Goal: Information Seeking & Learning: Find specific fact

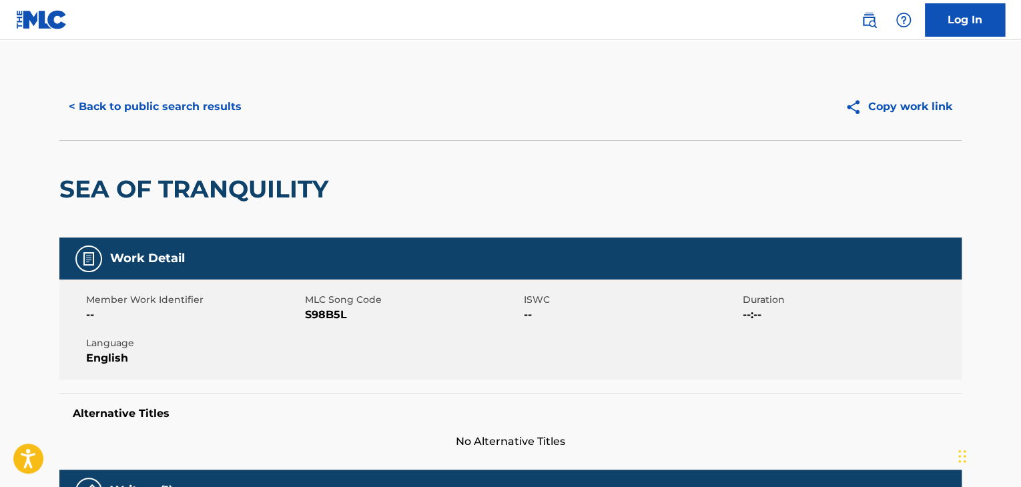
click at [189, 121] on button "< Back to public search results" at bounding box center [155, 106] width 192 height 33
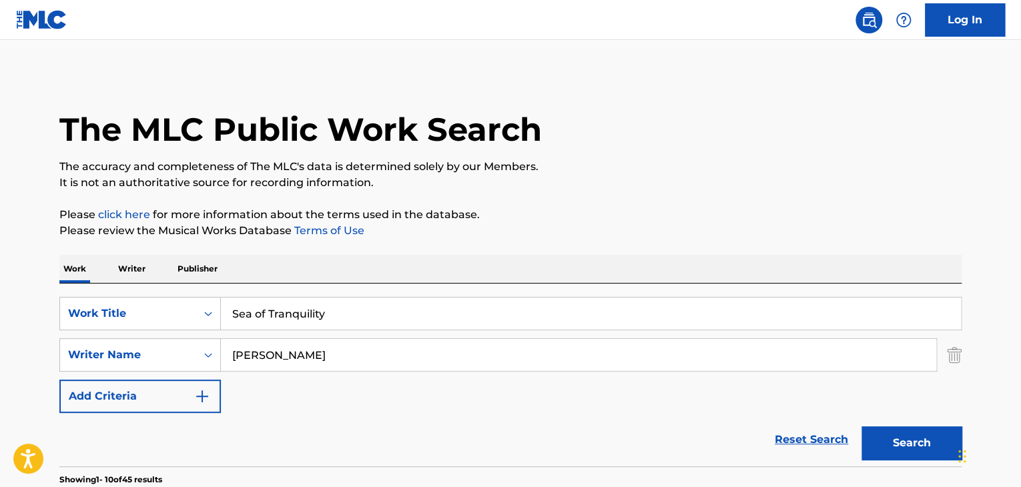
scroll to position [245, 0]
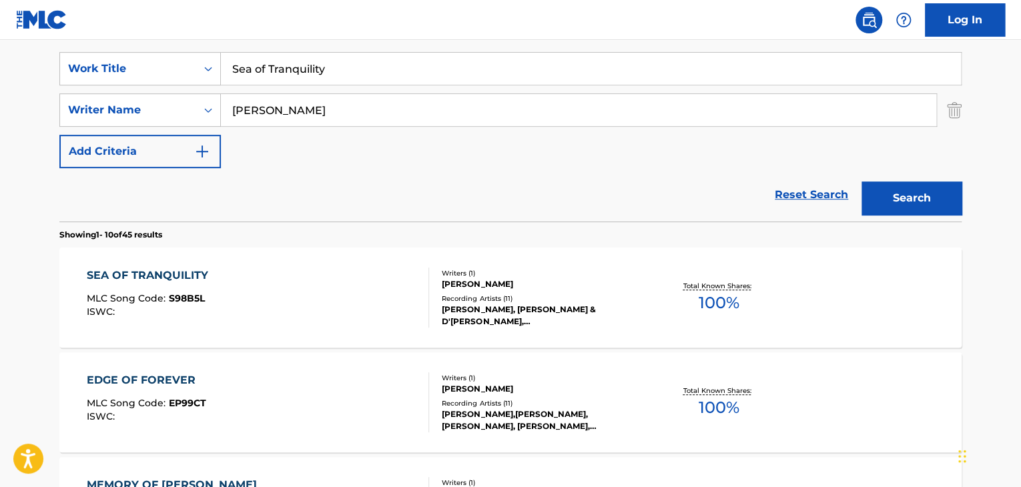
click at [396, 70] on input "Sea of Tranquility" at bounding box center [591, 69] width 740 height 32
paste input "Courtside"
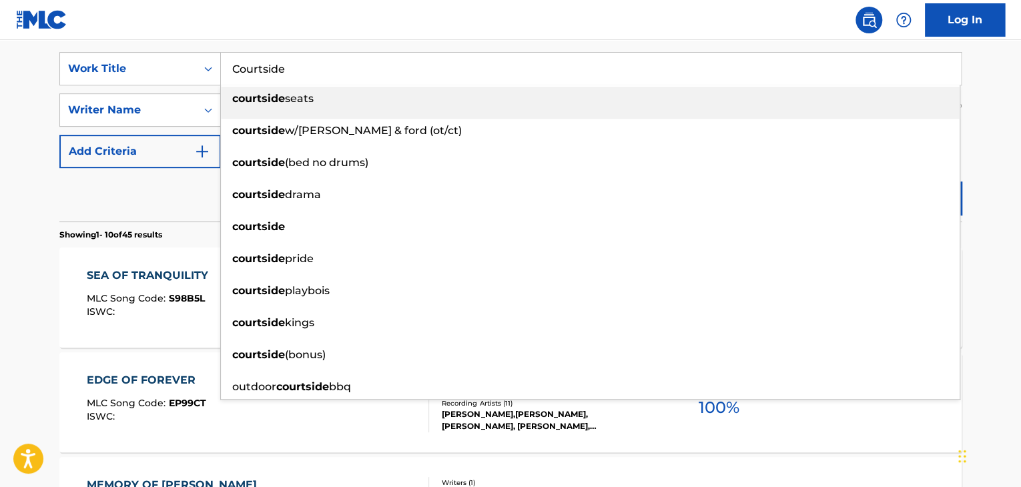
type input "Courtside"
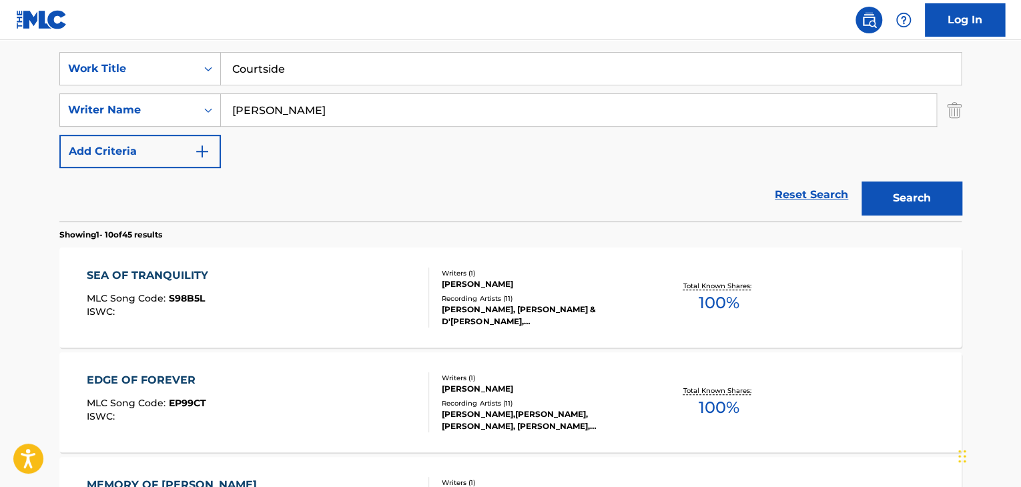
click at [340, 102] on input "[PERSON_NAME]" at bounding box center [578, 110] width 715 height 32
click at [340, 103] on input "[PERSON_NAME]" at bounding box center [578, 110] width 715 height 32
paste input "Aujla"
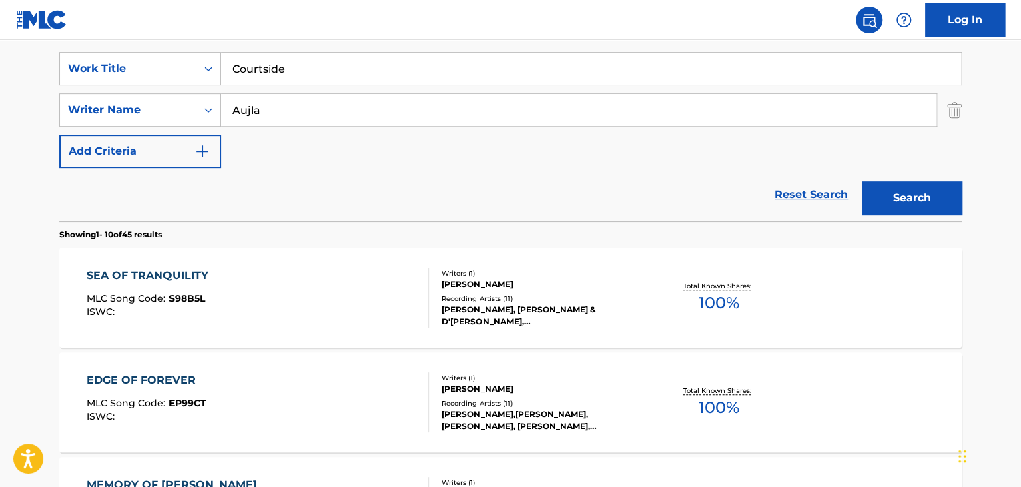
type input "Aujla"
click at [886, 193] on button "Search" at bounding box center [912, 198] width 100 height 33
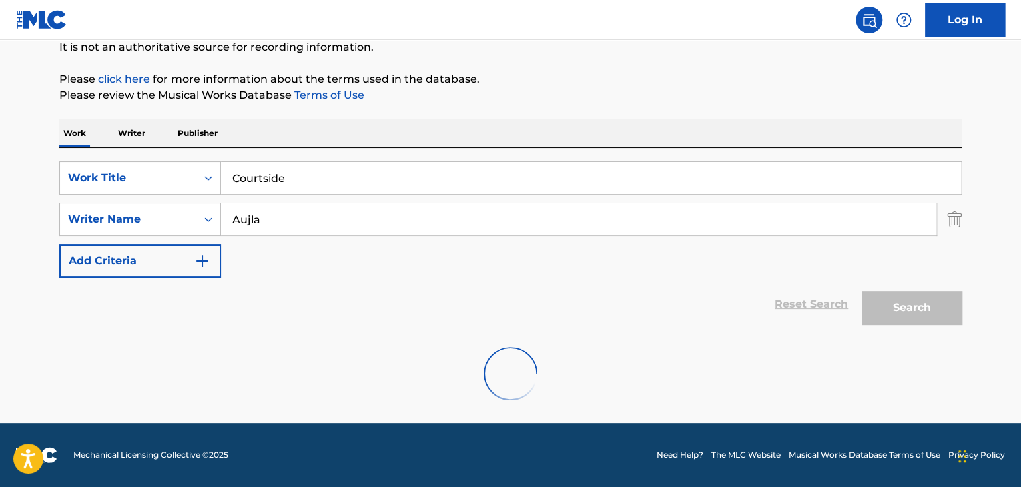
scroll to position [239, 0]
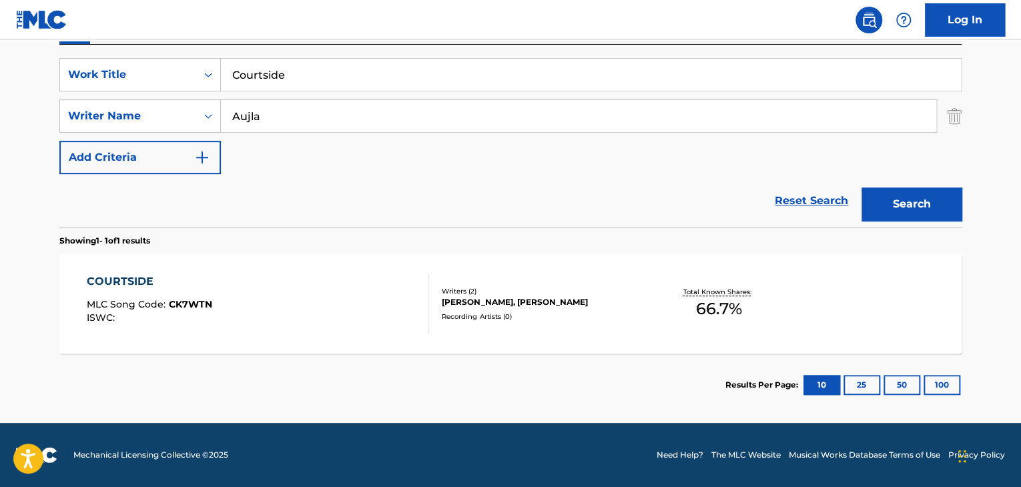
click at [141, 281] on div "COURTSIDE" at bounding box center [149, 282] width 125 height 16
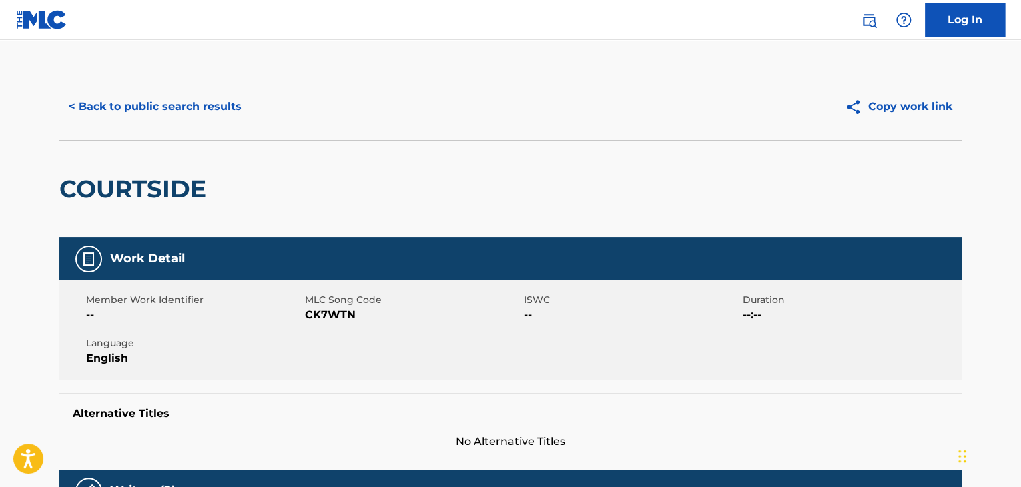
click at [309, 321] on span "CK7WTN" at bounding box center [413, 315] width 216 height 16
click at [310, 320] on span "CK7WTN" at bounding box center [413, 315] width 216 height 16
copy span "CK7WTN"
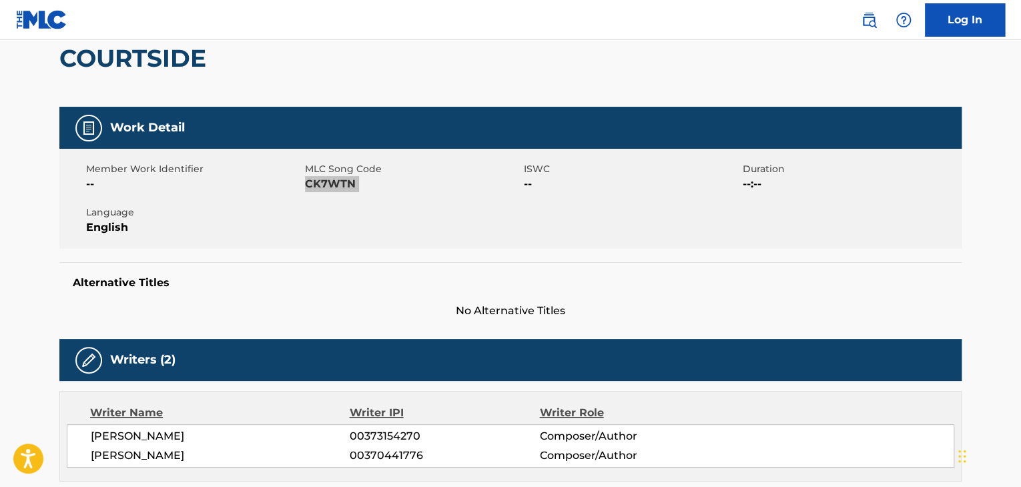
scroll to position [133, 0]
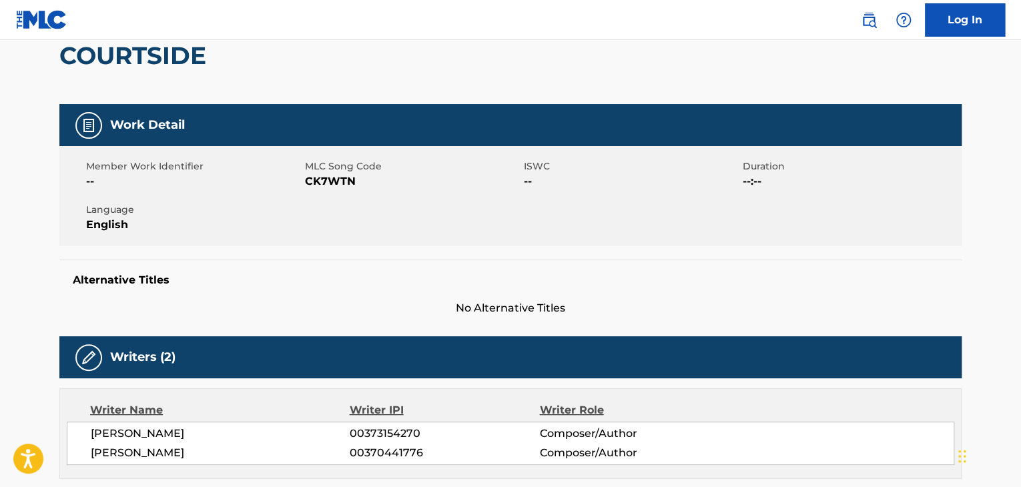
click at [153, 430] on span "[PERSON_NAME]" at bounding box center [220, 434] width 259 height 16
copy div "[PERSON_NAME]"
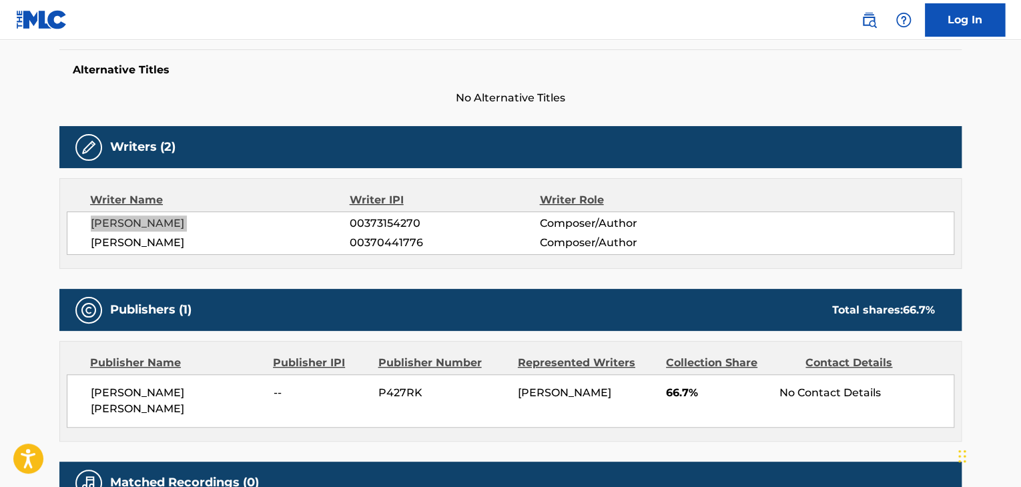
scroll to position [356, 0]
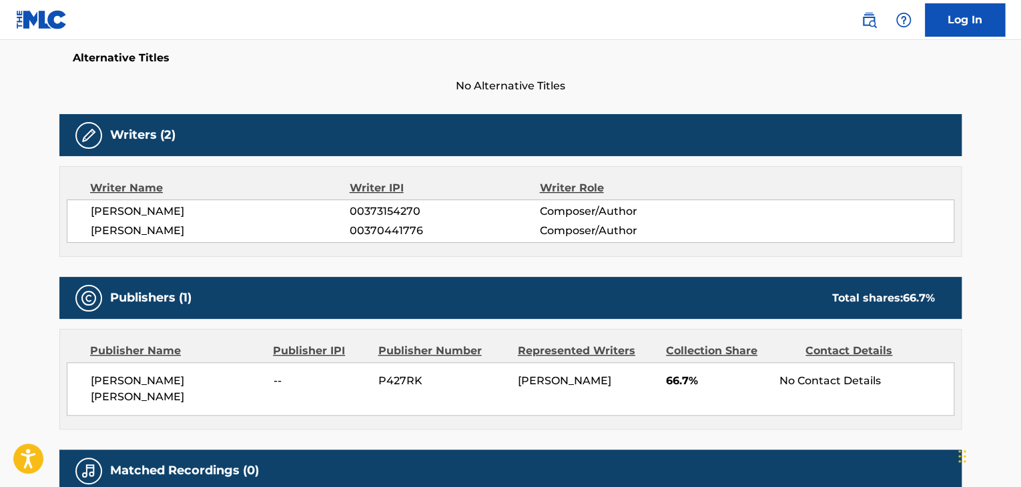
click at [184, 384] on span "[PERSON_NAME] [PERSON_NAME]" at bounding box center [177, 389] width 173 height 32
copy div "[PERSON_NAME] [PERSON_NAME]"
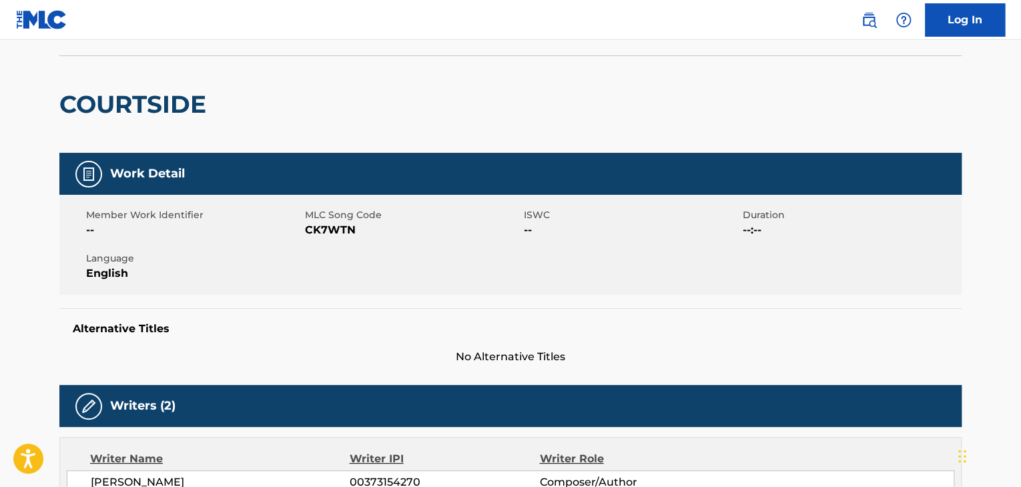
scroll to position [0, 0]
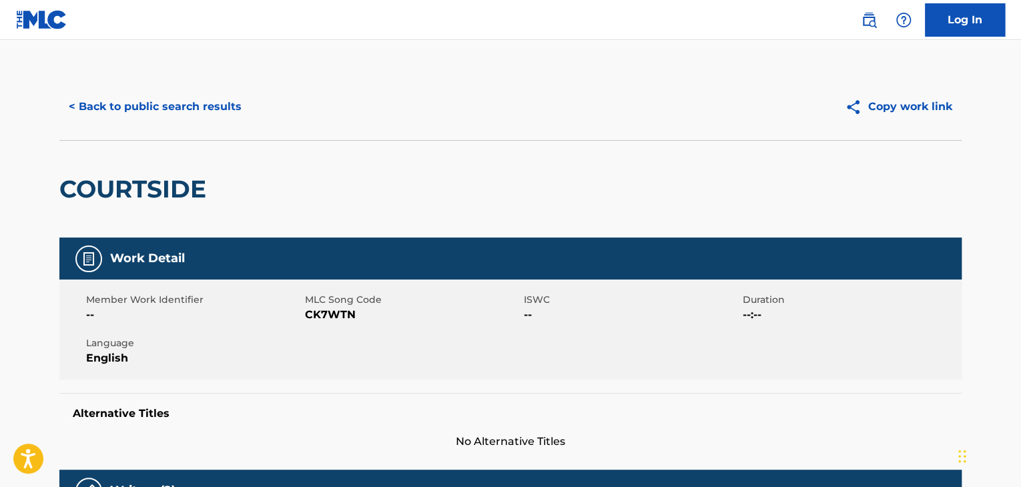
scroll to position [163, 0]
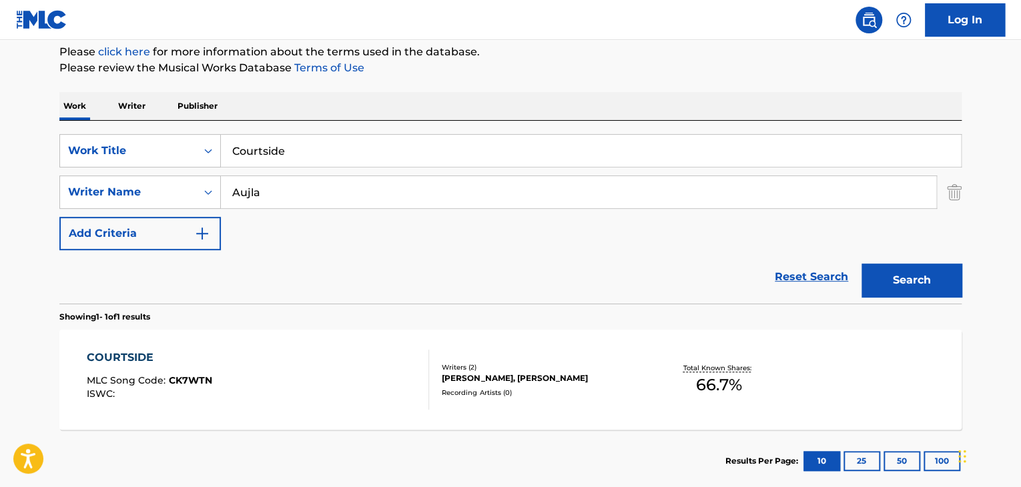
click at [250, 146] on input "Courtside" at bounding box center [591, 151] width 740 height 32
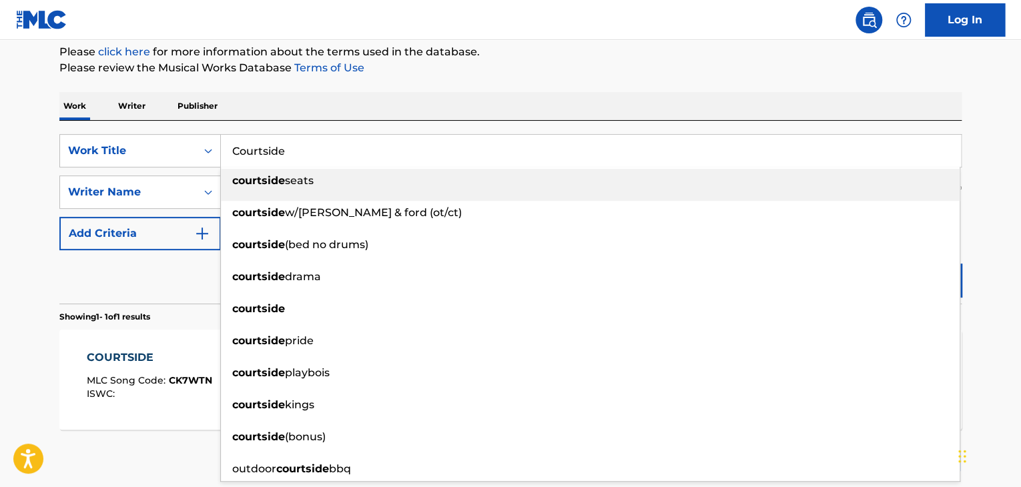
click at [250, 146] on input "Courtside" at bounding box center [591, 151] width 740 height 32
paste input "ANTIDOTE"
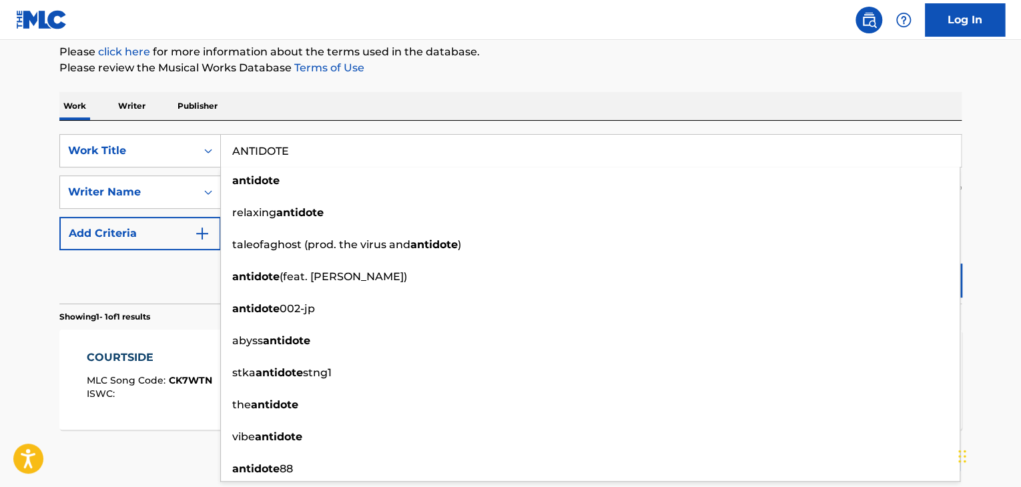
type input "ANTIDOTE"
click at [726, 65] on p "Please review the Musical Works Database Terms of Use" at bounding box center [510, 68] width 902 height 16
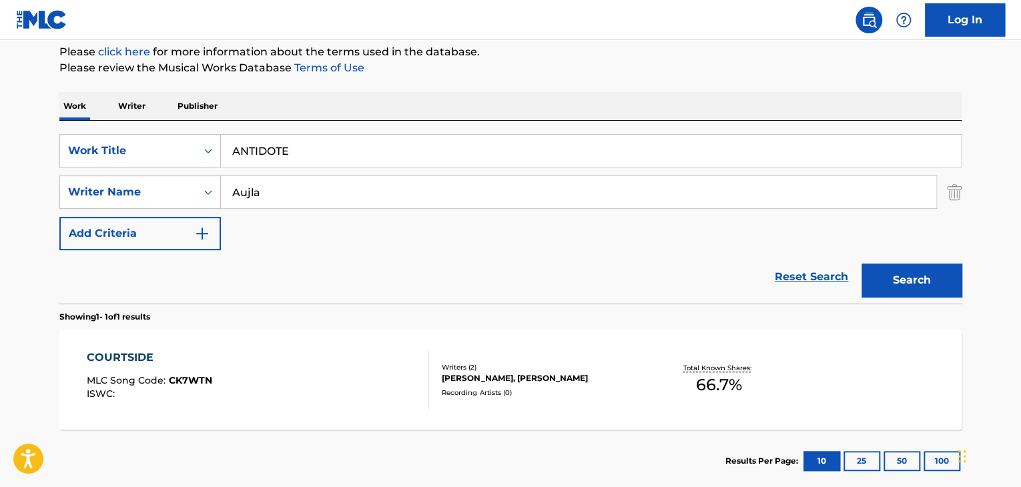
click at [904, 269] on button "Search" at bounding box center [912, 280] width 100 height 33
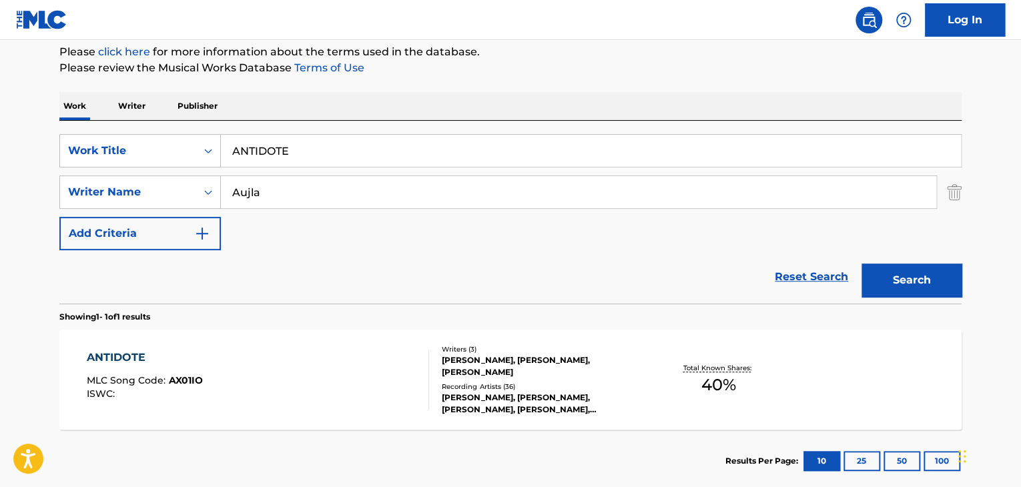
click at [125, 358] on div "ANTIDOTE" at bounding box center [145, 358] width 116 height 16
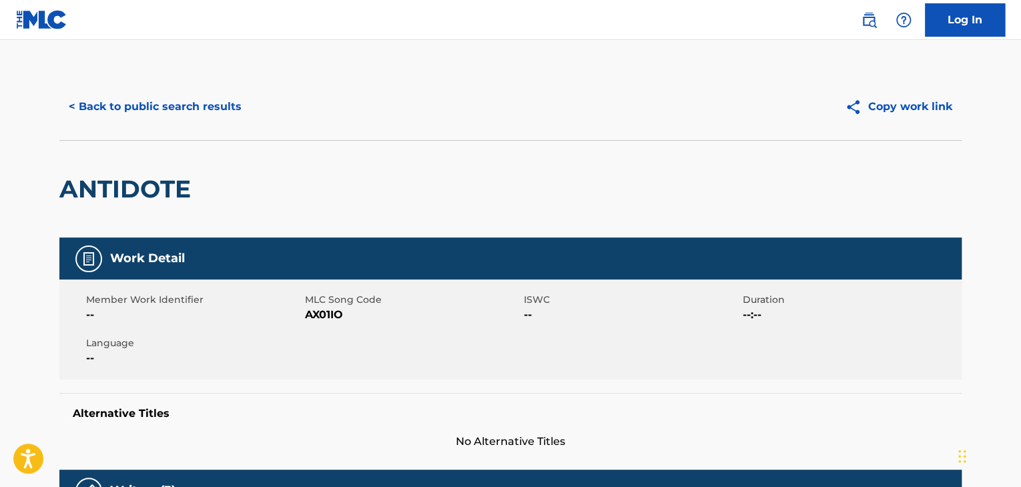
click at [334, 316] on span "AX01IO" at bounding box center [413, 315] width 216 height 16
copy span "AX01IO"
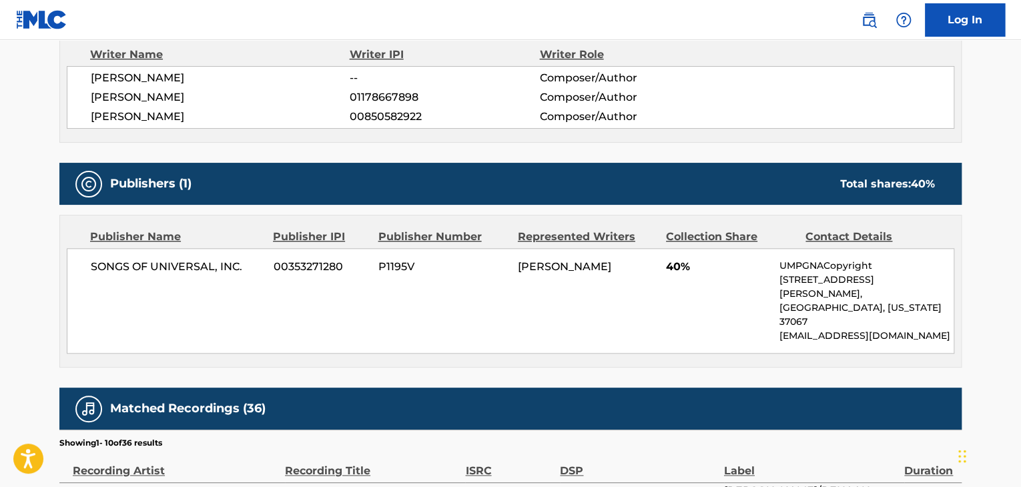
scroll to position [534, 0]
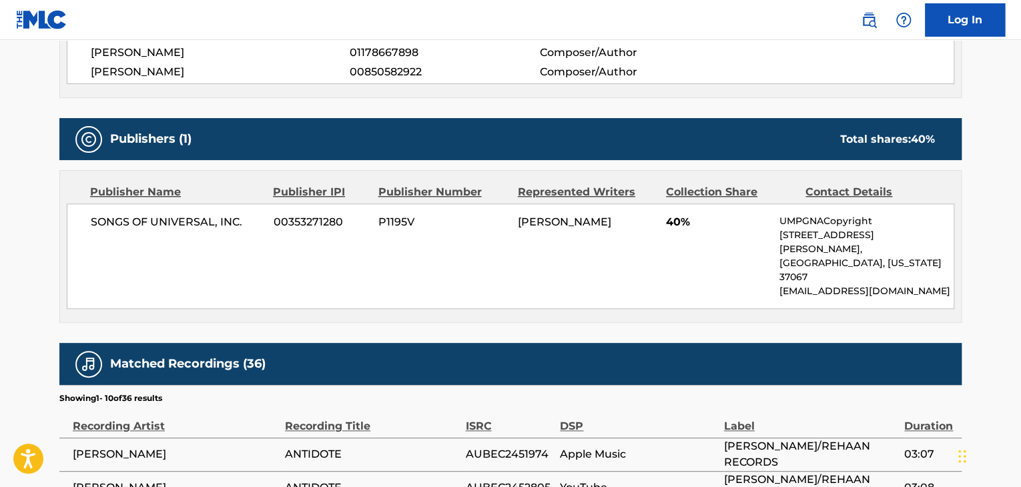
click at [128, 222] on span "SONGS OF UNIVERSAL, INC." at bounding box center [177, 222] width 173 height 16
copy div "SONGS OF UNIVERSAL, INC."
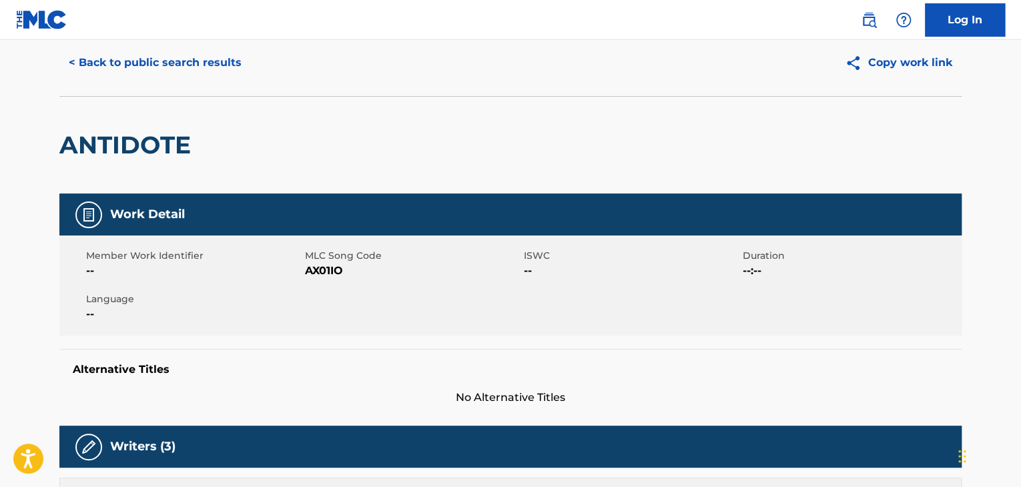
click at [183, 53] on button "< Back to public search results" at bounding box center [155, 62] width 192 height 33
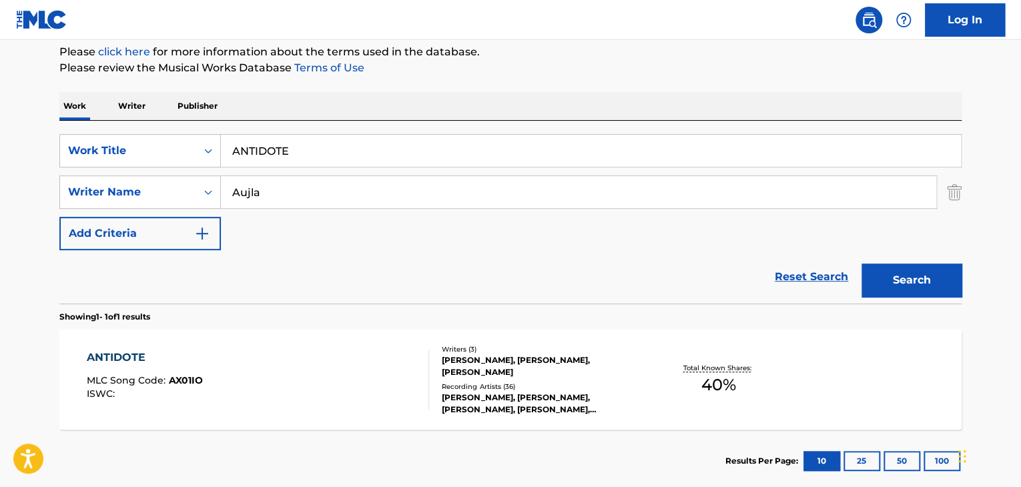
click at [406, 157] on input "ANTIDOTE" at bounding box center [591, 151] width 740 height 32
click at [406, 156] on input "ANTIDOTE" at bounding box center [591, 151] width 740 height 32
paste input "On Top 2"
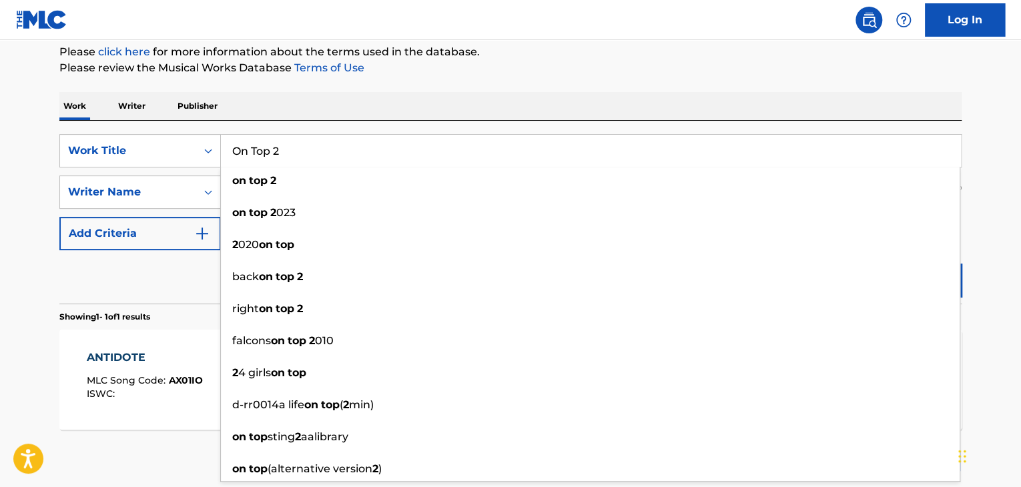
type input "On Top 2"
click at [998, 260] on main "The MLC Public Work Search The accuracy and completeness of The MLC's data is d…" at bounding box center [510, 188] width 1021 height 622
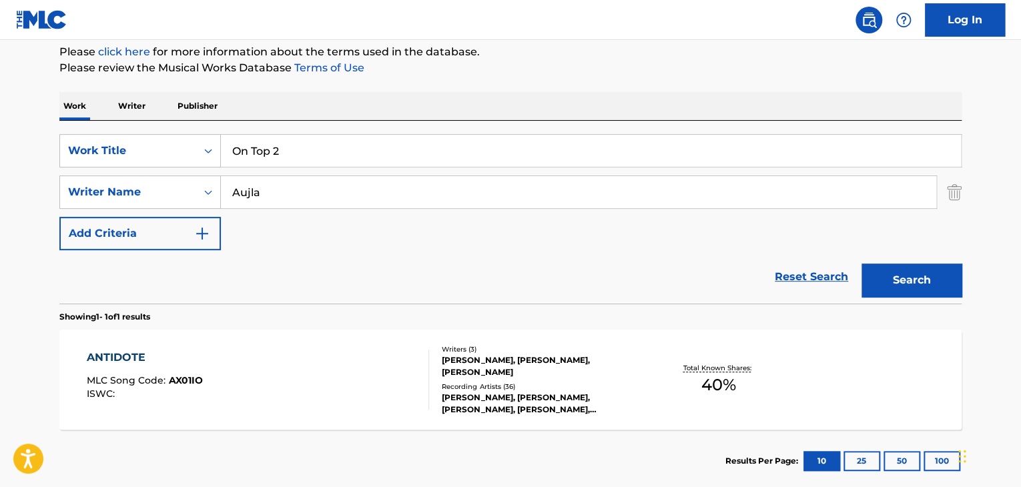
click at [914, 266] on div "Search" at bounding box center [908, 276] width 107 height 53
click at [912, 274] on button "Search" at bounding box center [912, 280] width 100 height 33
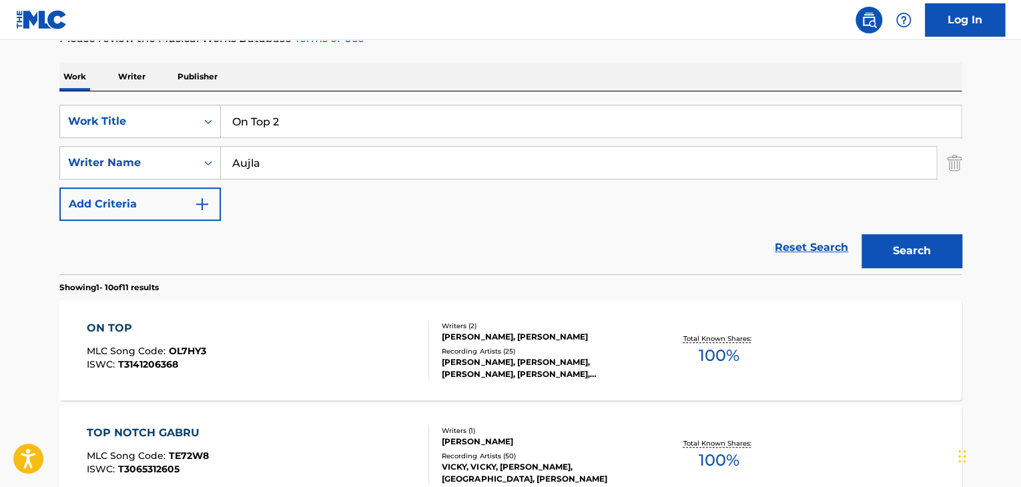
scroll to position [207, 0]
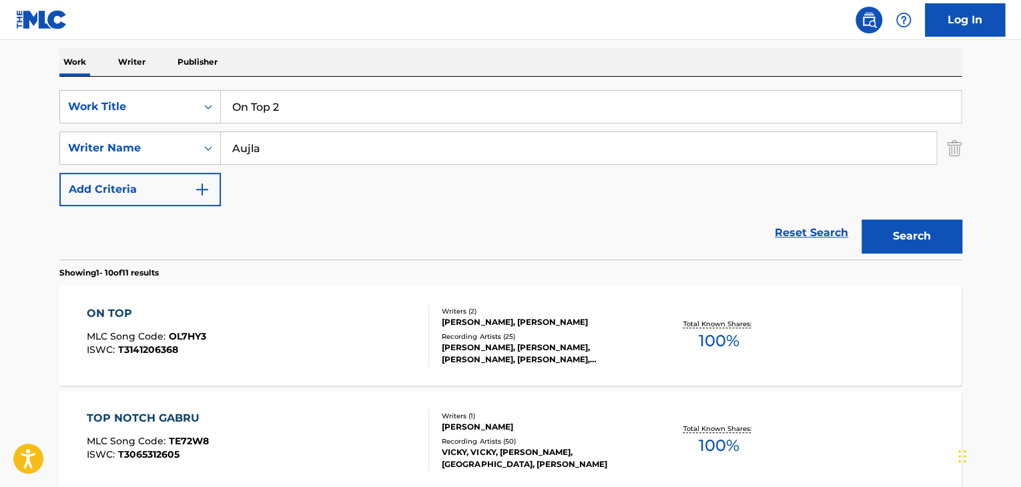
click at [105, 316] on div "ON TOP" at bounding box center [146, 314] width 119 height 16
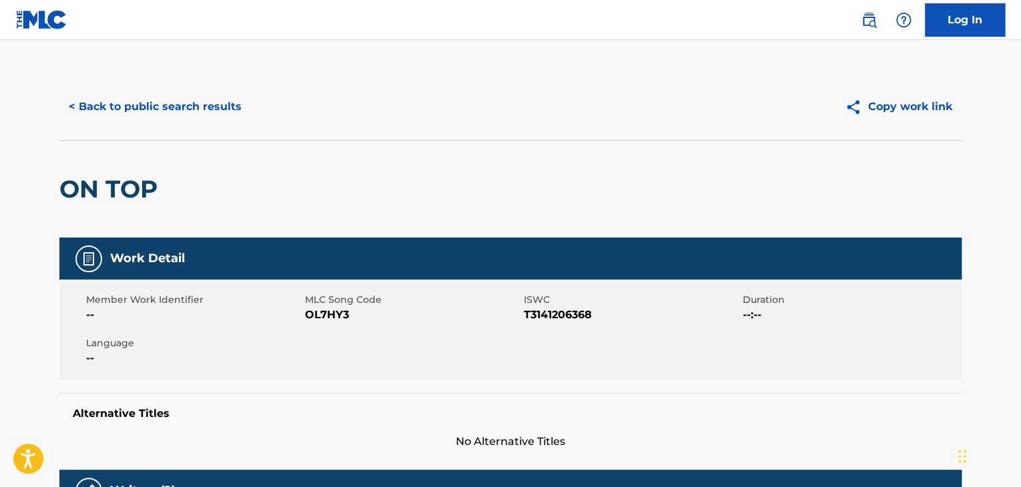
click at [340, 314] on span "OL7HY3" at bounding box center [413, 315] width 216 height 16
copy span "OL7HY3"
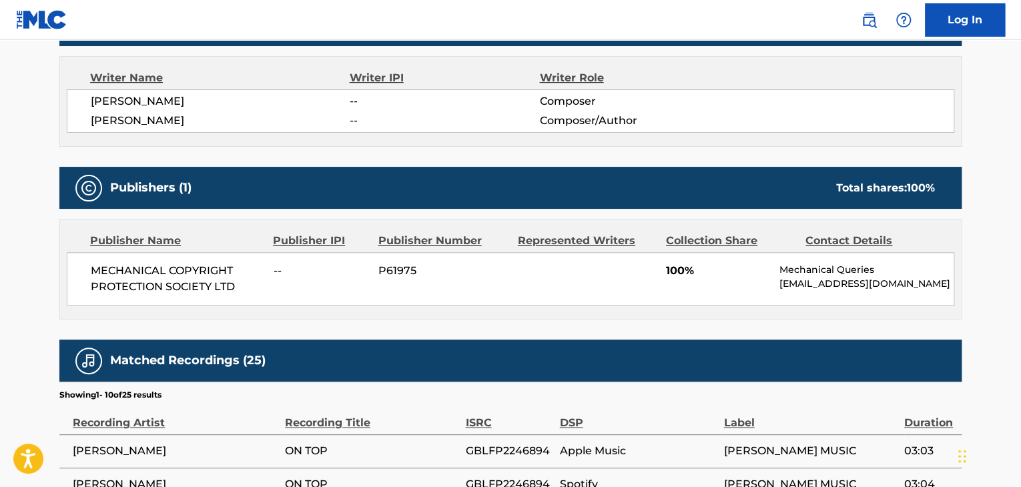
scroll to position [489, 0]
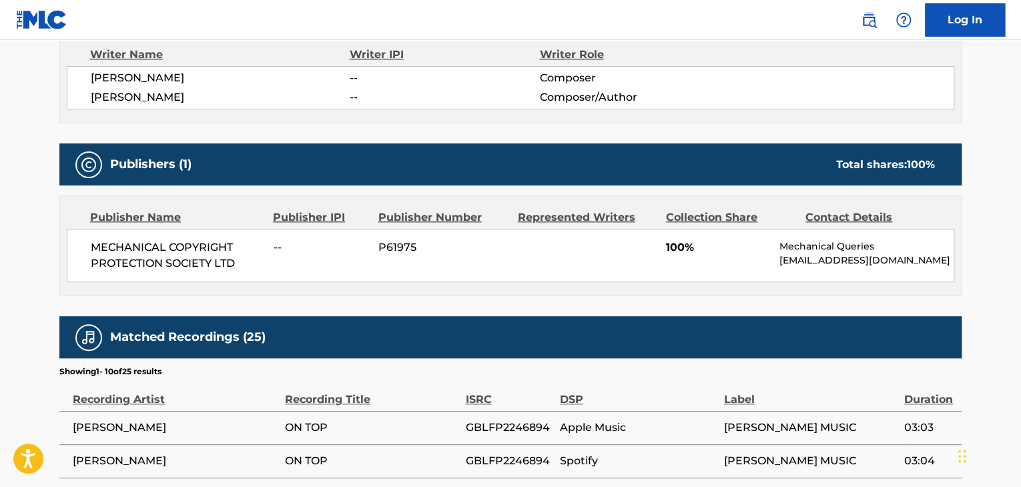
click at [229, 258] on span "MECHANICAL COPYRIGHT PROTECTION SOCIETY LTD" at bounding box center [177, 256] width 173 height 32
copy div "MECHANICAL COPYRIGHT PROTECTION SOCIETY LTD"
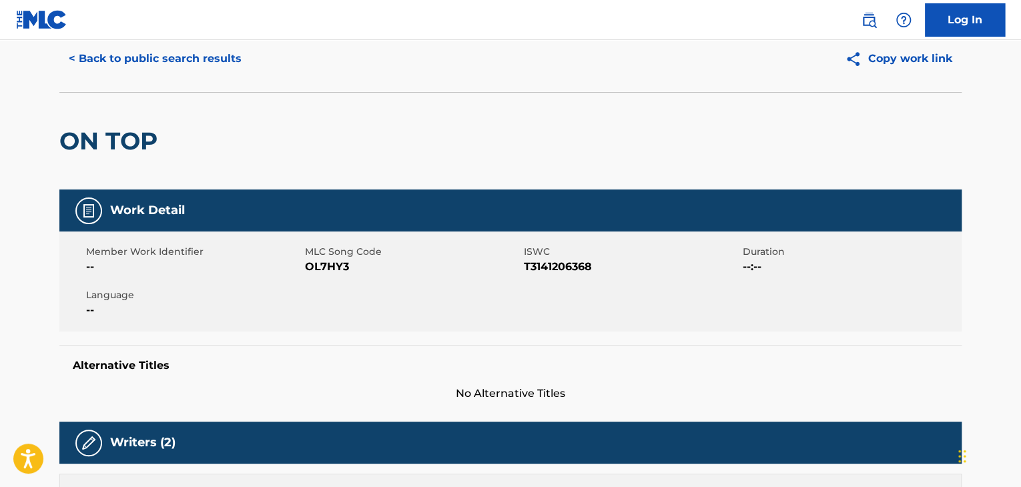
scroll to position [0, 0]
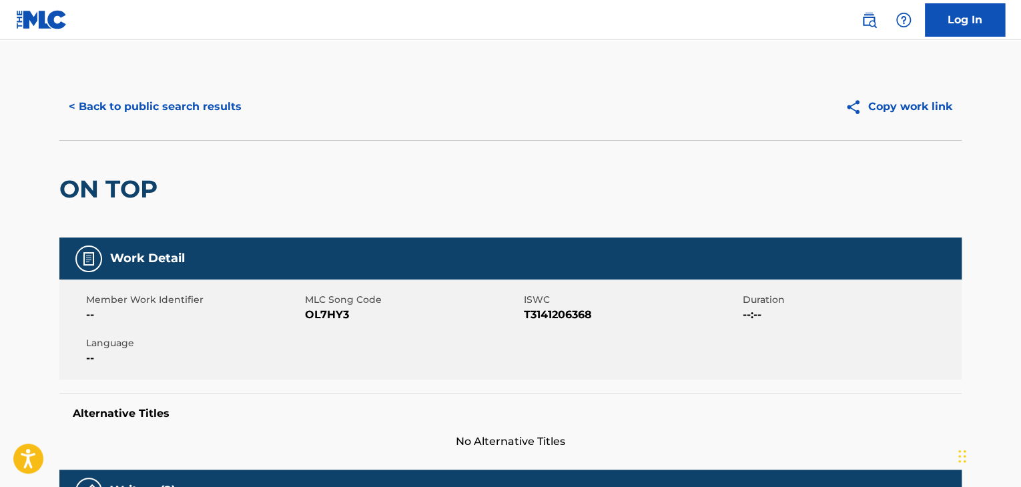
click at [235, 115] on button "< Back to public search results" at bounding box center [155, 106] width 192 height 33
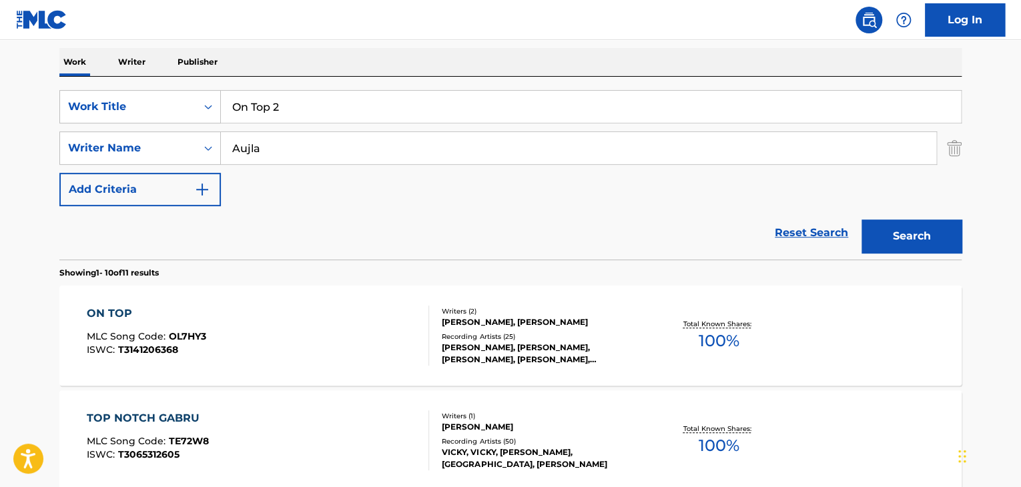
click at [323, 111] on input "On Top 2" at bounding box center [591, 107] width 740 height 32
paste input "Sifar Safar"
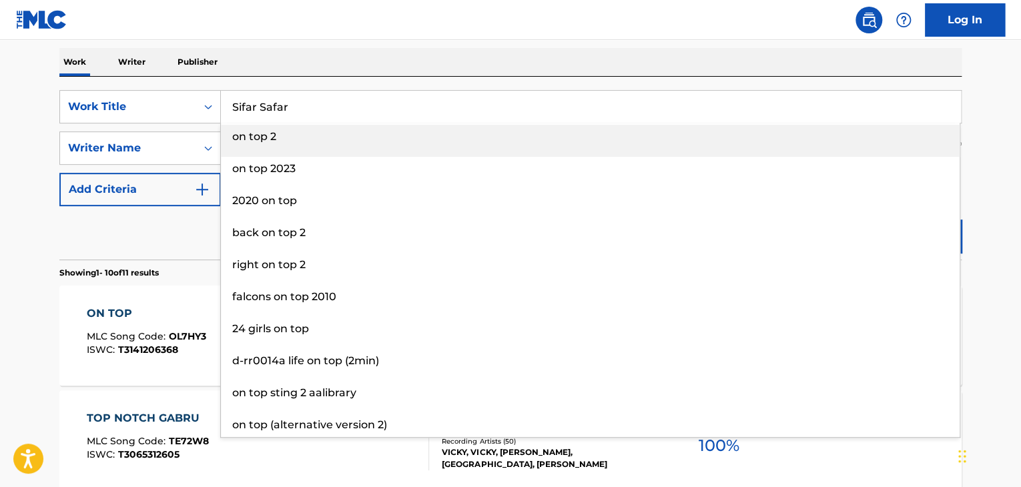
type input "Sifar Safar"
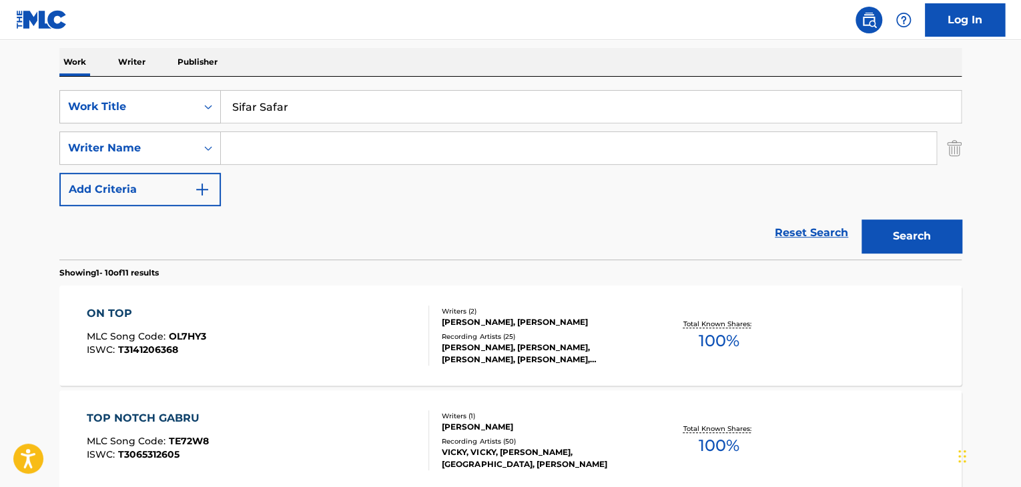
click at [862, 220] on button "Search" at bounding box center [912, 236] width 100 height 33
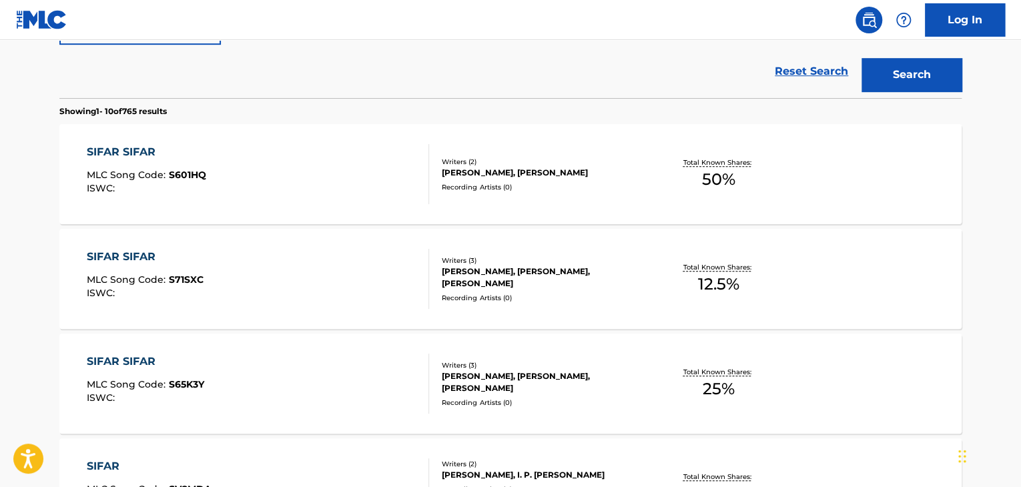
scroll to position [384, 0]
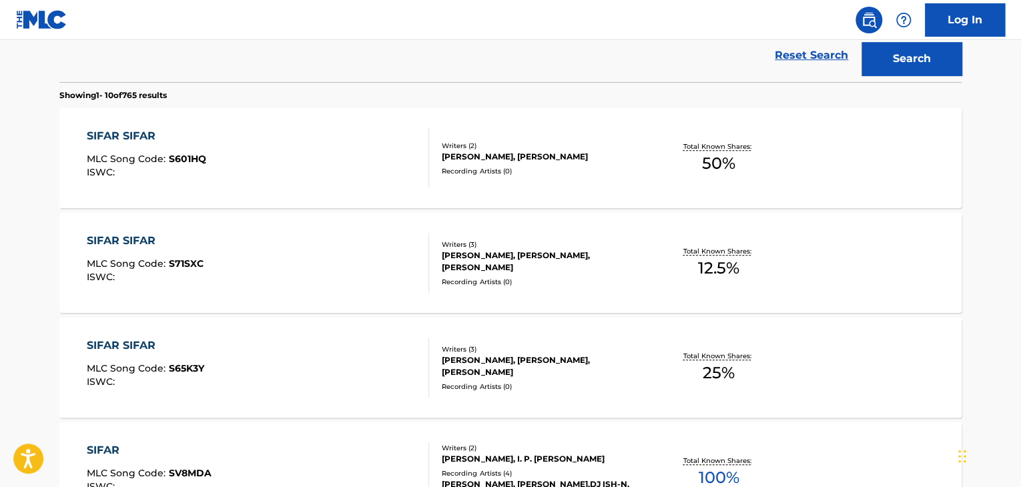
click at [134, 240] on div "SIFAR SIFAR" at bounding box center [145, 241] width 117 height 16
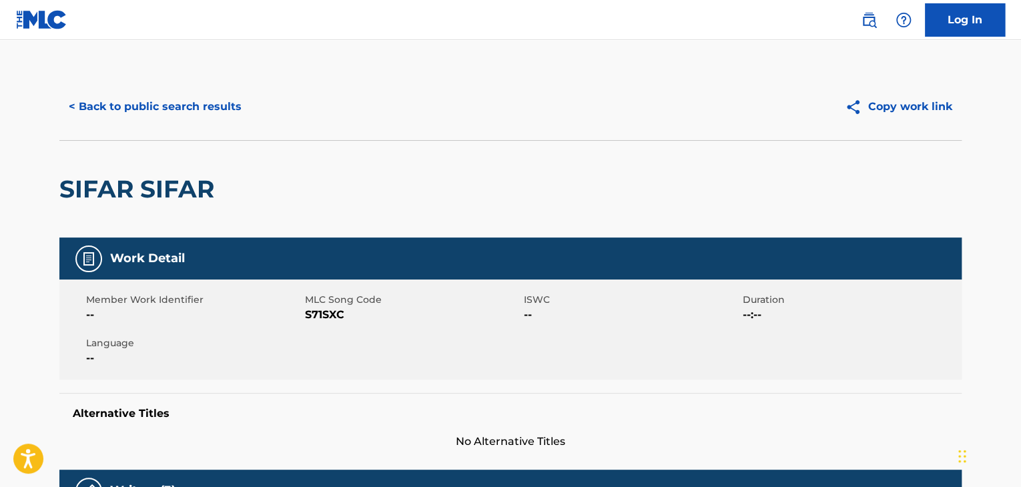
click at [325, 318] on span "S71SXC" at bounding box center [413, 315] width 216 height 16
click at [328, 318] on span "S71SXC" at bounding box center [413, 315] width 216 height 16
copy span "S71SXC"
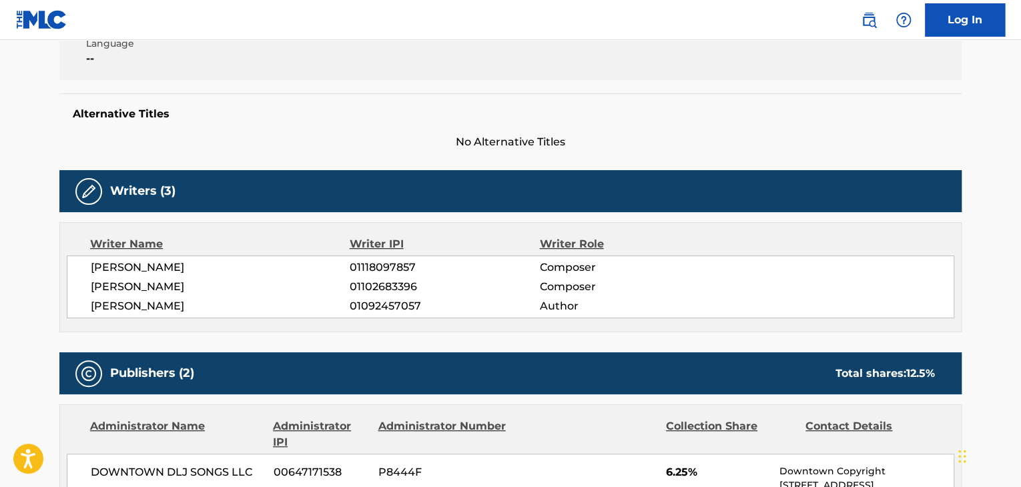
scroll to position [356, 0]
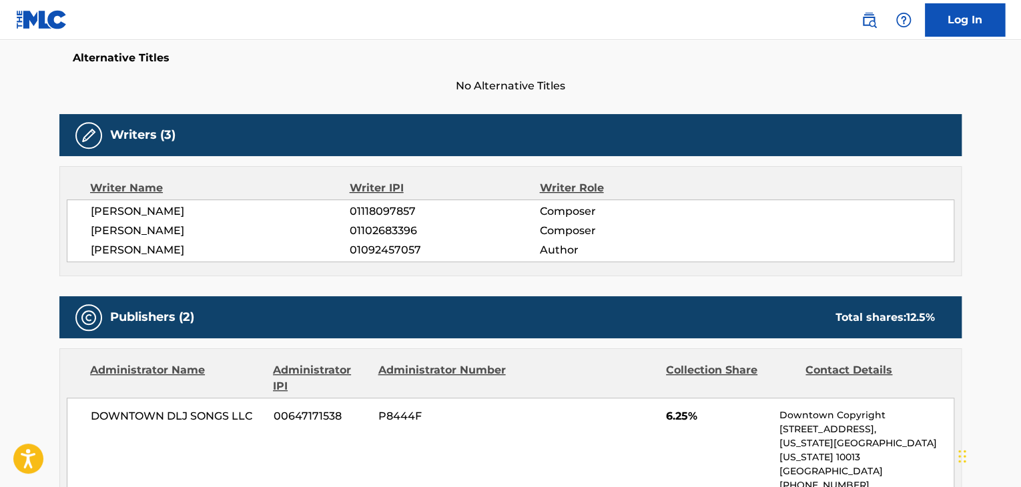
click at [171, 214] on span "[PERSON_NAME]" at bounding box center [220, 212] width 259 height 16
copy div "[PERSON_NAME]"
click at [104, 252] on span "[PERSON_NAME]" at bounding box center [220, 250] width 259 height 16
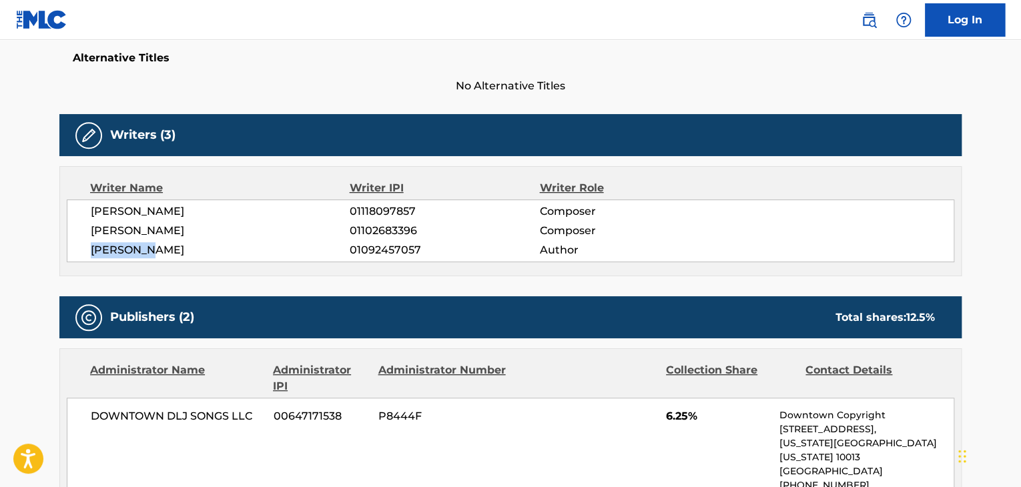
click at [104, 252] on span "[PERSON_NAME]" at bounding box center [220, 250] width 259 height 16
copy span "[PERSON_NAME]"
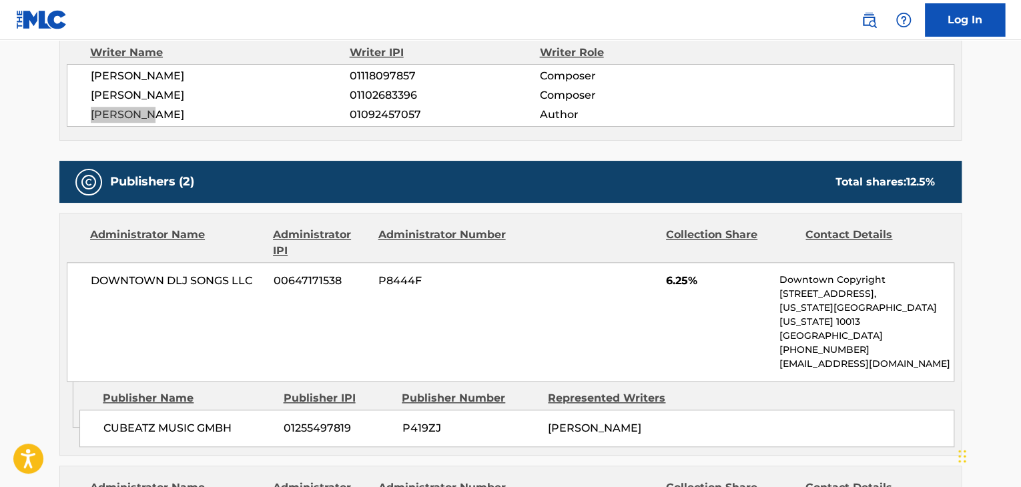
scroll to position [534, 0]
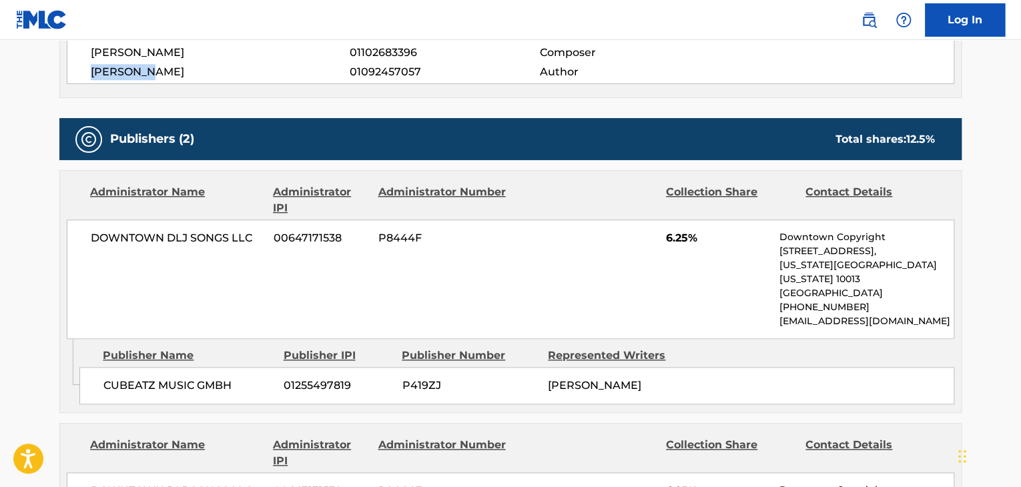
click at [156, 378] on span "CUBEATZ MUSIC GMBH" at bounding box center [188, 386] width 170 height 16
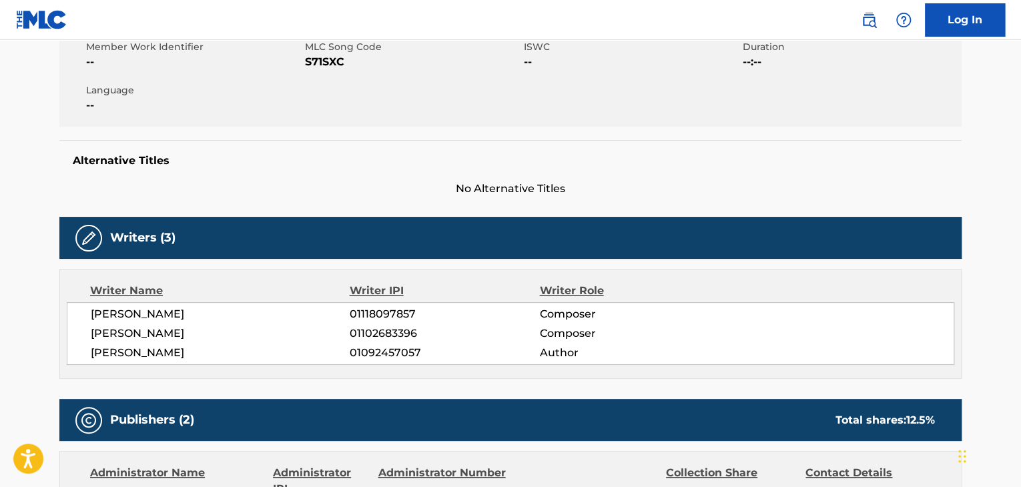
scroll to position [133, 0]
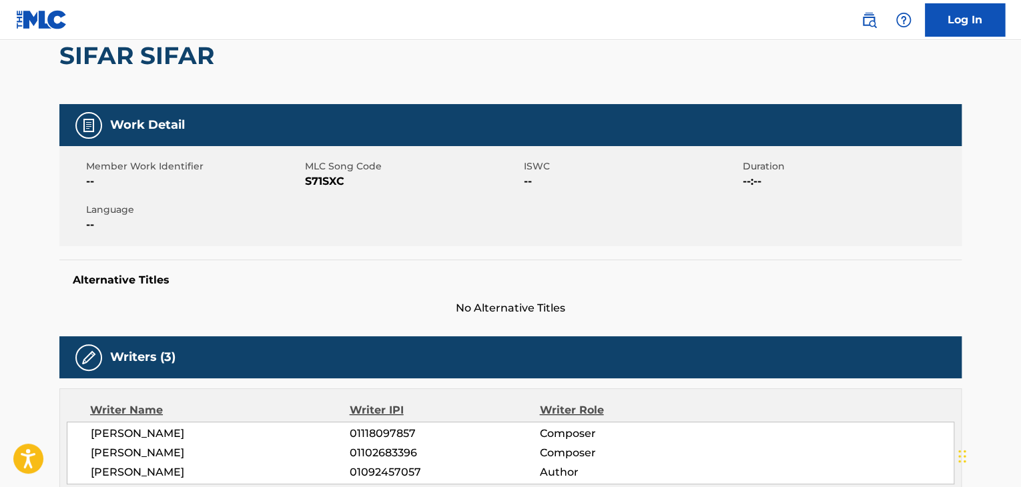
click at [342, 177] on span "S71SXC" at bounding box center [413, 182] width 216 height 16
click at [331, 174] on span "S71SXC" at bounding box center [413, 182] width 216 height 16
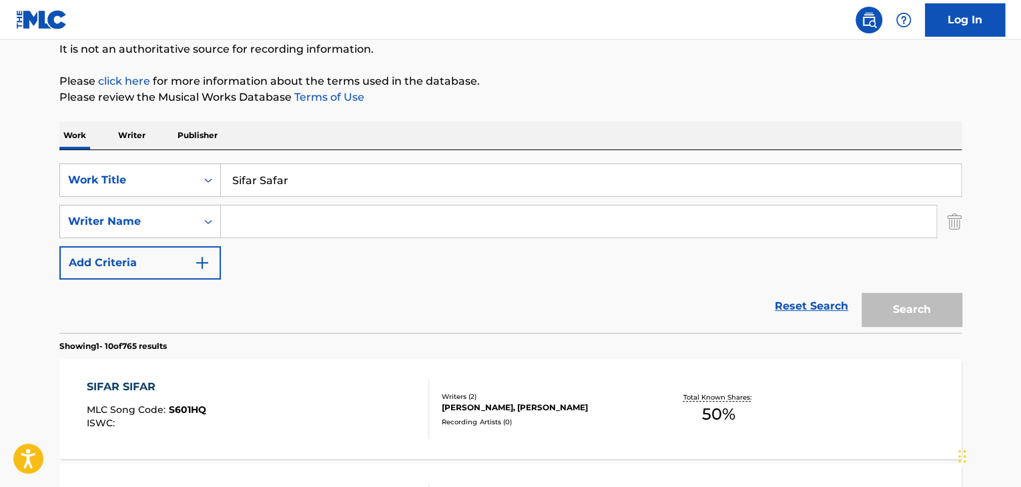
scroll to position [461, 0]
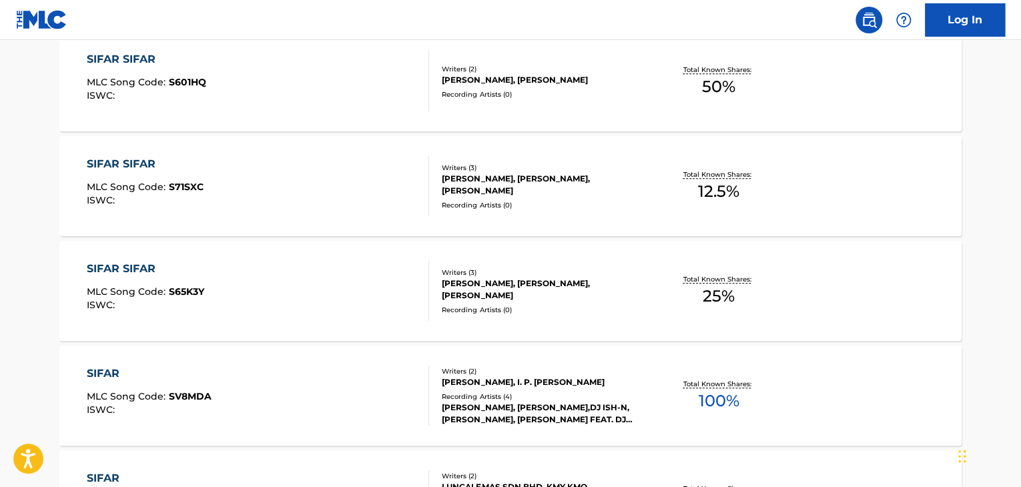
click at [133, 272] on div "SIFAR SIFAR" at bounding box center [145, 269] width 117 height 16
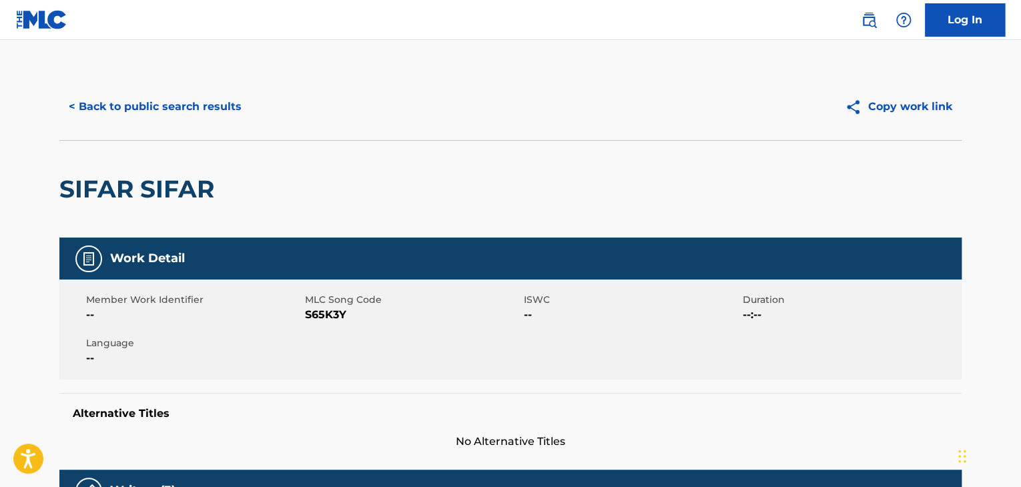
click at [312, 316] on span "S65K3Y" at bounding box center [413, 315] width 216 height 16
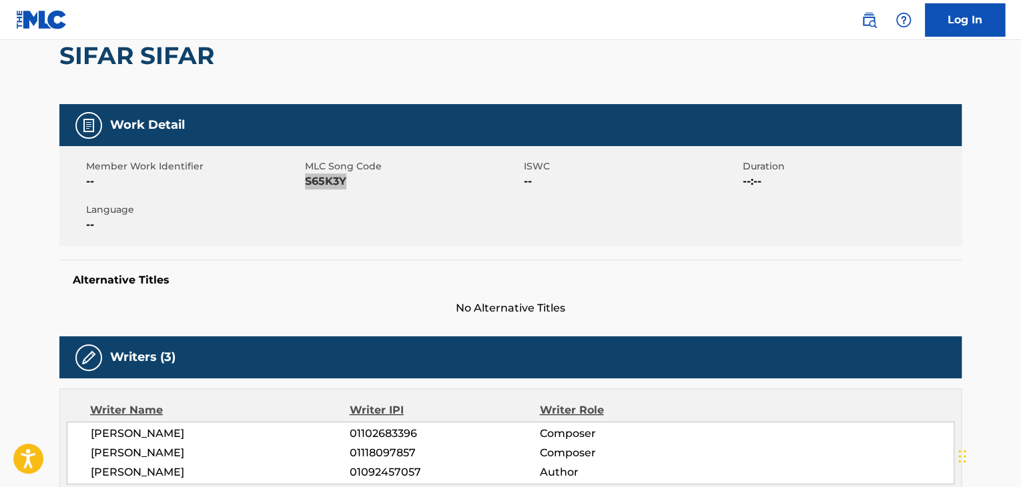
scroll to position [312, 0]
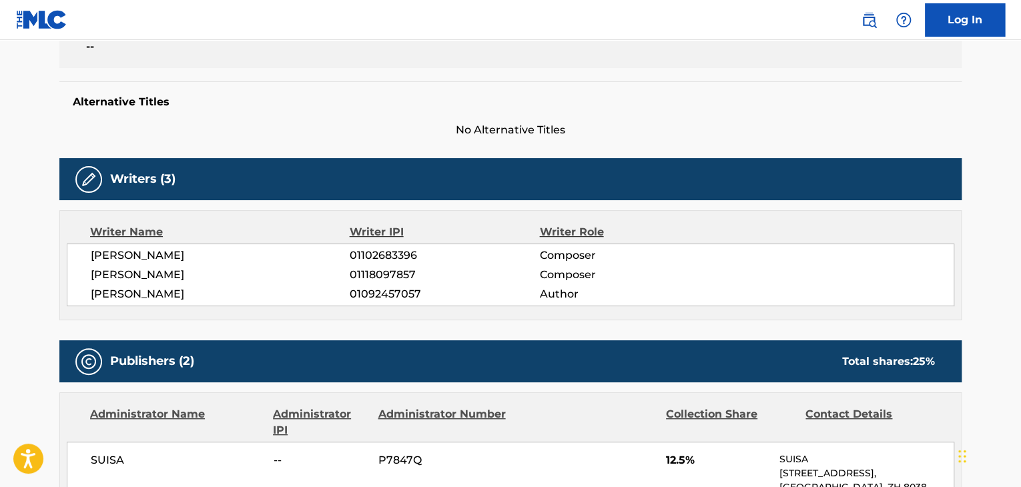
click at [148, 258] on span "[PERSON_NAME]" at bounding box center [220, 256] width 259 height 16
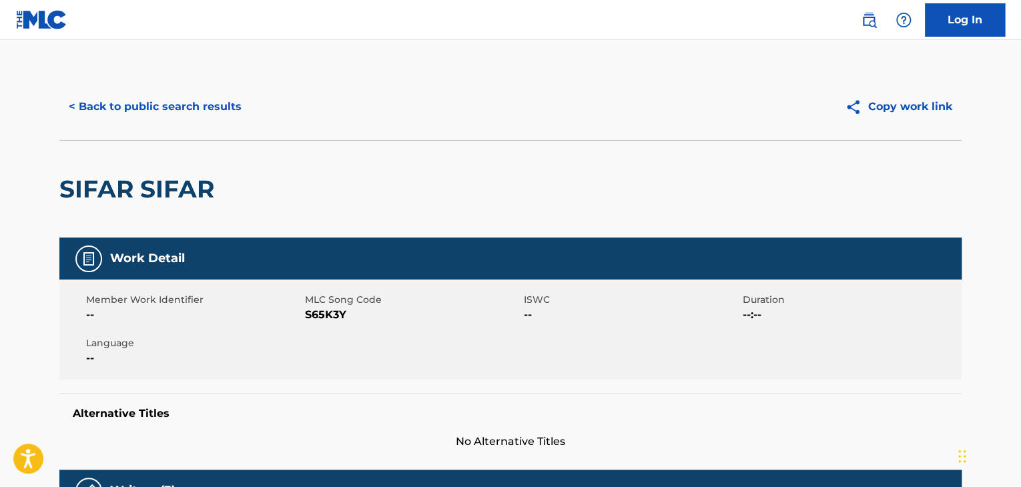
scroll to position [0, 0]
click at [174, 115] on button "< Back to public search results" at bounding box center [155, 106] width 192 height 33
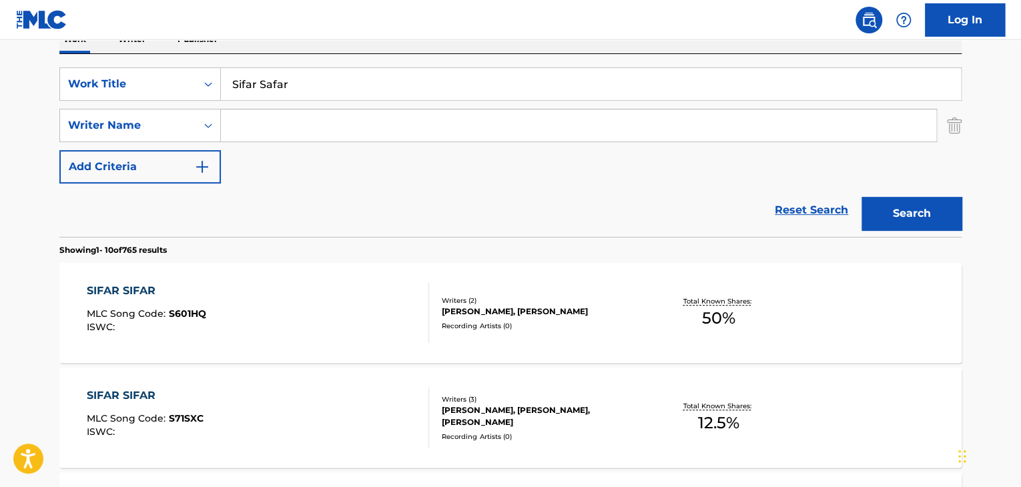
scroll to position [3, 0]
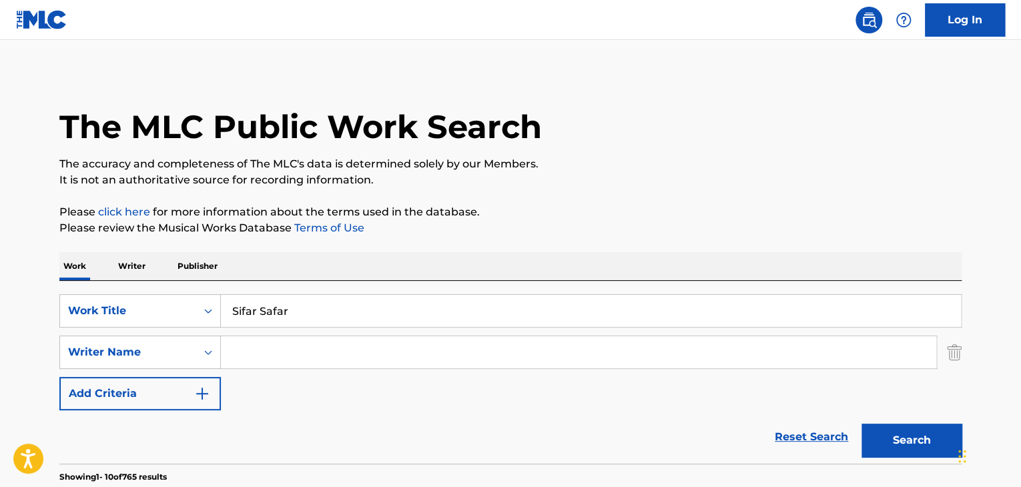
click at [286, 314] on input "Sifar Safar" at bounding box center [591, 311] width 740 height 32
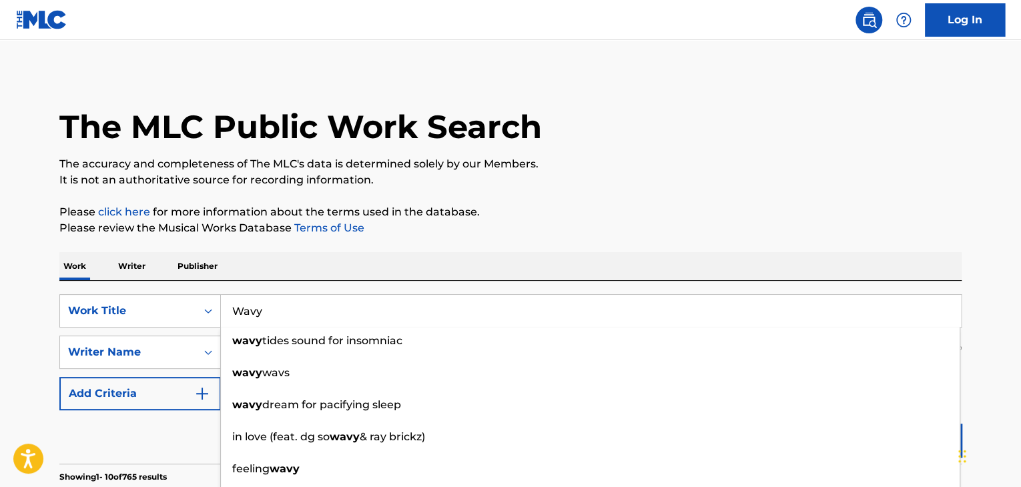
type input "Wavy"
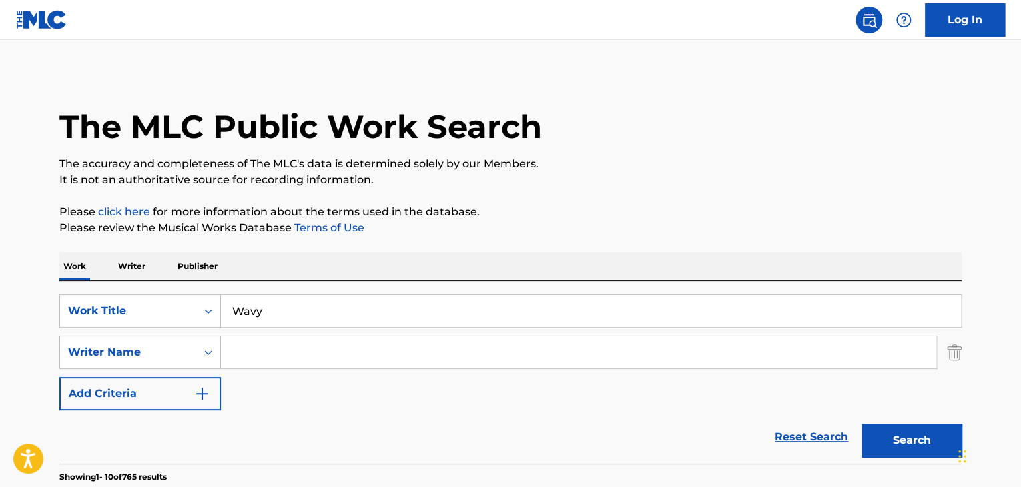
click at [354, 352] on input "Search Form" at bounding box center [578, 352] width 715 height 32
paste input "Aujla"
type input "Aujla"
click at [909, 443] on button "Search" at bounding box center [912, 440] width 100 height 33
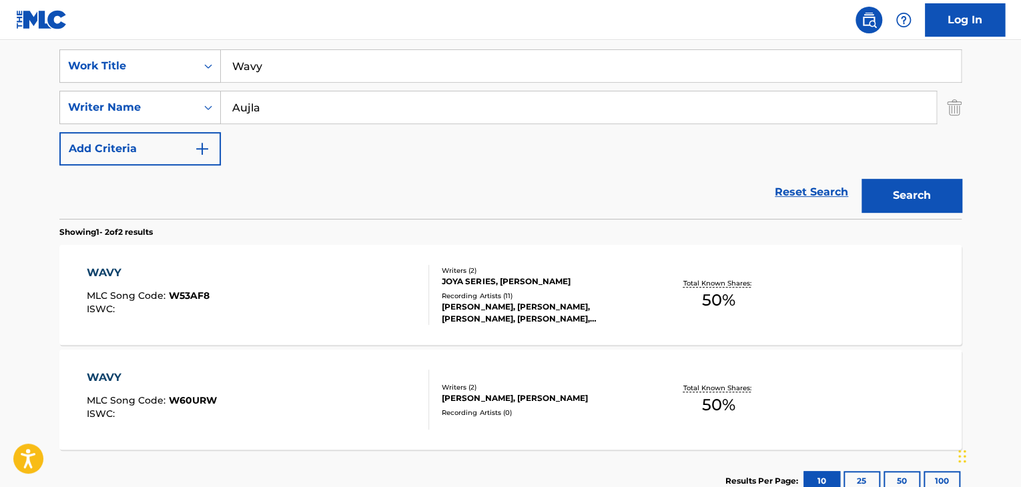
scroll to position [270, 0]
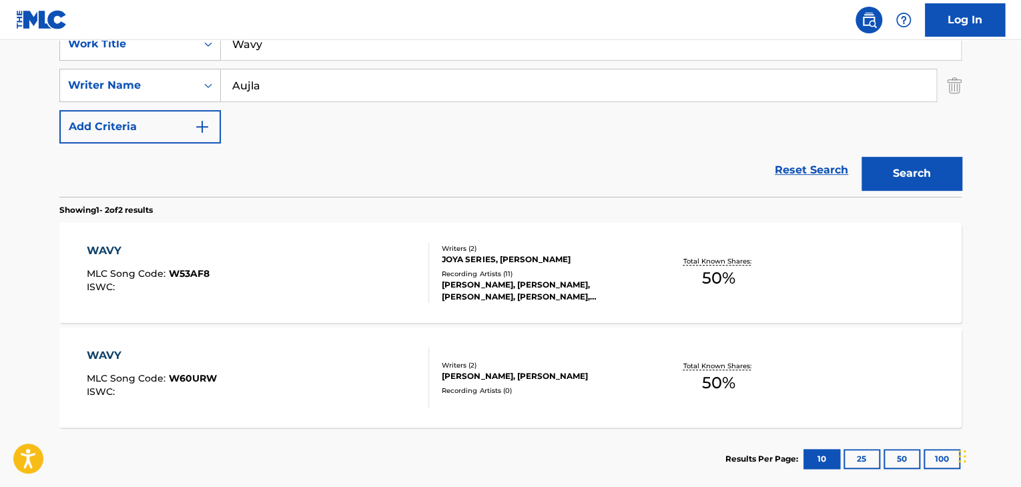
click at [117, 247] on div "WAVY" at bounding box center [148, 251] width 123 height 16
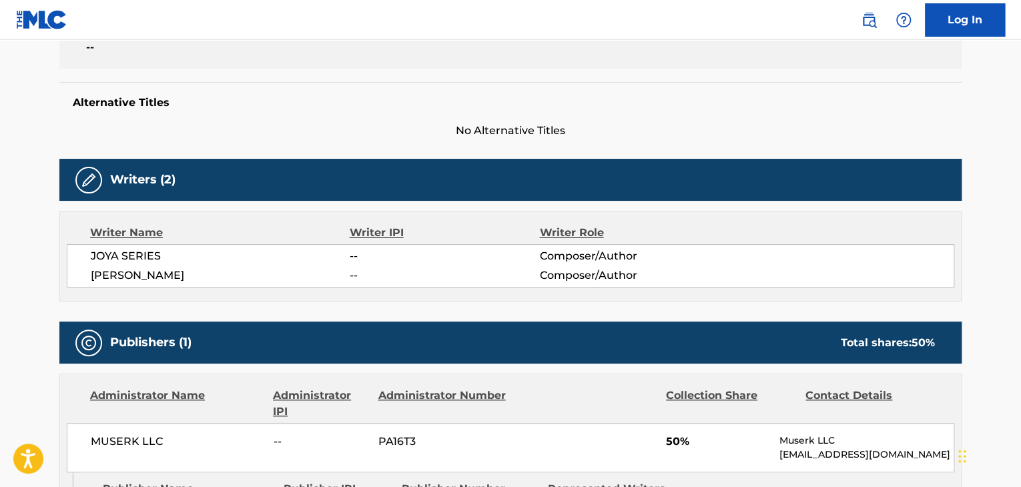
scroll to position [356, 0]
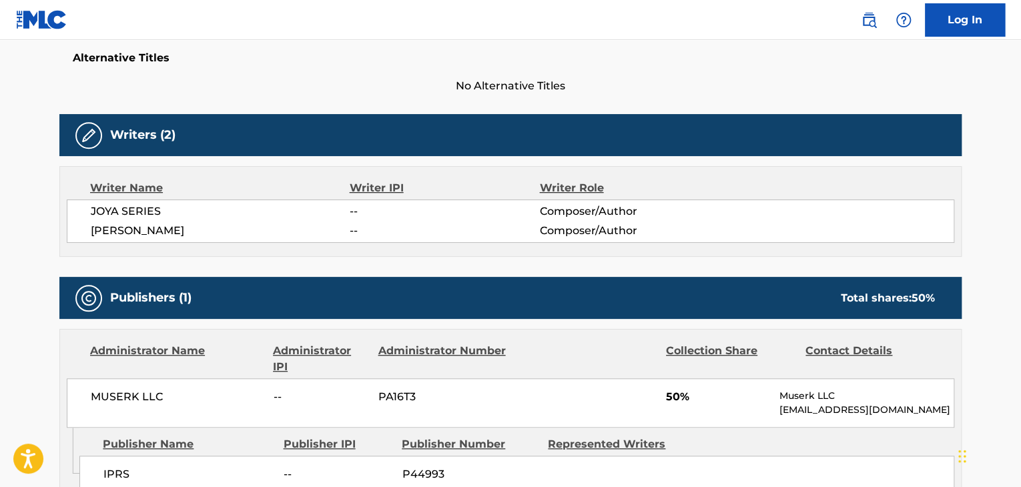
click at [153, 212] on span "JOYA SERIES" at bounding box center [220, 212] width 259 height 16
click at [152, 212] on span "JOYA SERIES" at bounding box center [220, 212] width 259 height 16
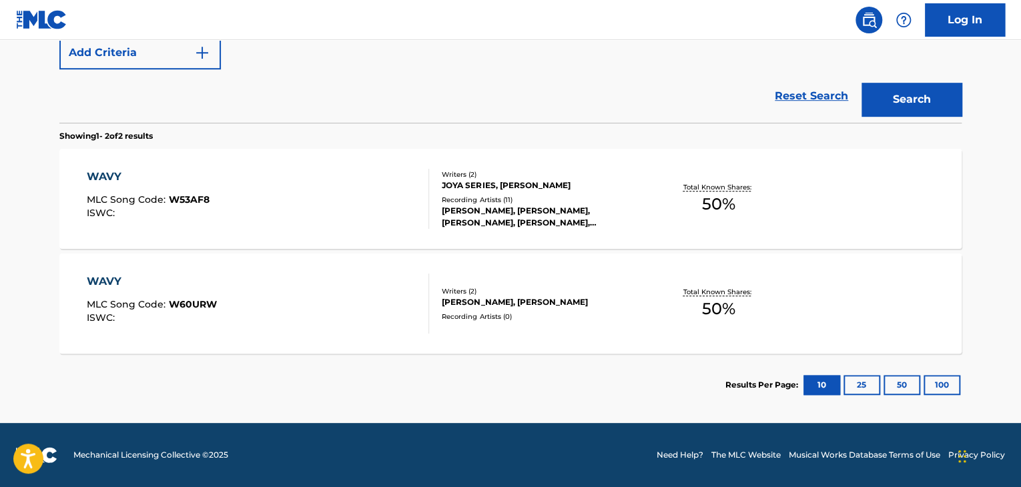
scroll to position [344, 0]
click at [114, 276] on div "WAVY" at bounding box center [152, 282] width 130 height 16
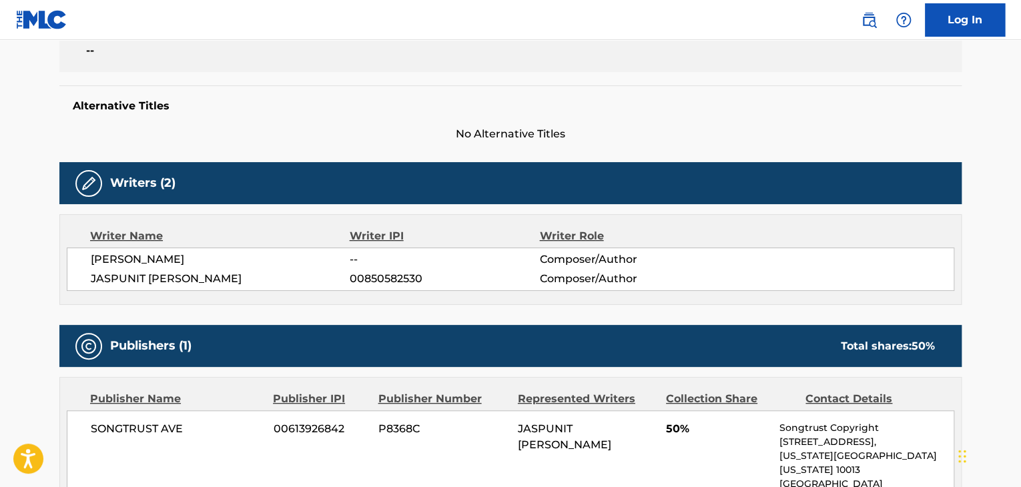
scroll to position [311, 0]
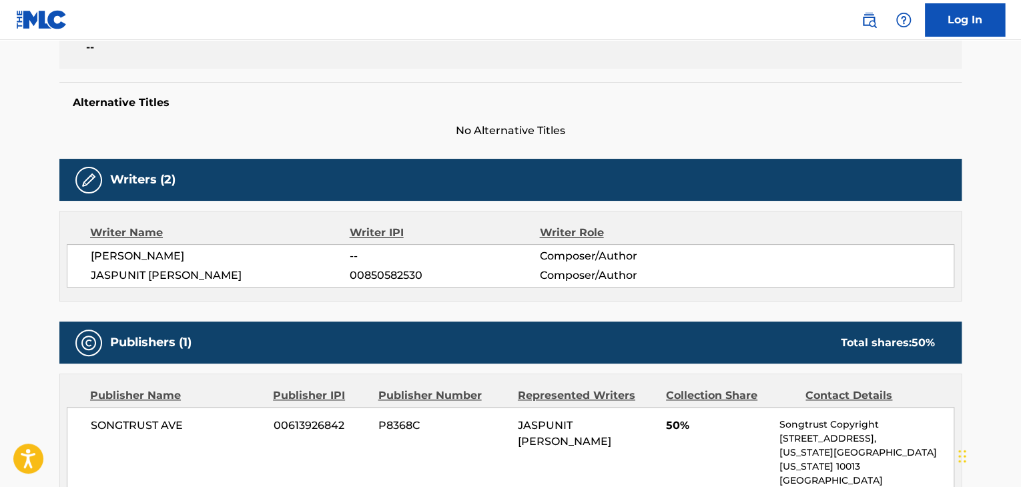
click at [188, 274] on span "JASPUNIT [PERSON_NAME]" at bounding box center [220, 276] width 259 height 16
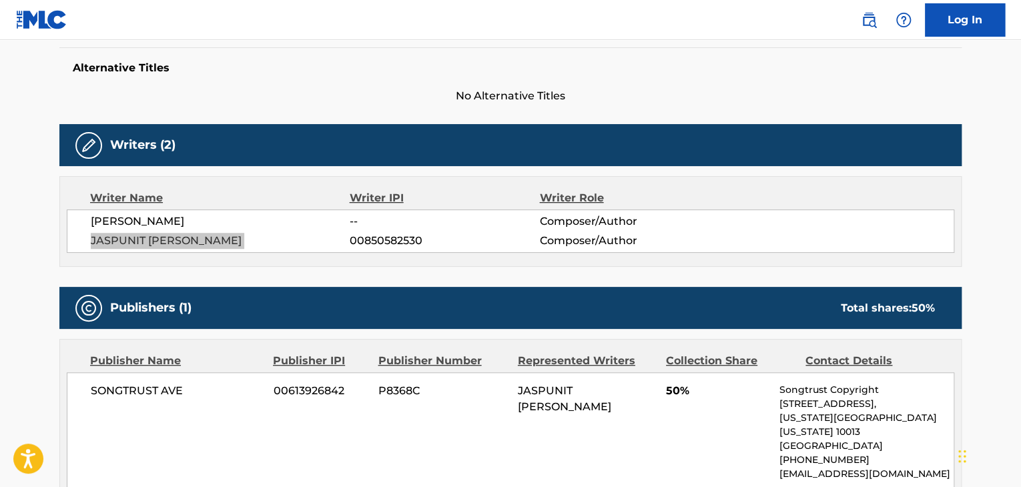
scroll to position [315, 0]
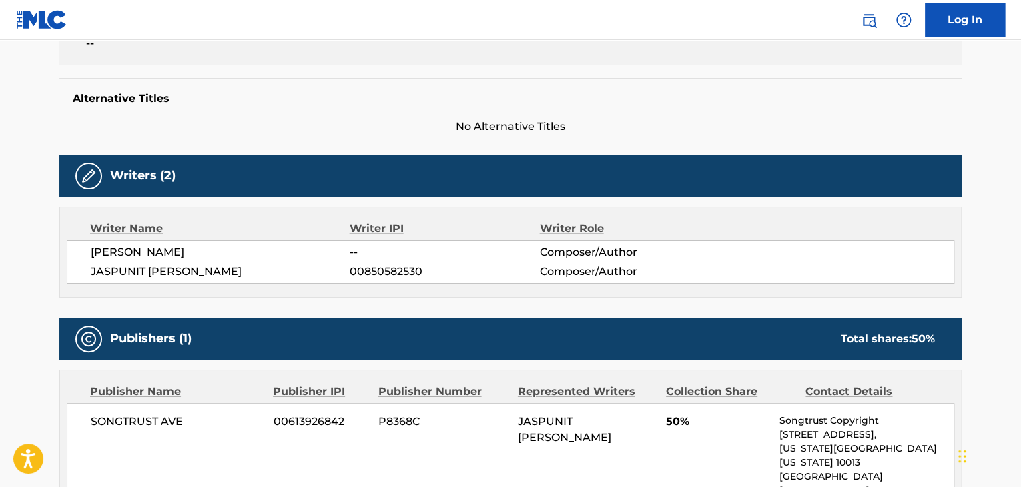
click at [131, 248] on span "[PERSON_NAME]" at bounding box center [220, 252] width 259 height 16
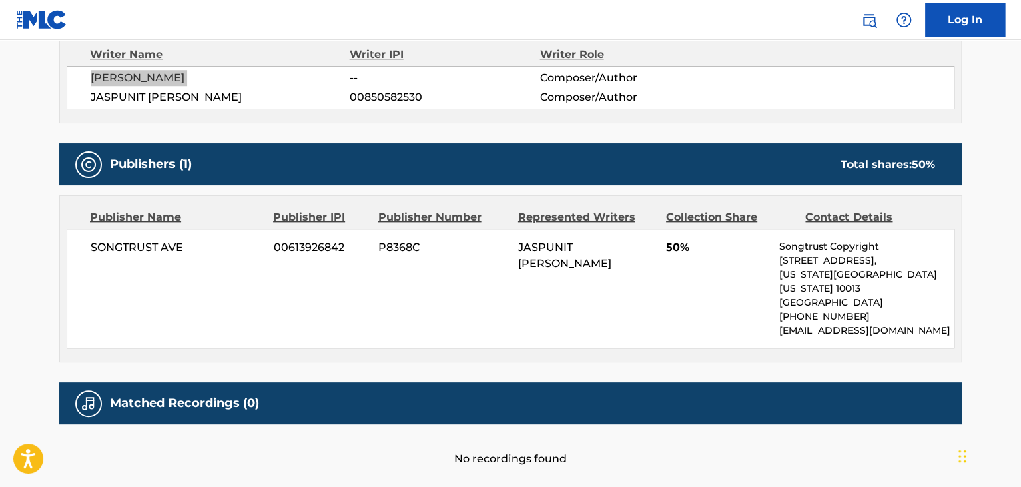
scroll to position [494, 0]
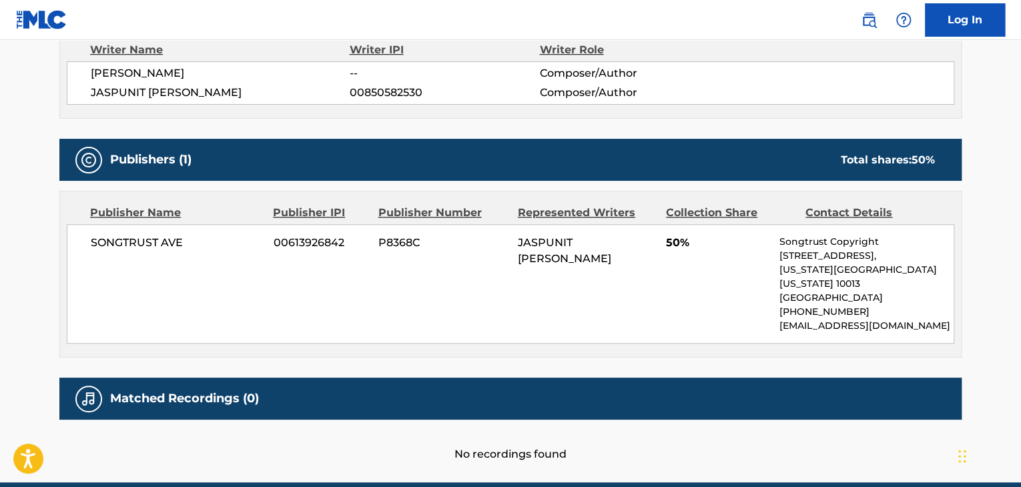
click at [147, 247] on span "SONGTRUST AVE" at bounding box center [177, 243] width 173 height 16
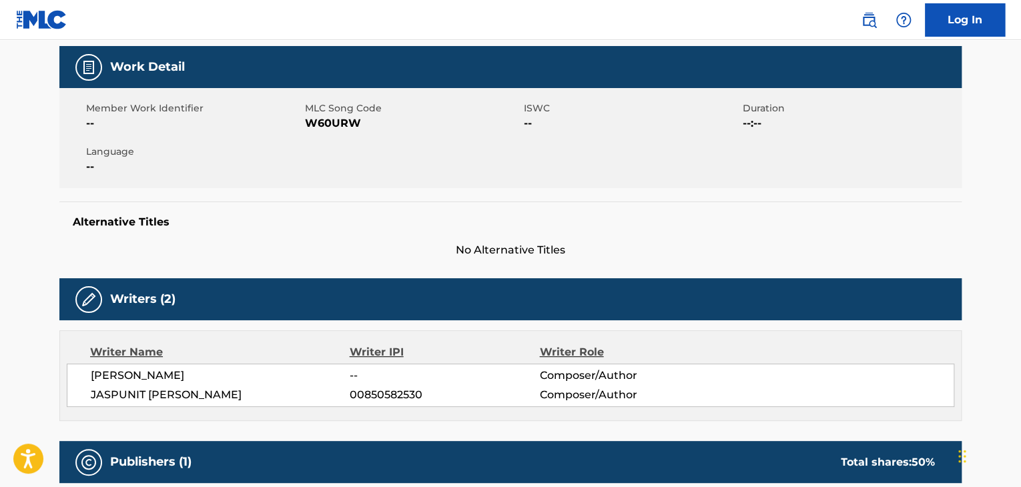
scroll to position [93, 0]
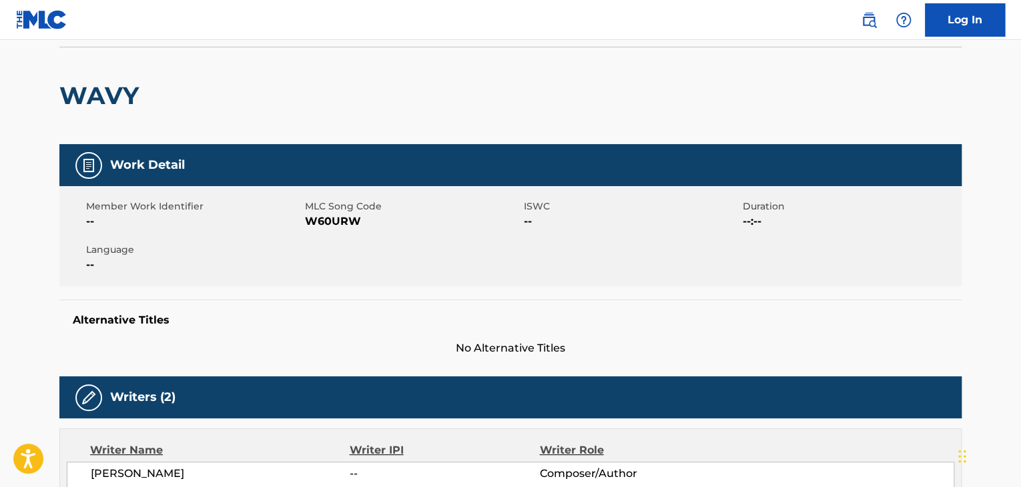
click at [337, 220] on span "W60URW" at bounding box center [413, 222] width 216 height 16
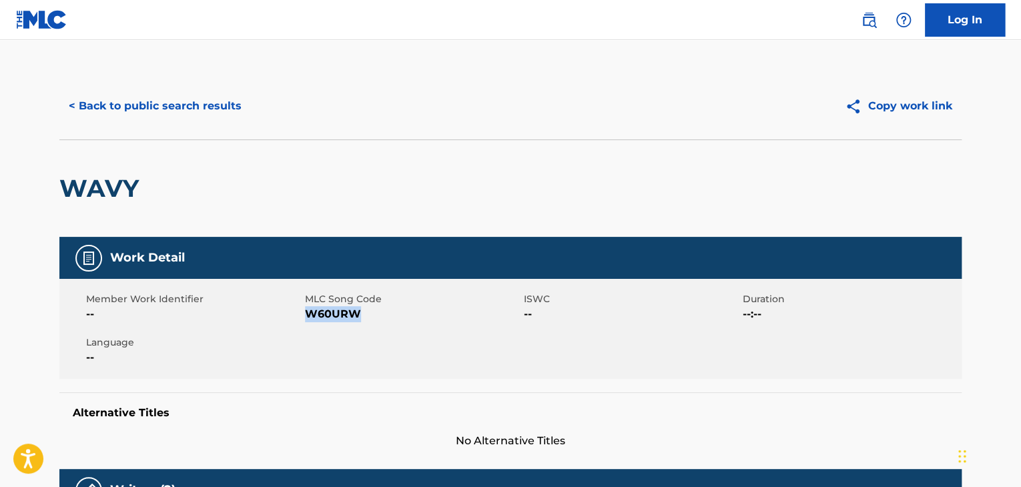
scroll to position [0, 0]
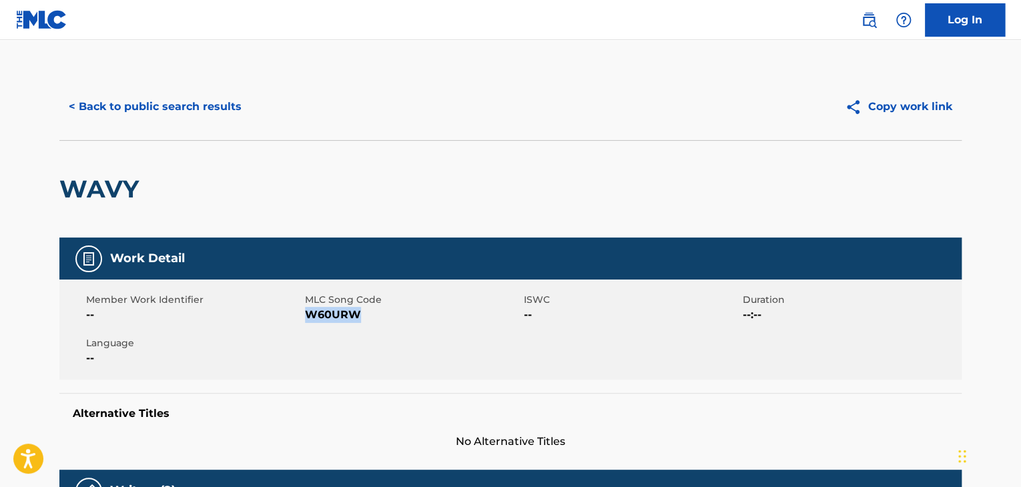
click at [222, 105] on button "< Back to public search results" at bounding box center [155, 106] width 192 height 33
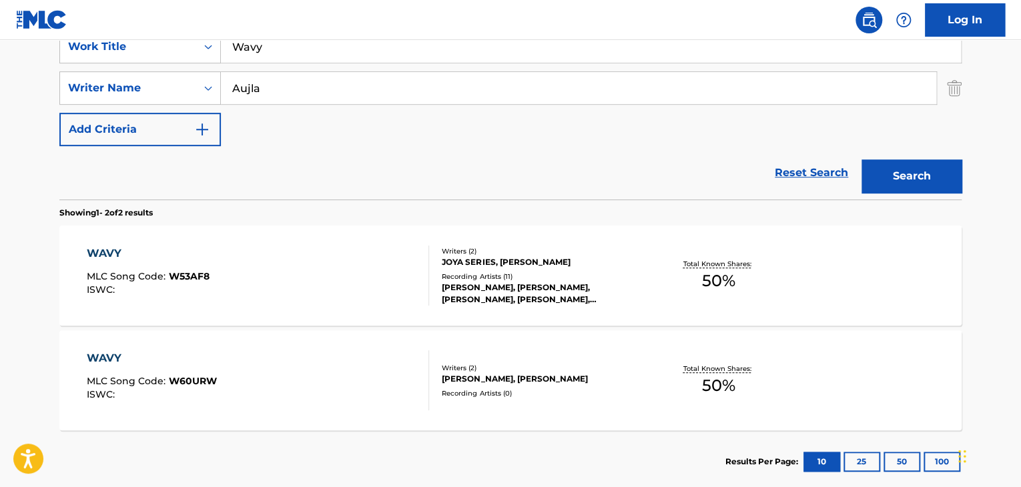
click at [310, 54] on input "Wavy" at bounding box center [591, 47] width 740 height 32
paste input "inning Speech"
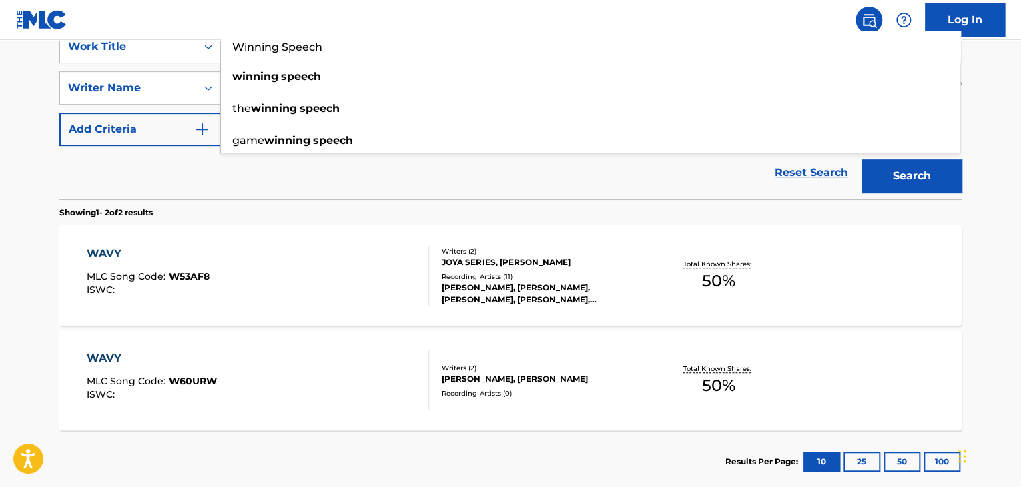
type input "Winning Speech"
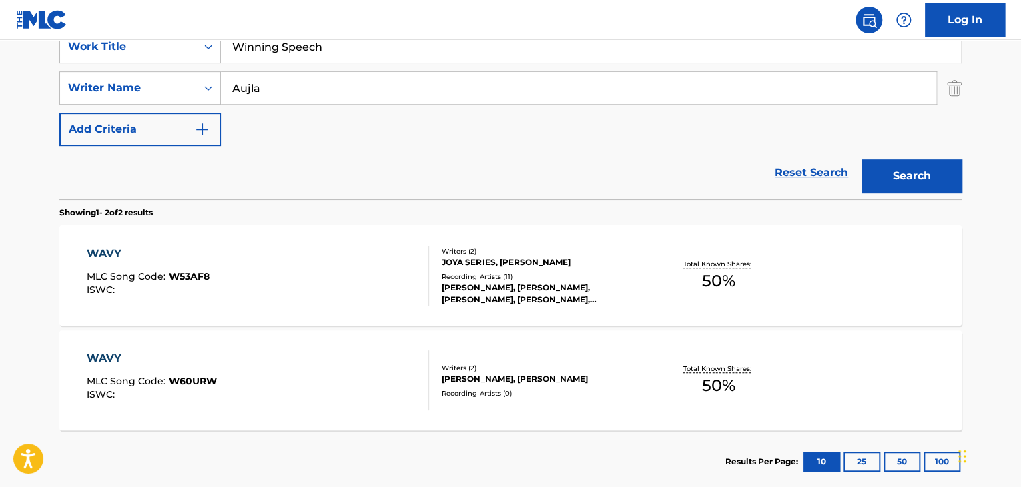
click at [923, 174] on button "Search" at bounding box center [912, 176] width 100 height 33
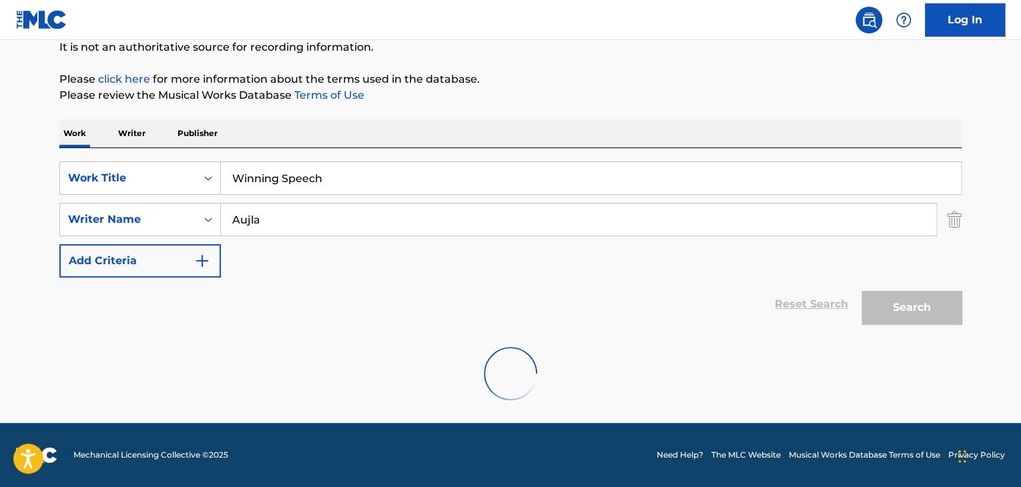
scroll to position [239, 0]
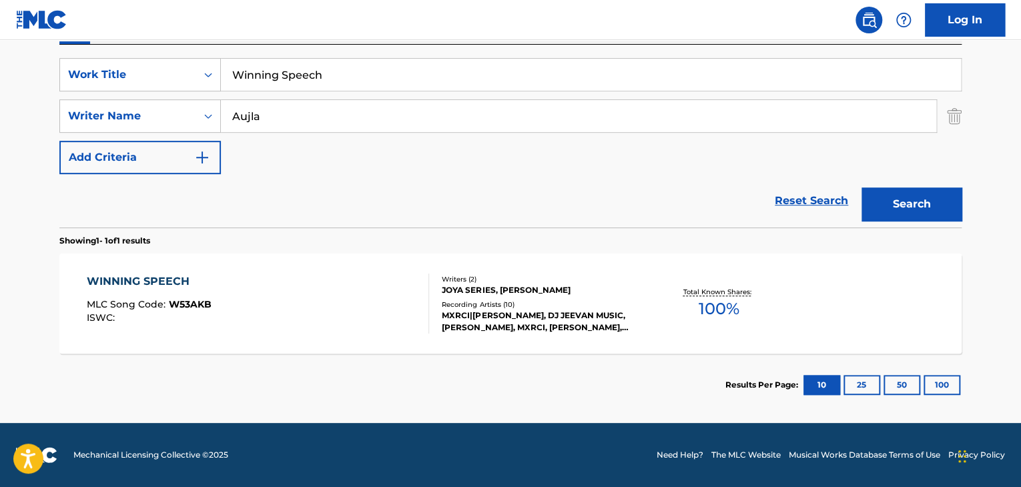
click at [177, 282] on div "WINNING SPEECH" at bounding box center [149, 282] width 125 height 16
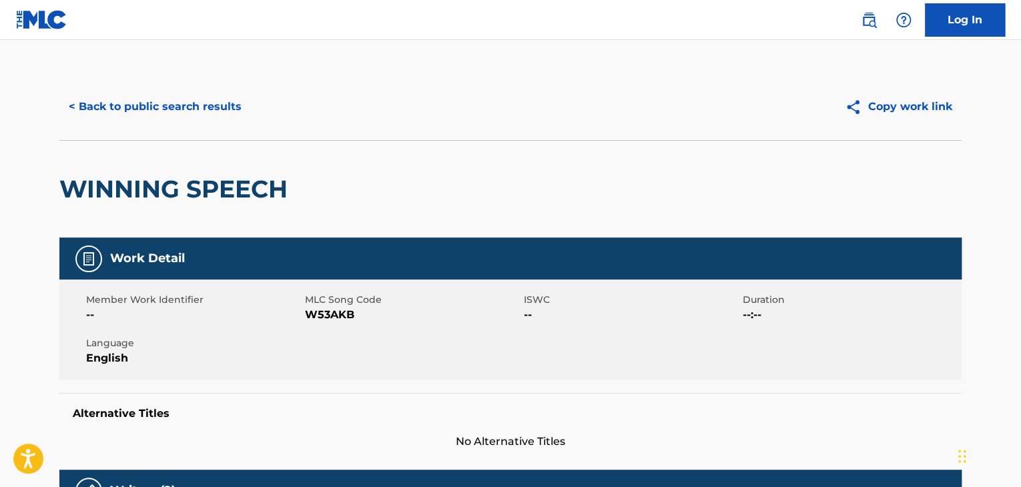
click at [339, 314] on span "W53AKB" at bounding box center [413, 315] width 216 height 16
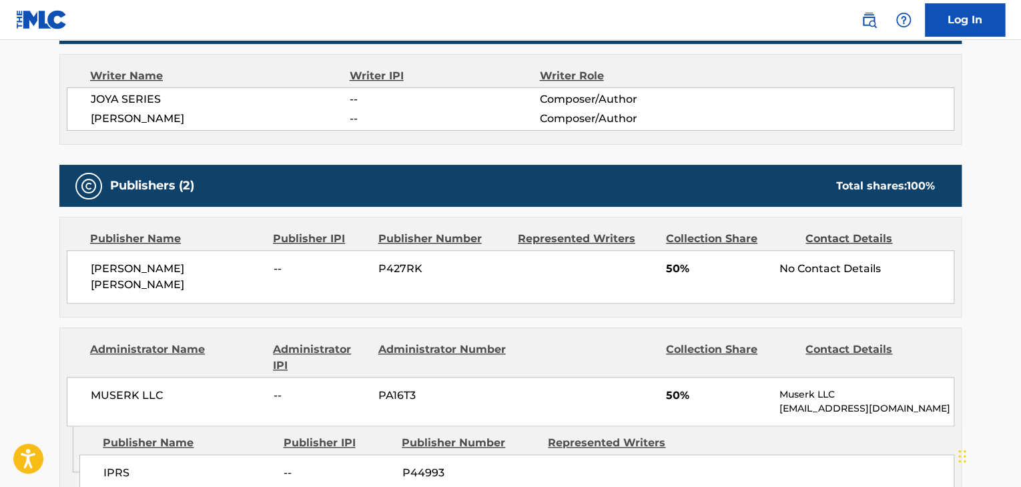
scroll to position [489, 0]
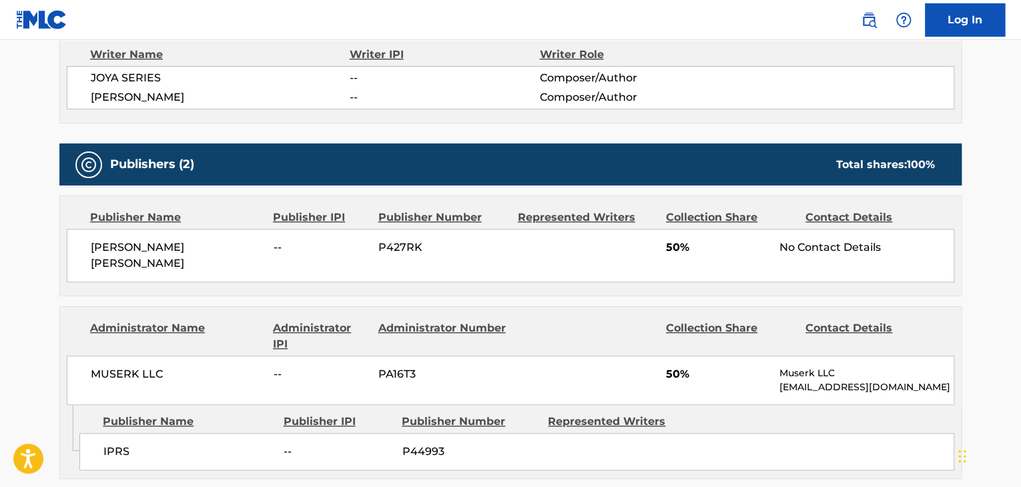
click at [117, 82] on span "JOYA SERIES" at bounding box center [220, 78] width 259 height 16
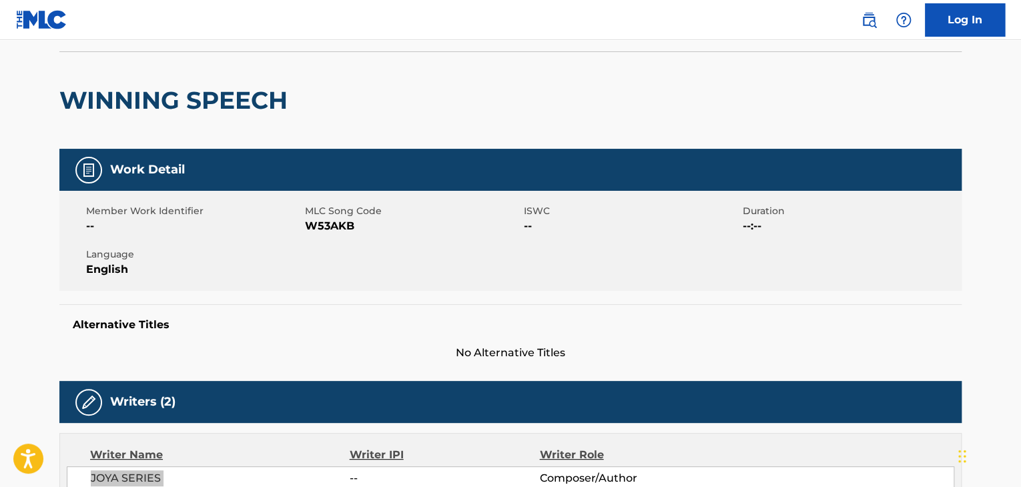
scroll to position [444, 0]
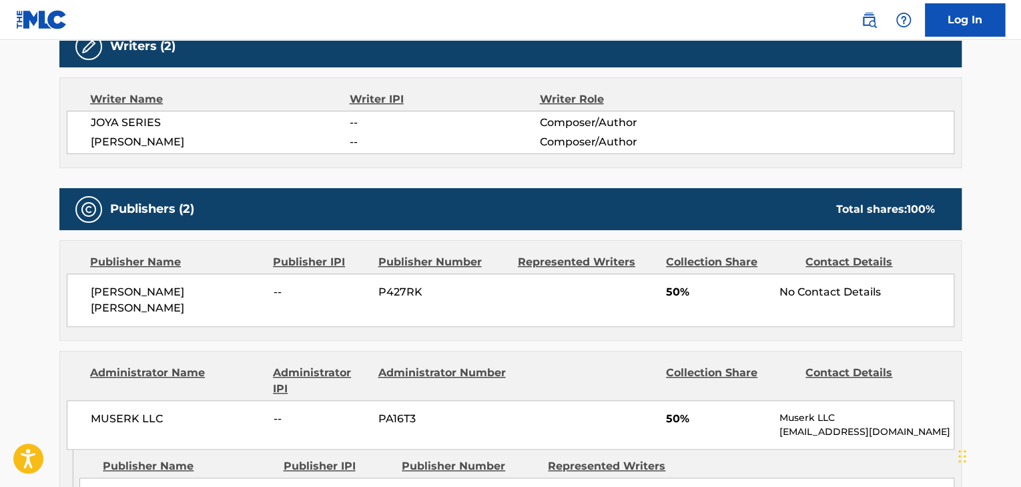
click at [146, 141] on span "[PERSON_NAME]" at bounding box center [220, 142] width 259 height 16
click at [162, 291] on span "[PERSON_NAME] [PERSON_NAME]" at bounding box center [177, 300] width 173 height 32
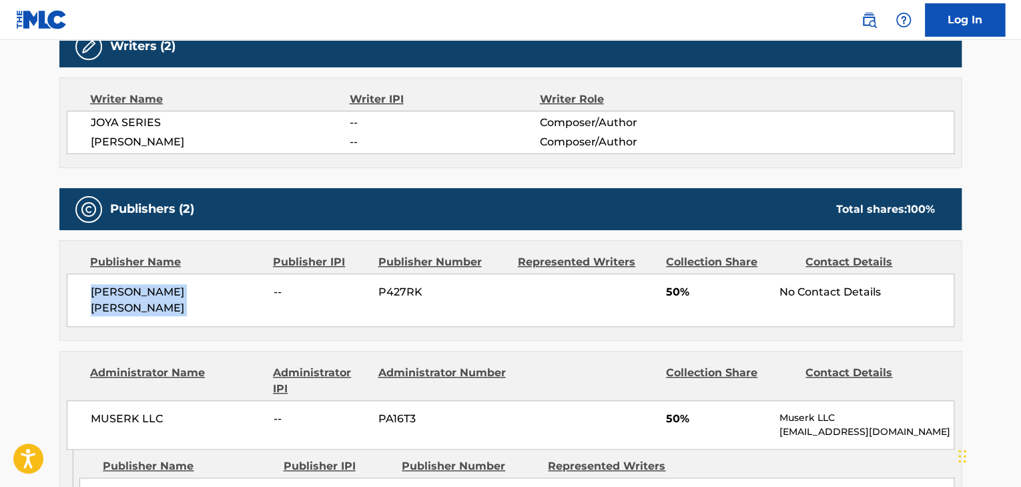
click at [162, 291] on span "[PERSON_NAME] [PERSON_NAME]" at bounding box center [177, 300] width 173 height 32
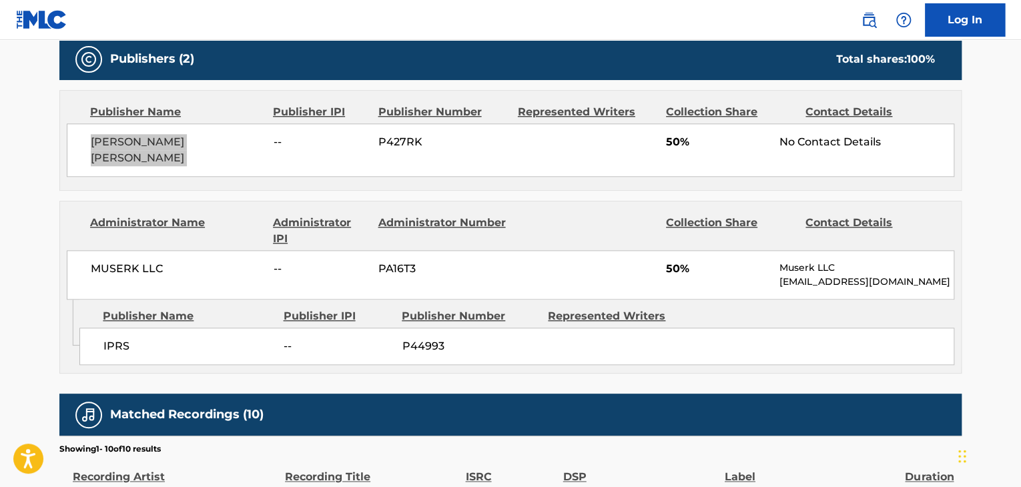
scroll to position [623, 0]
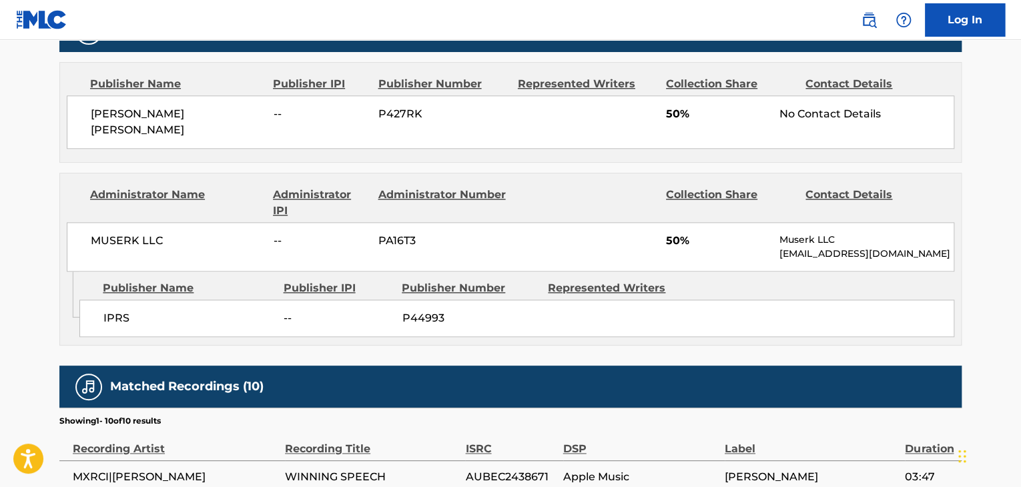
click at [110, 310] on span "IPRS" at bounding box center [188, 318] width 170 height 16
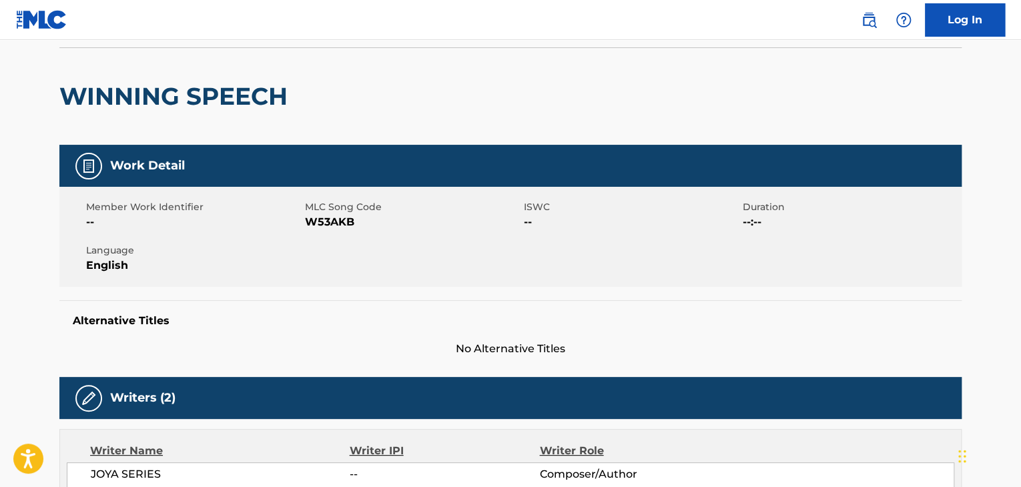
scroll to position [0, 0]
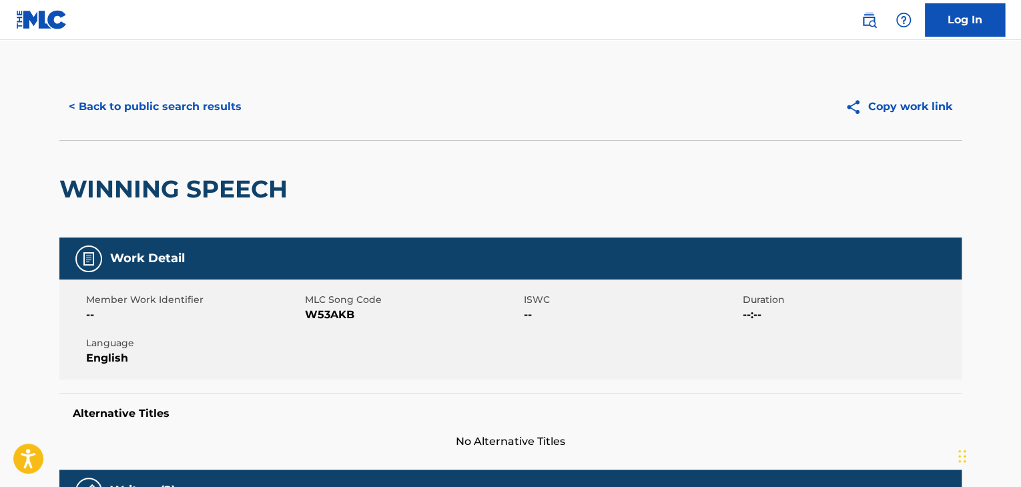
click at [180, 118] on button "< Back to public search results" at bounding box center [155, 106] width 192 height 33
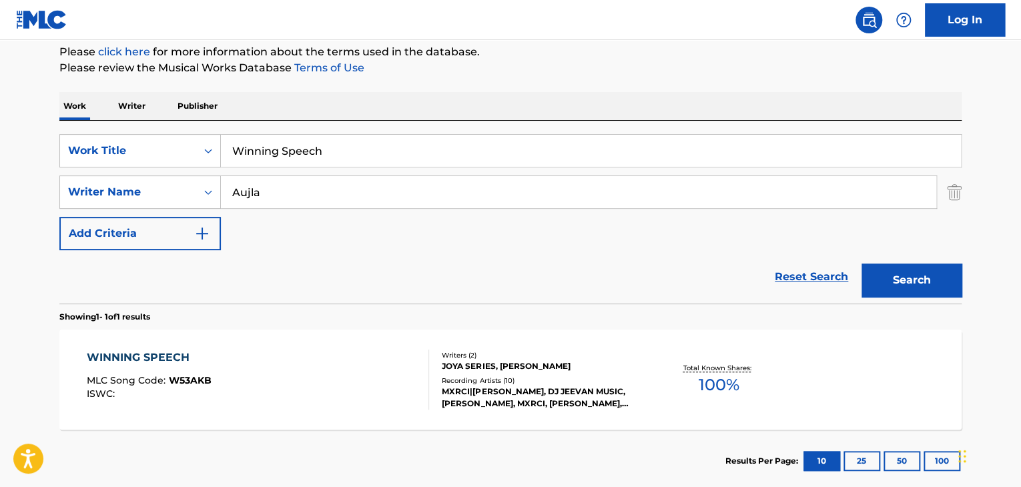
click at [299, 150] on input "Winning Speech" at bounding box center [591, 151] width 740 height 32
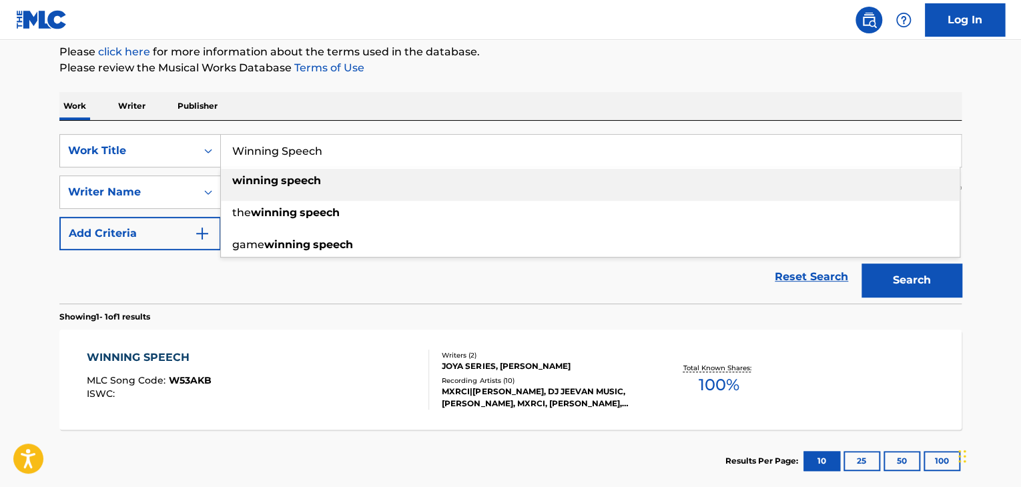
paste input "[PERSON_NAME]"
type input "[PERSON_NAME]"
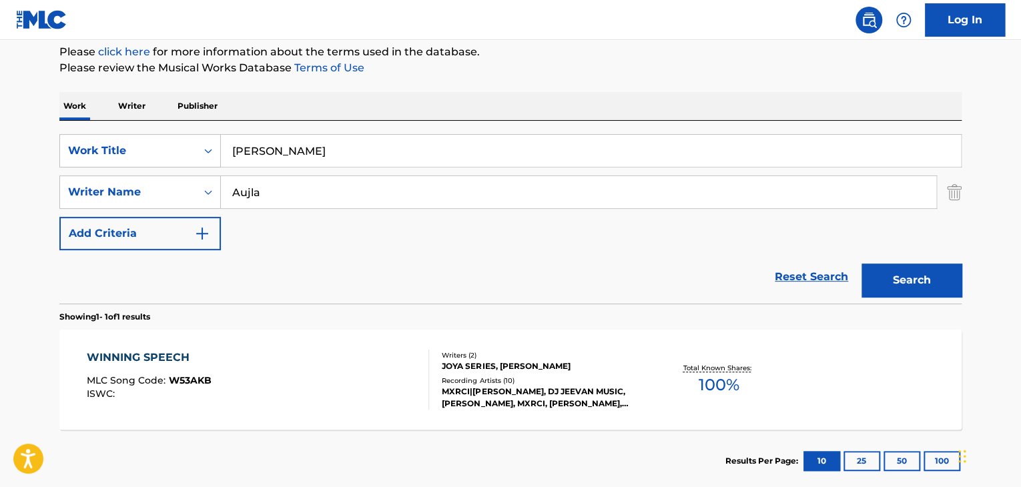
click at [272, 196] on input "Aujla" at bounding box center [578, 192] width 715 height 32
click at [272, 192] on input "Aujla" at bounding box center [578, 192] width 715 height 32
type input "A"
click at [862, 264] on button "Search" at bounding box center [912, 280] width 100 height 33
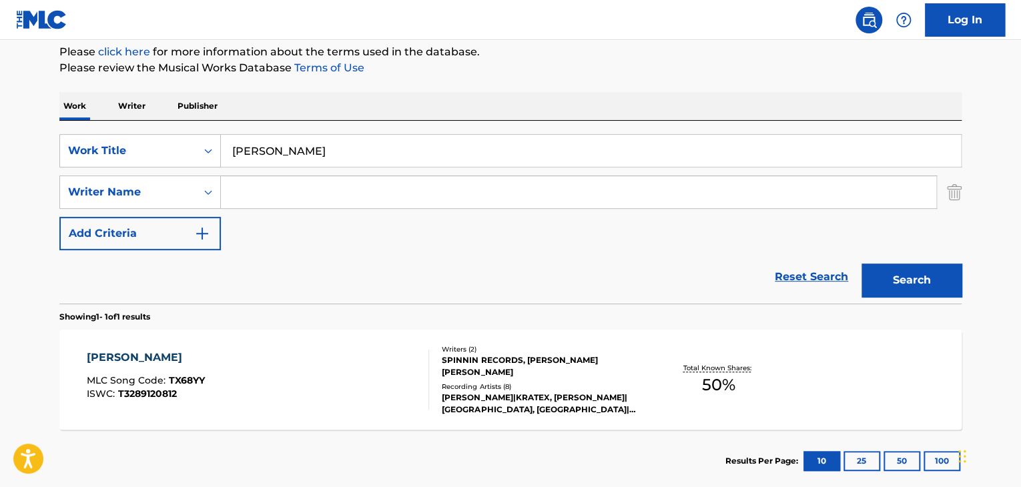
click at [119, 354] on div "[PERSON_NAME]" at bounding box center [146, 358] width 118 height 16
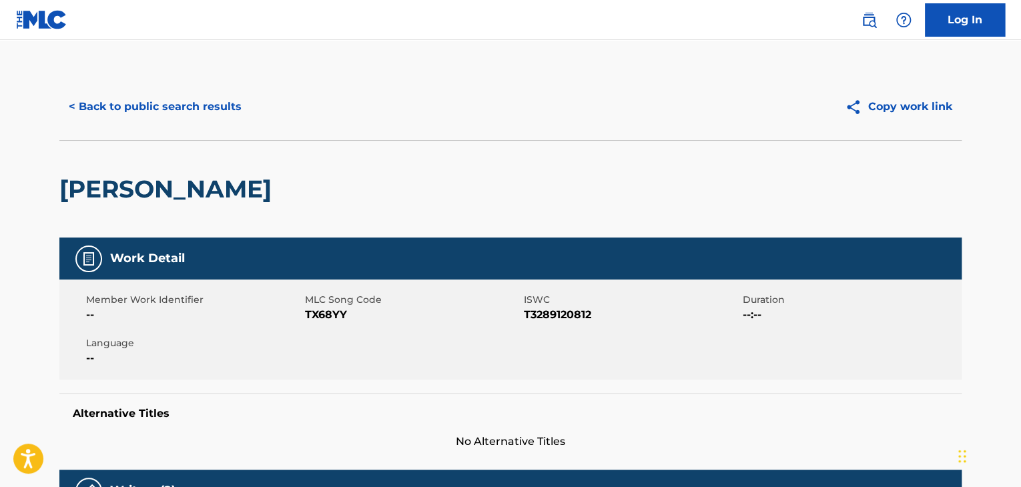
click at [306, 308] on span "TX68YY" at bounding box center [413, 315] width 216 height 16
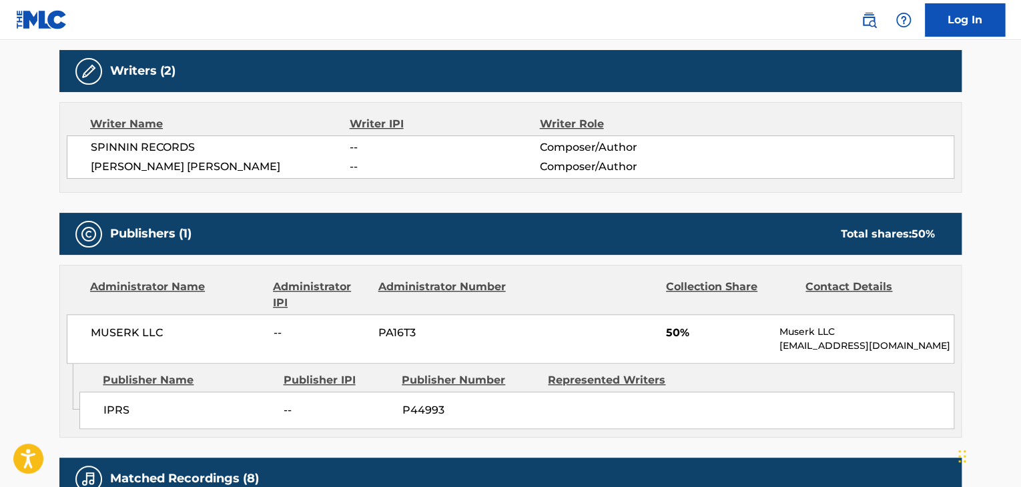
scroll to position [489, 0]
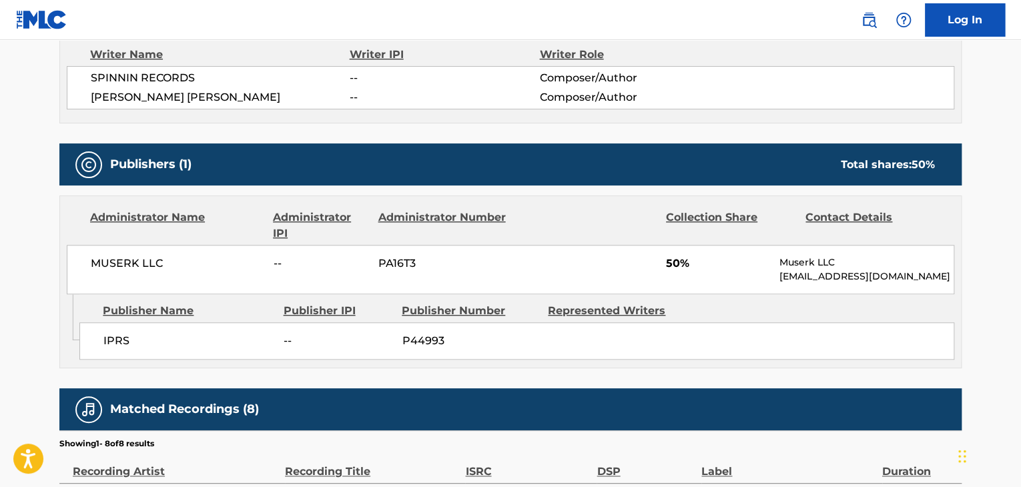
click at [122, 340] on span "IPRS" at bounding box center [188, 341] width 170 height 16
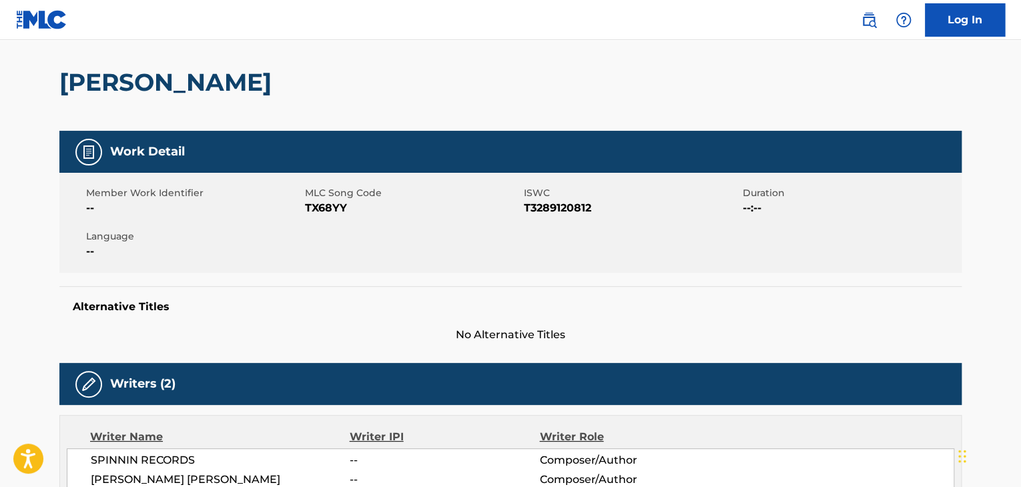
scroll to position [0, 0]
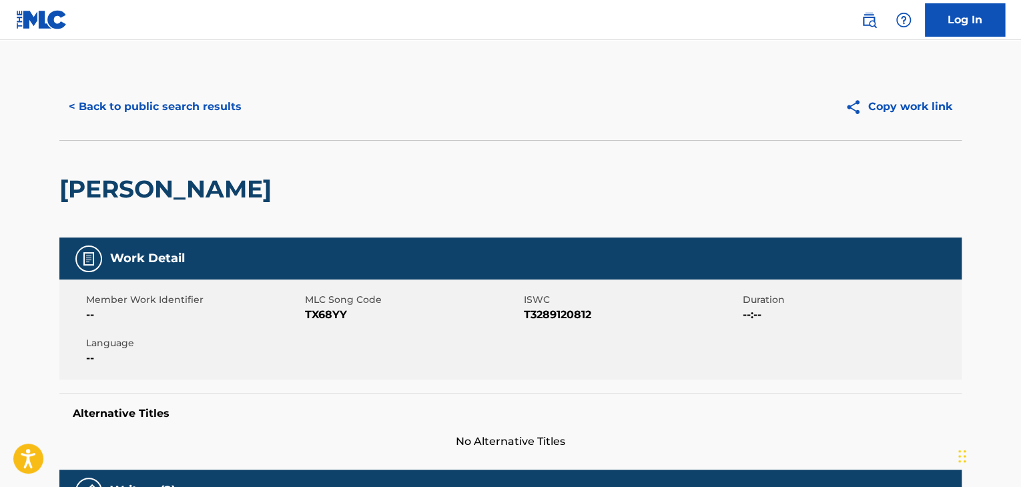
click at [190, 107] on button "< Back to public search results" at bounding box center [155, 106] width 192 height 33
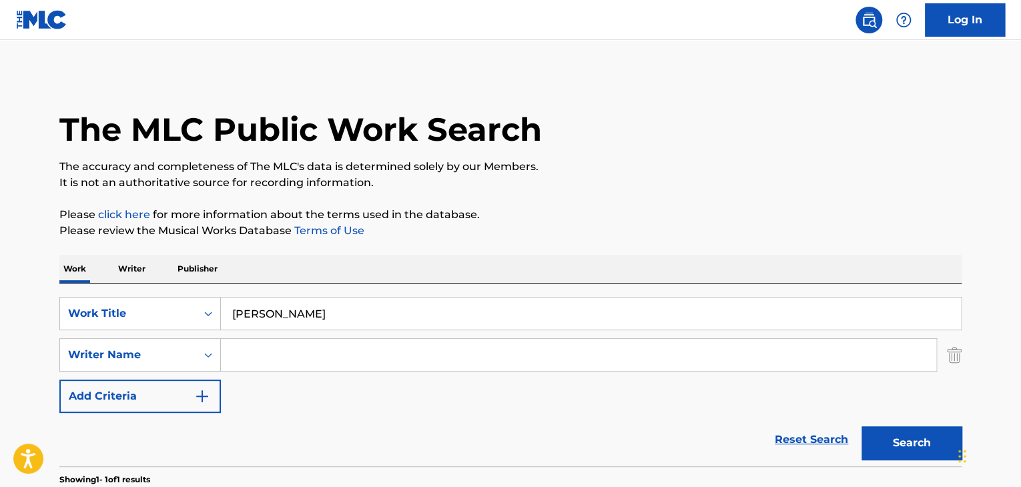
scroll to position [163, 0]
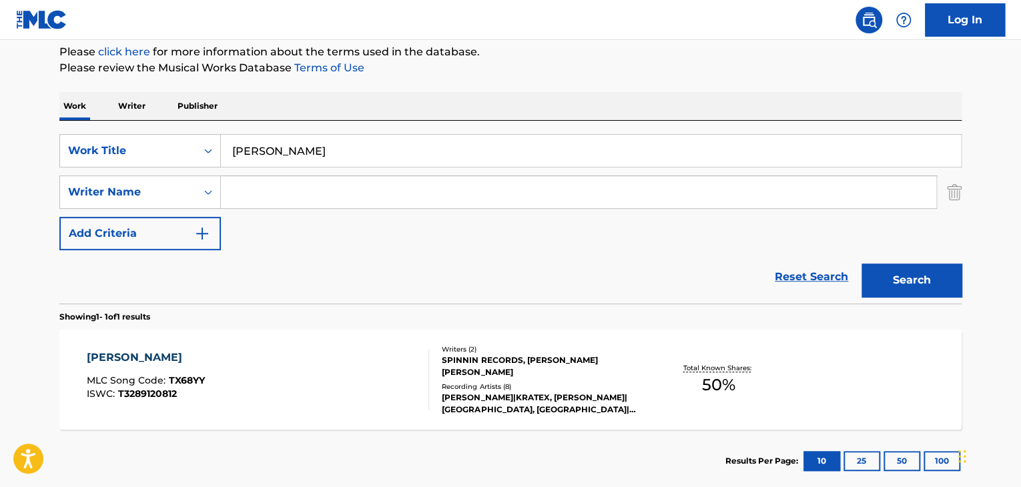
click at [372, 191] on input "Search Form" at bounding box center [578, 192] width 715 height 32
click at [384, 153] on input "[PERSON_NAME]" at bounding box center [591, 151] width 740 height 32
paste input "[PERSON_NAME]"
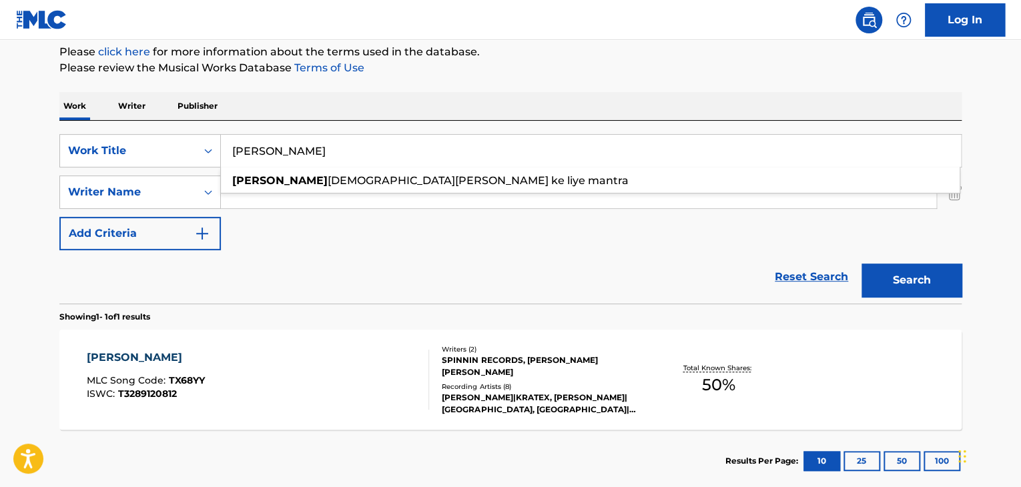
type input "[PERSON_NAME]"
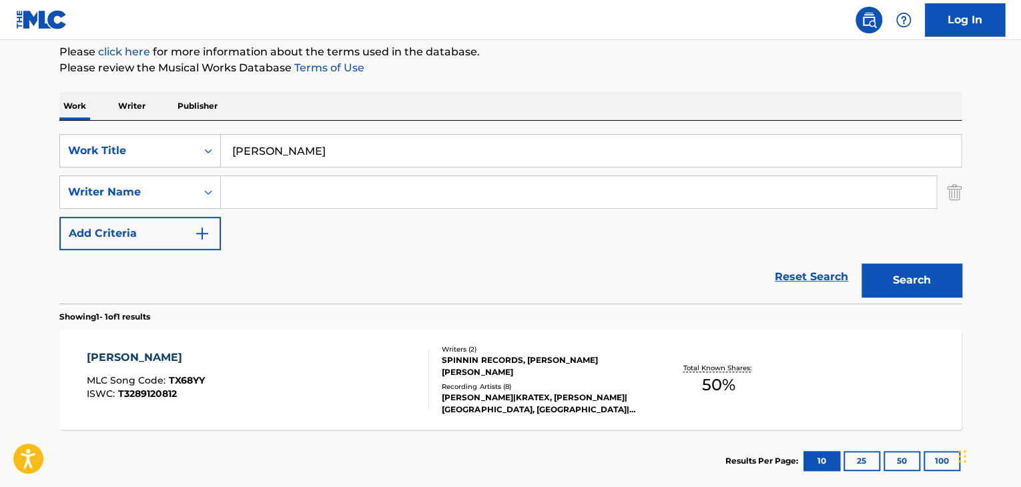
click at [343, 234] on div "SearchWithCriteria94b7c110-9e97-4d64-9c81-5803be8259da Work Title [PERSON_NAME]…" at bounding box center [510, 192] width 902 height 116
click at [344, 199] on input "Search Form" at bounding box center [578, 192] width 715 height 32
paste input "[PERSON_NAME]"
type input "[PERSON_NAME]"
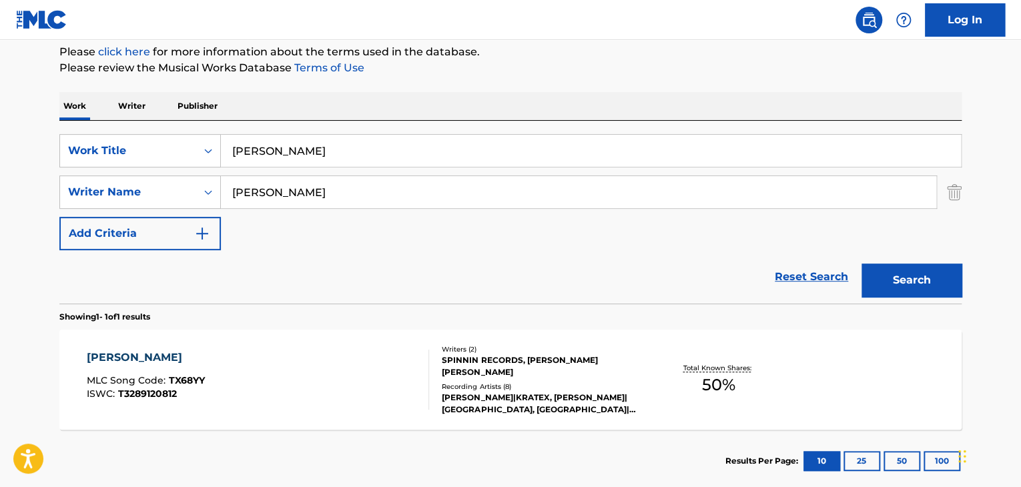
click at [361, 149] on input "[PERSON_NAME]" at bounding box center [591, 151] width 740 height 32
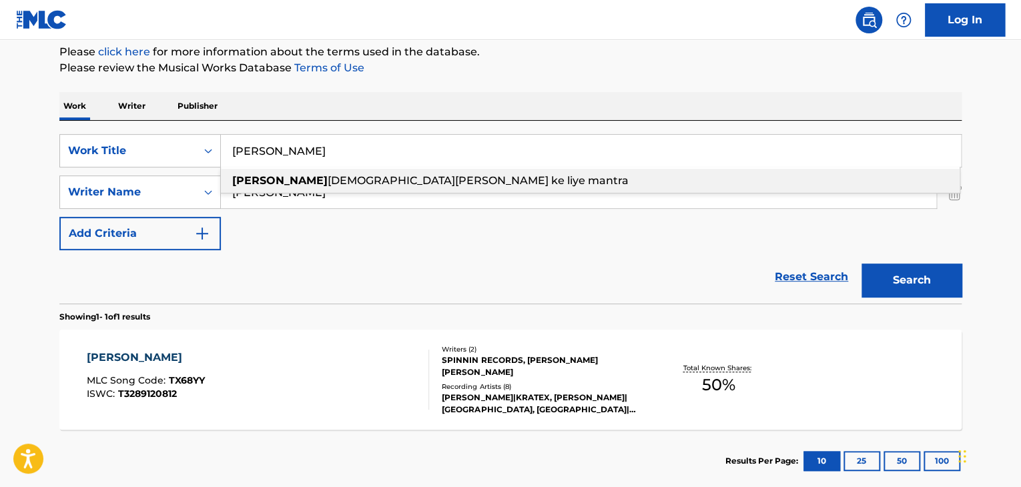
click at [361, 149] on input "[PERSON_NAME]" at bounding box center [591, 151] width 740 height 32
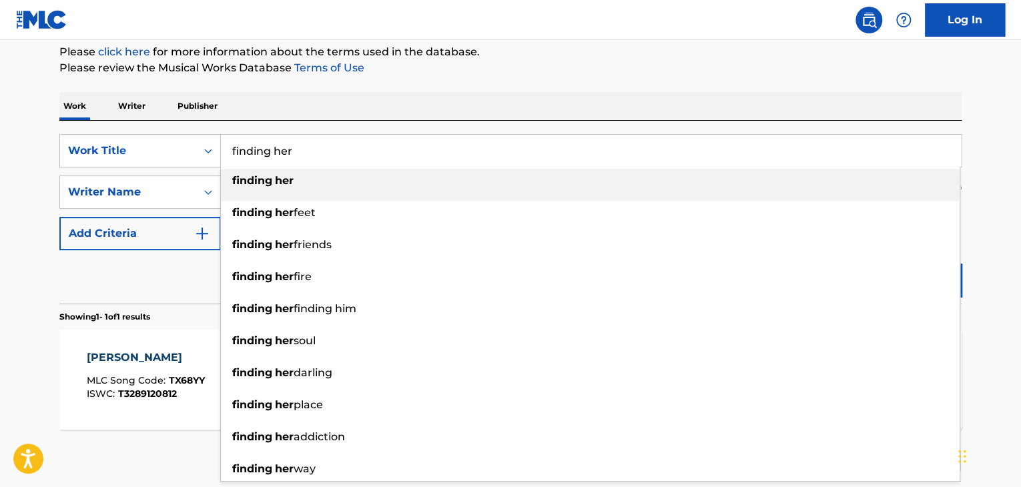
type input "finding her"
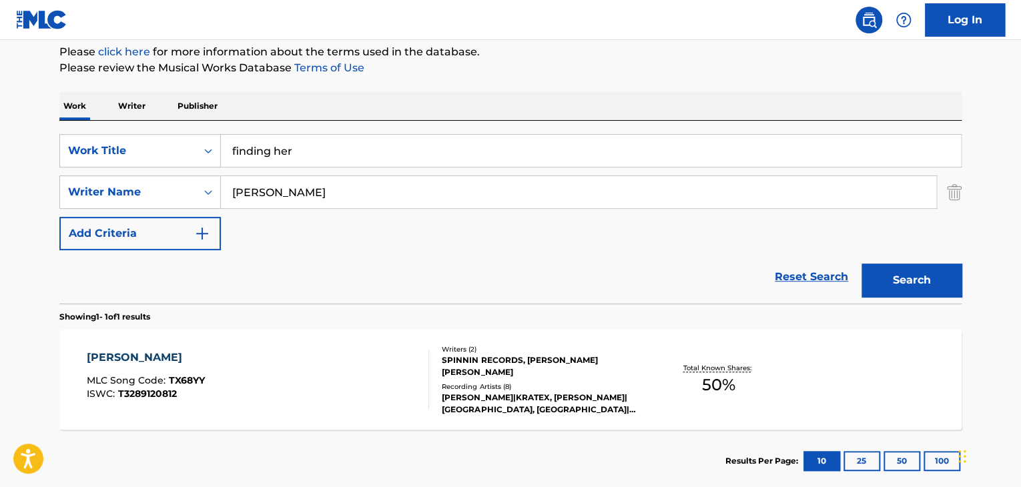
click at [913, 284] on button "Search" at bounding box center [912, 280] width 100 height 33
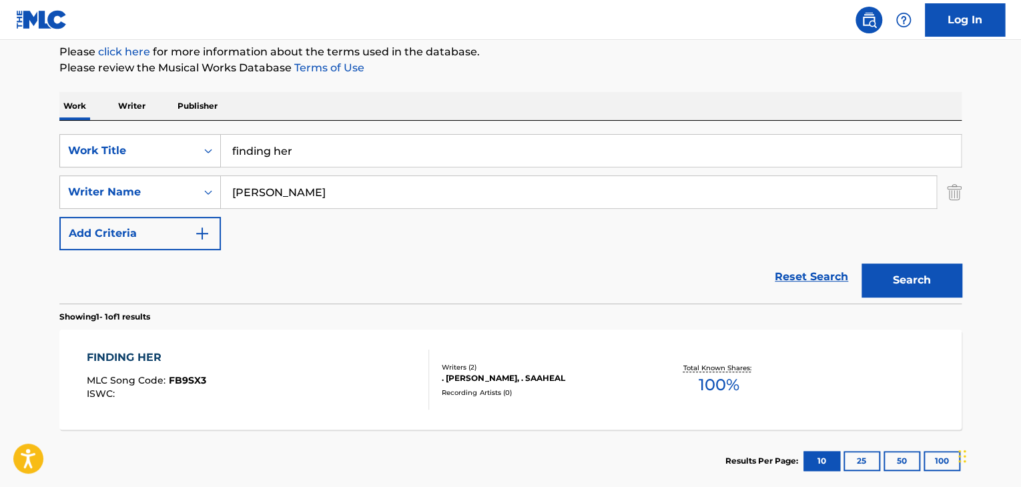
click at [148, 358] on div "FINDING HER" at bounding box center [146, 358] width 119 height 16
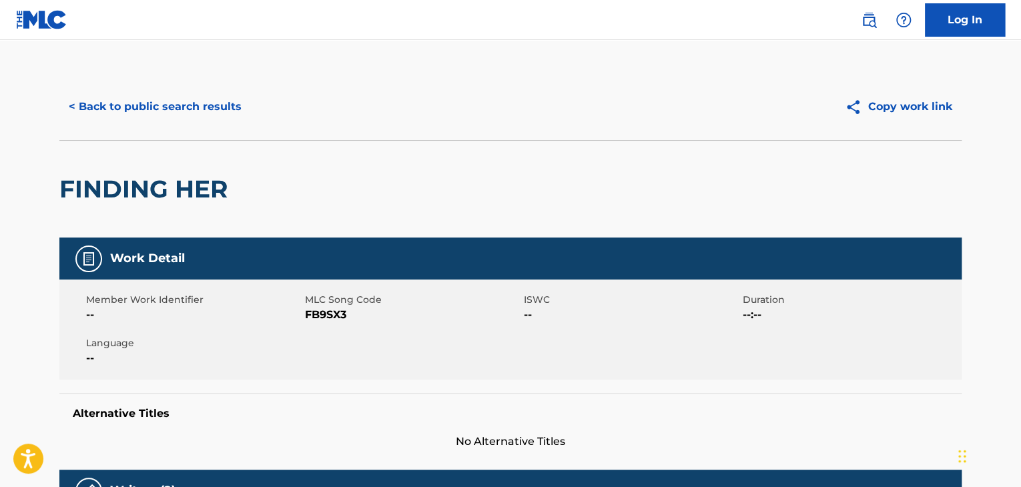
click at [339, 313] on span "FB9SX3" at bounding box center [413, 315] width 216 height 16
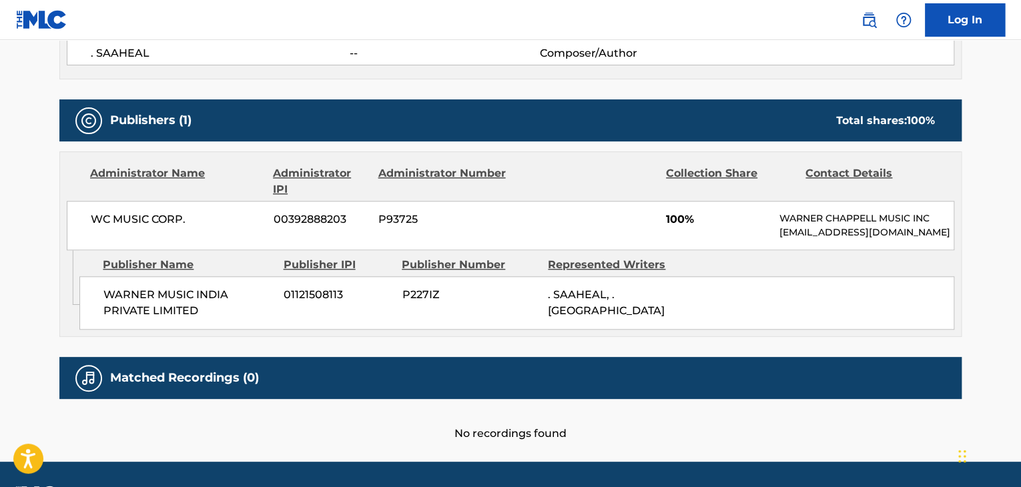
scroll to position [534, 0]
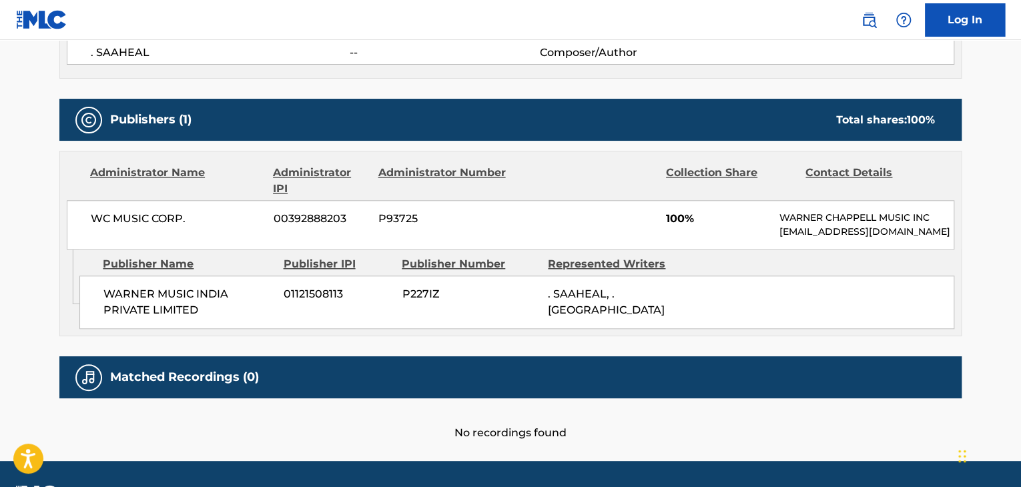
click at [171, 313] on span "WARNER MUSIC INDIA PRIVATE LIMITED" at bounding box center [188, 302] width 170 height 32
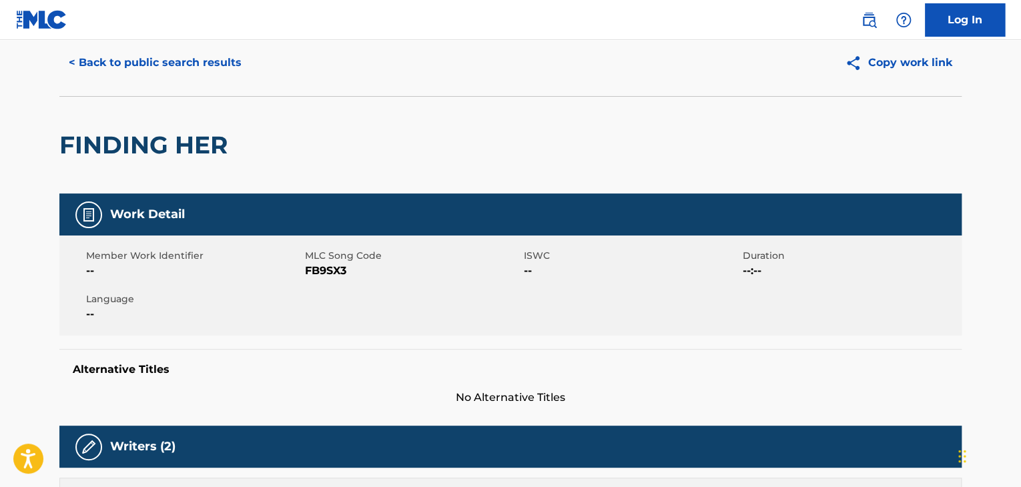
click at [177, 71] on button "< Back to public search results" at bounding box center [155, 62] width 192 height 33
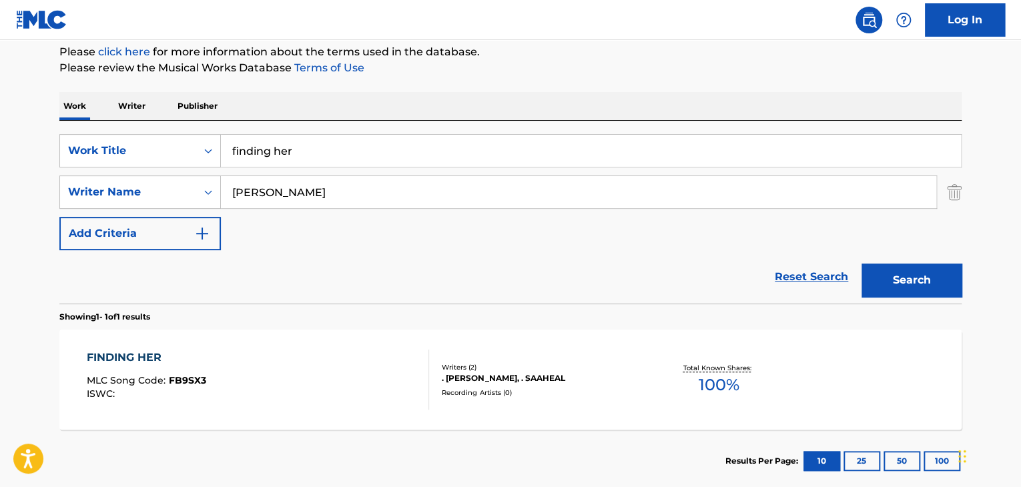
click at [265, 137] on input "finding her" at bounding box center [591, 151] width 740 height 32
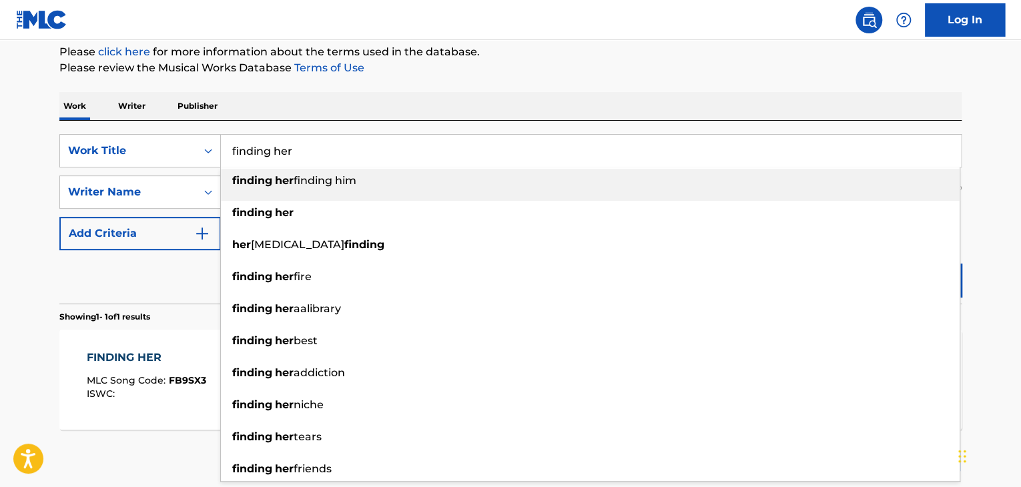
click at [265, 140] on input "finding her" at bounding box center [591, 151] width 740 height 32
click at [266, 140] on input "finding her" at bounding box center [591, 151] width 740 height 32
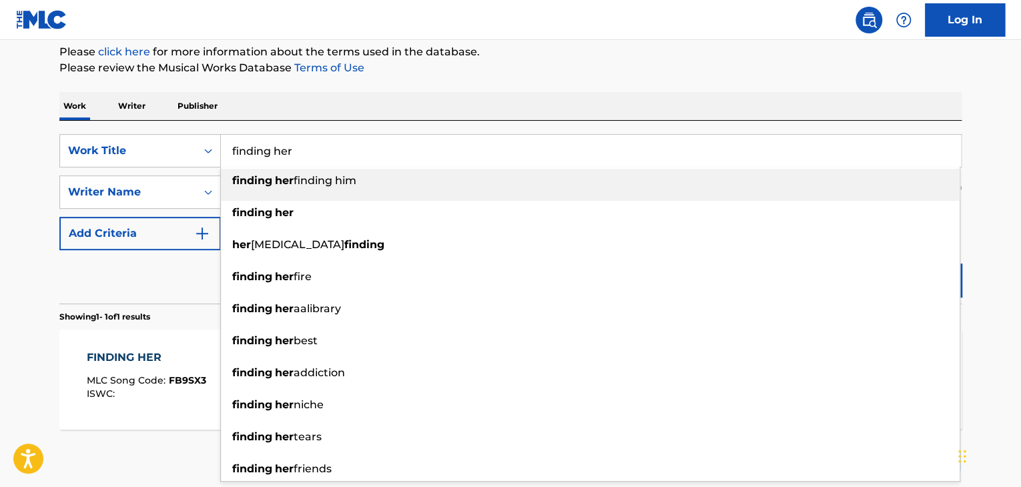
paste input "Donde Estas [PERSON_NAME]"
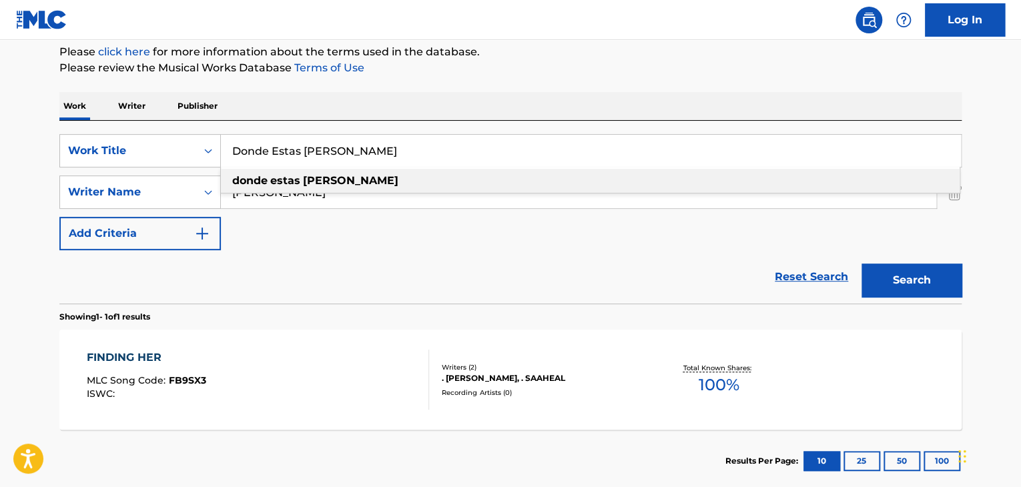
type input "Donde Estas [PERSON_NAME]"
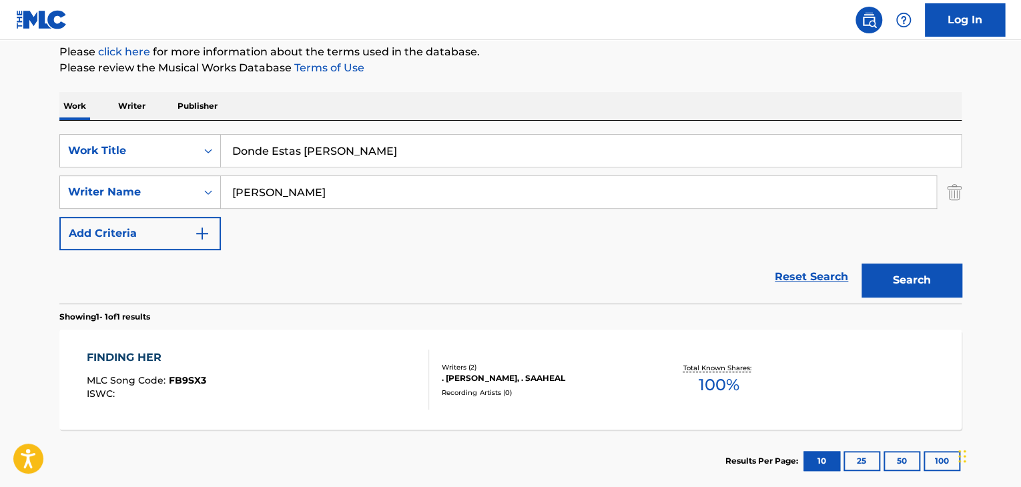
click at [469, 203] on input "[PERSON_NAME]" at bounding box center [578, 192] width 715 height 32
type input "[PERSON_NAME]"
click at [862, 264] on button "Search" at bounding box center [912, 280] width 100 height 33
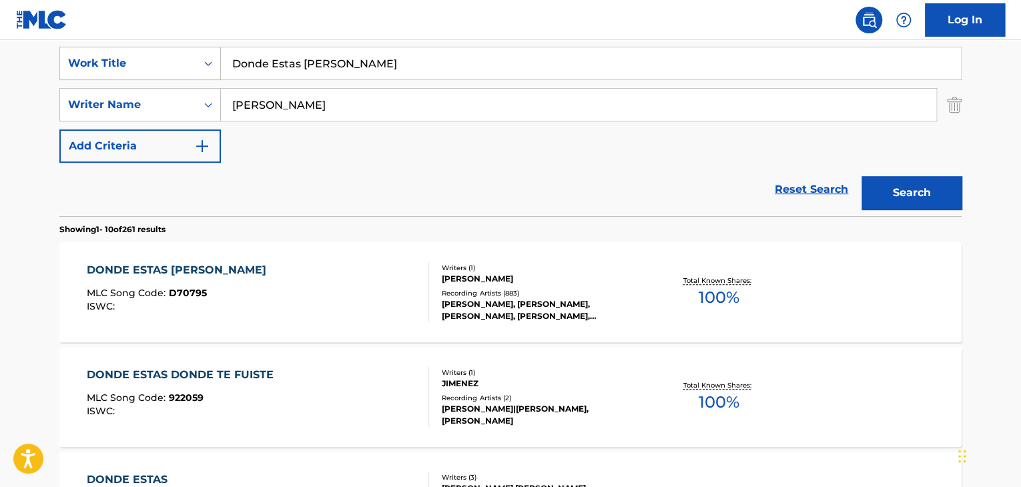
scroll to position [252, 0]
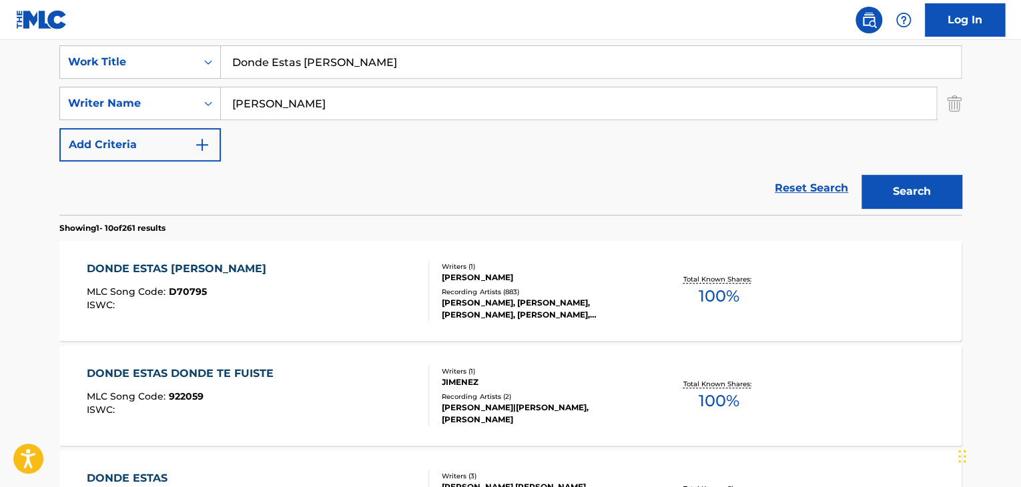
click at [202, 264] on div "DONDE ESTAS [PERSON_NAME]" at bounding box center [180, 269] width 186 height 16
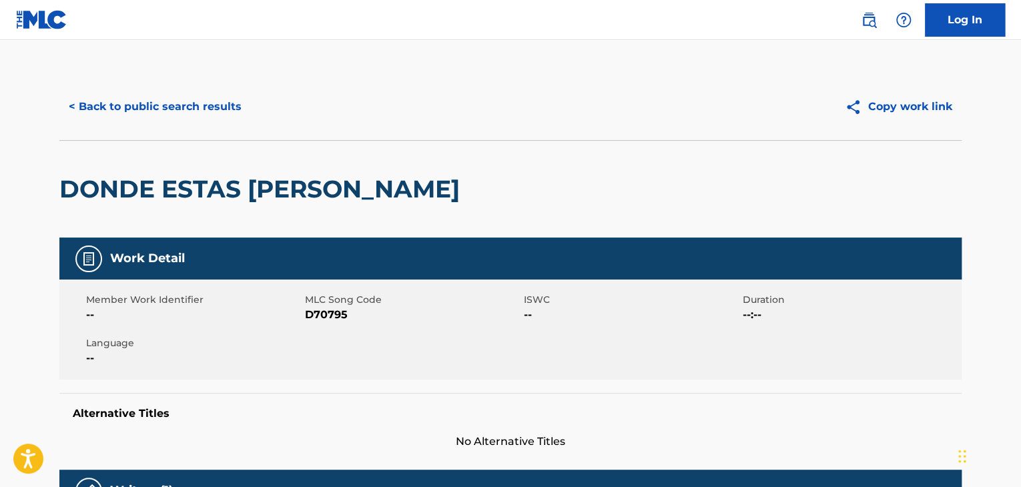
click at [333, 314] on span "D70795" at bounding box center [413, 315] width 216 height 16
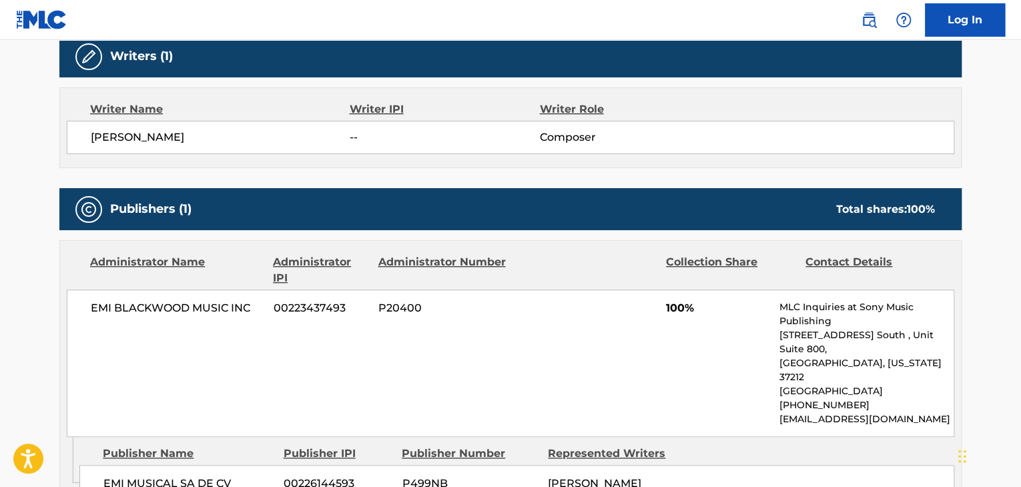
scroll to position [489, 0]
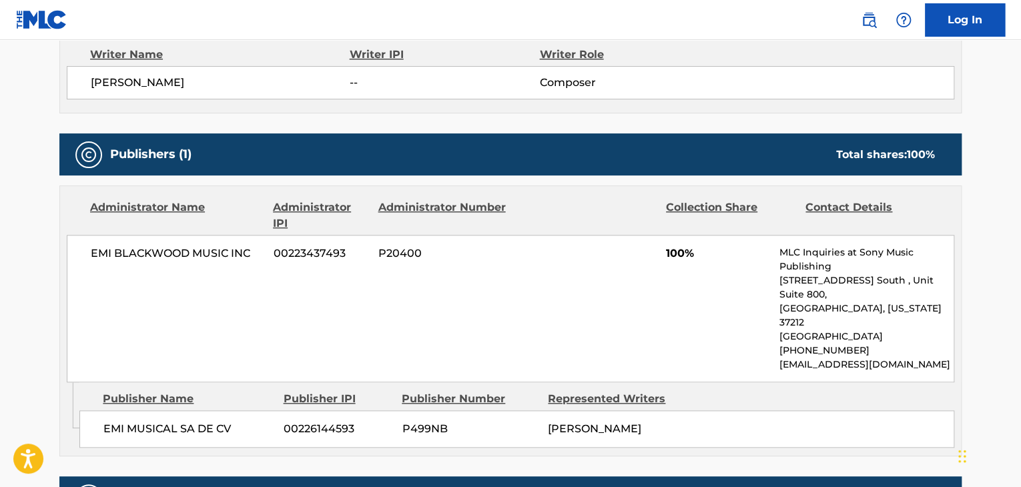
click at [160, 421] on span "EMI MUSICAL SA DE CV" at bounding box center [188, 429] width 170 height 16
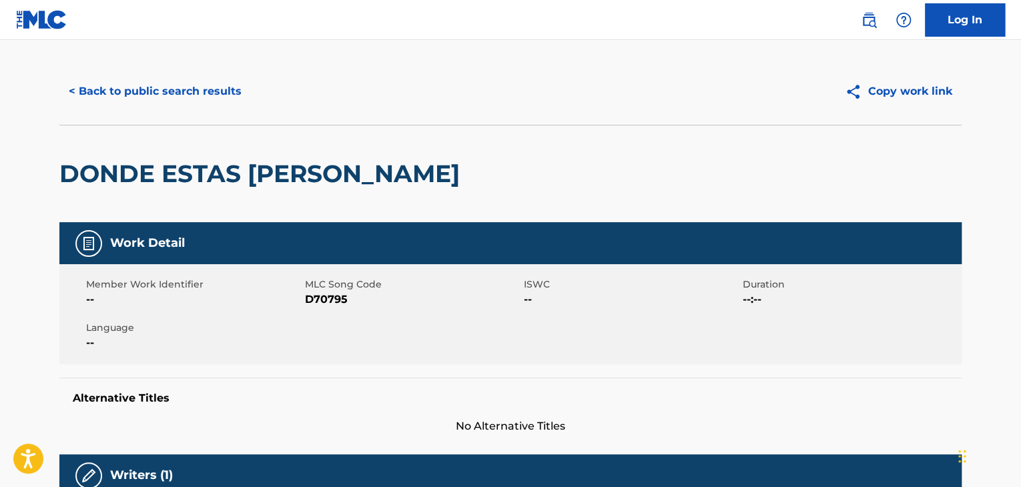
scroll to position [0, 0]
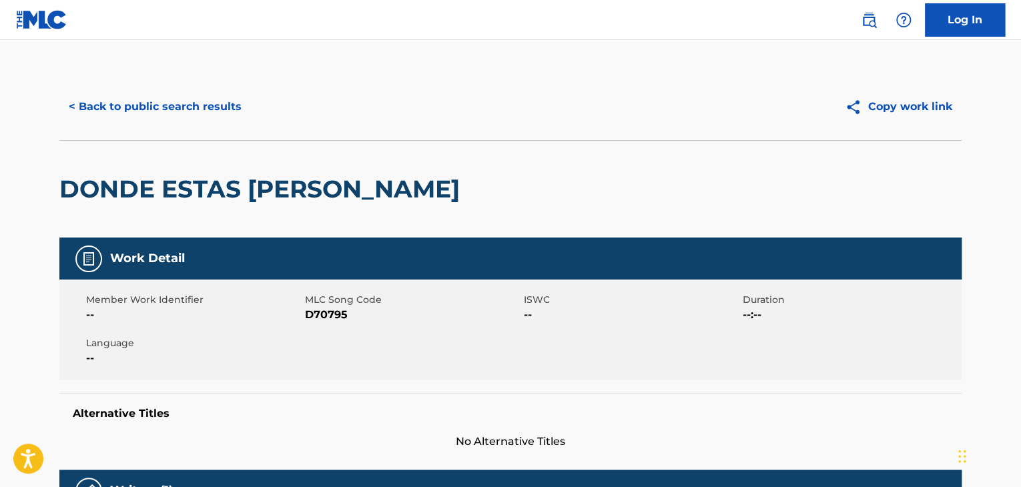
click at [226, 111] on button "< Back to public search results" at bounding box center [155, 106] width 192 height 33
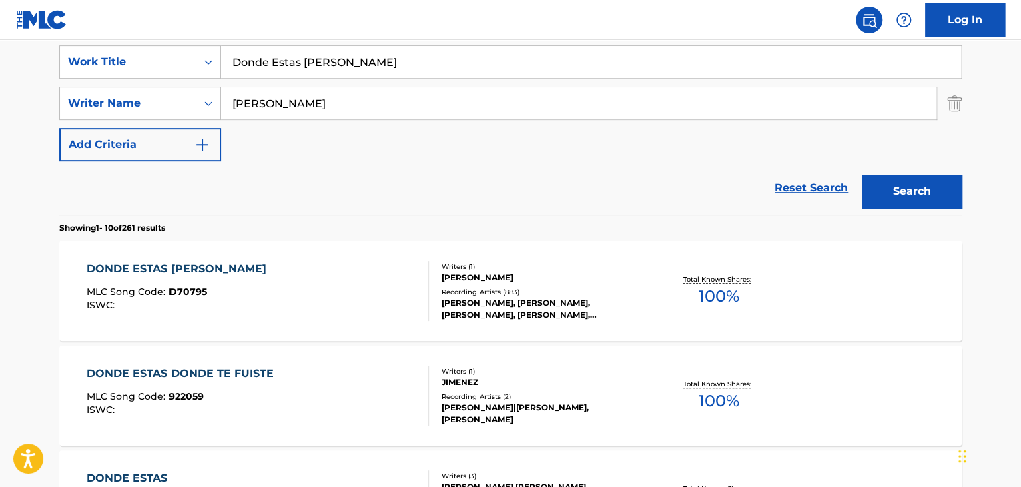
scroll to position [208, 0]
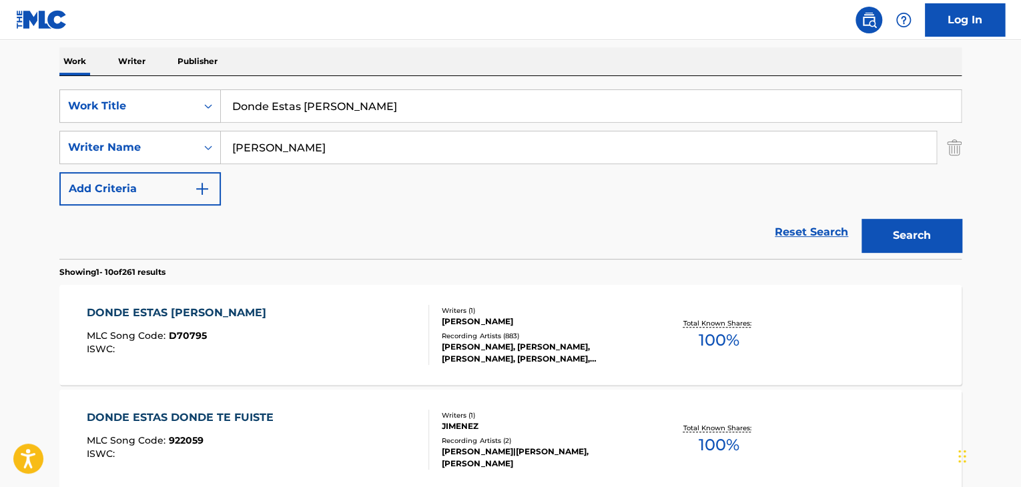
click at [360, 109] on input "Donde Estas [PERSON_NAME]" at bounding box center [591, 106] width 740 height 32
paste input "Titli"
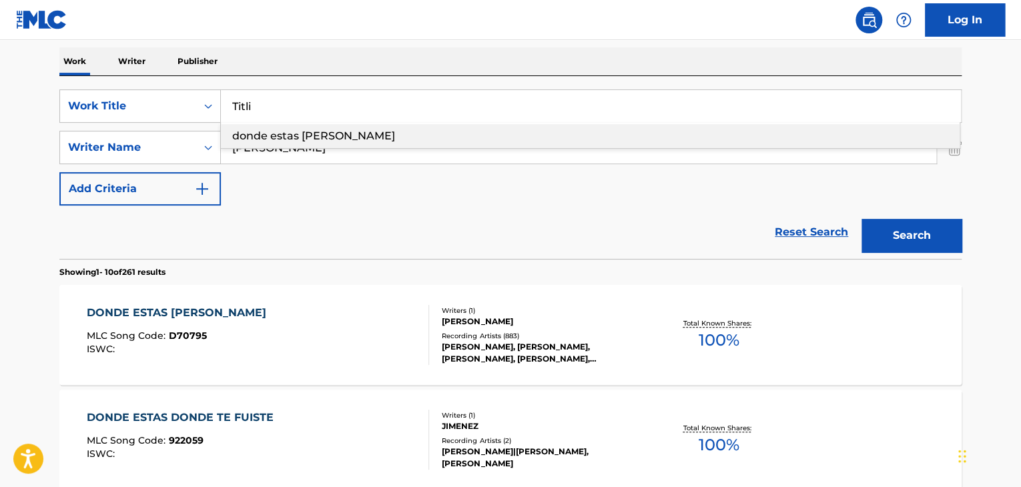
type input "Titli"
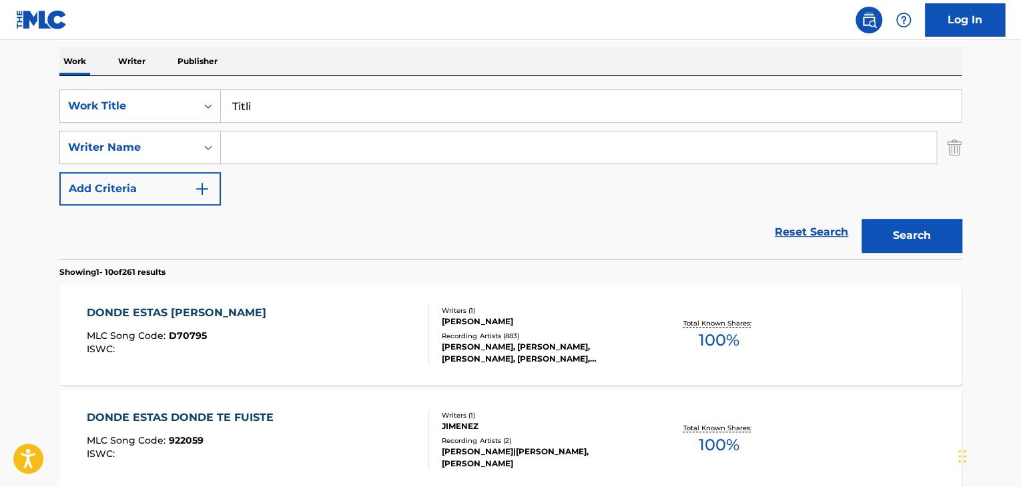
click at [862, 219] on button "Search" at bounding box center [912, 235] width 100 height 33
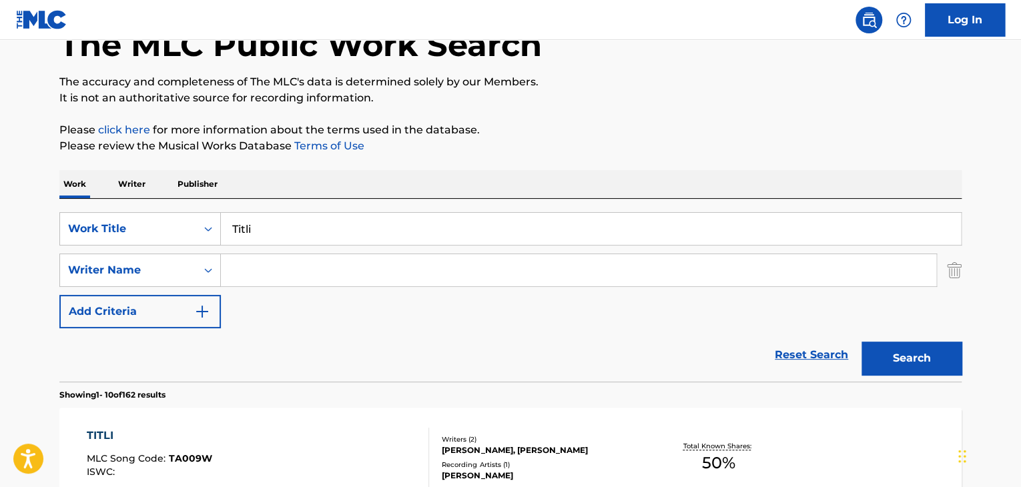
scroll to position [0, 0]
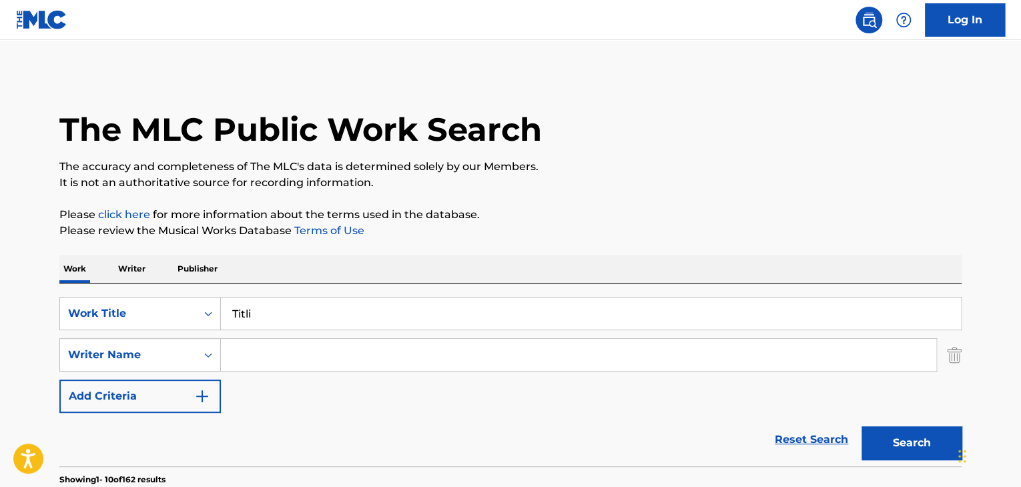
click at [523, 312] on input "Titli" at bounding box center [591, 314] width 740 height 32
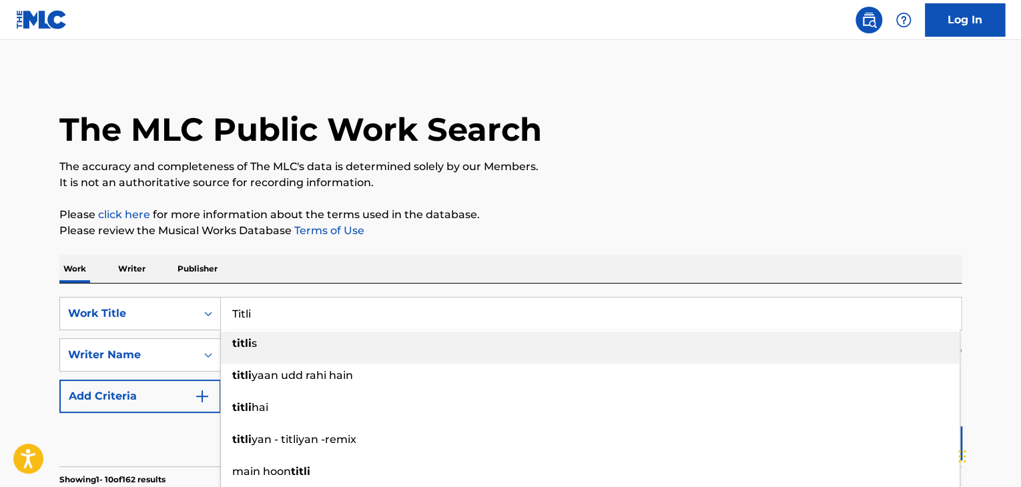
click at [523, 312] on input "Titli" at bounding box center [591, 314] width 740 height 32
paste input "Mohabbat Zindag"
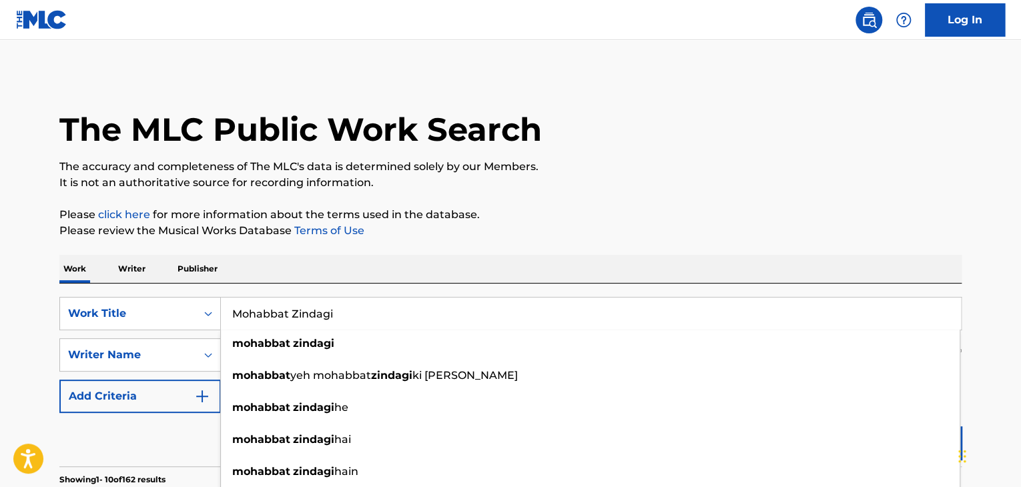
type input "Mohabbat Zindagi"
click at [178, 432] on div "Reset Search Search" at bounding box center [510, 439] width 902 height 53
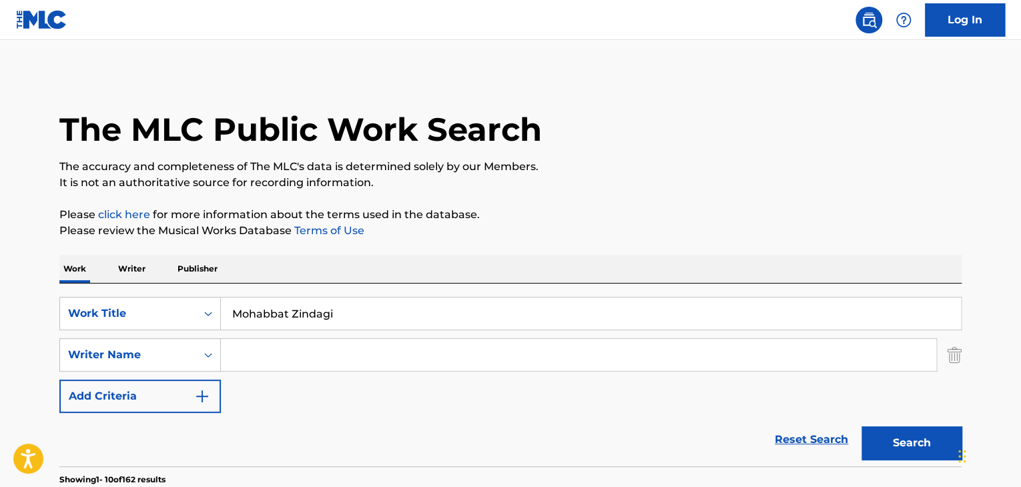
click at [889, 440] on button "Search" at bounding box center [912, 442] width 100 height 33
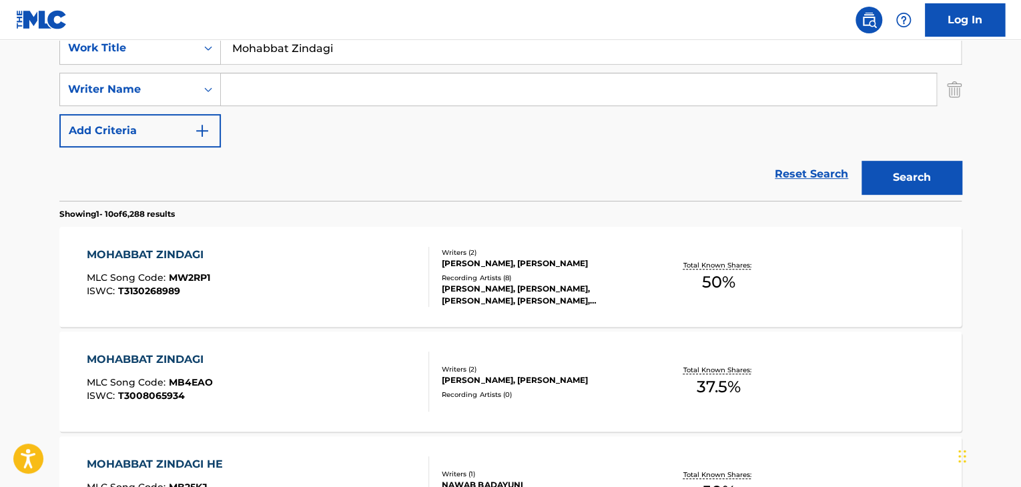
scroll to position [311, 0]
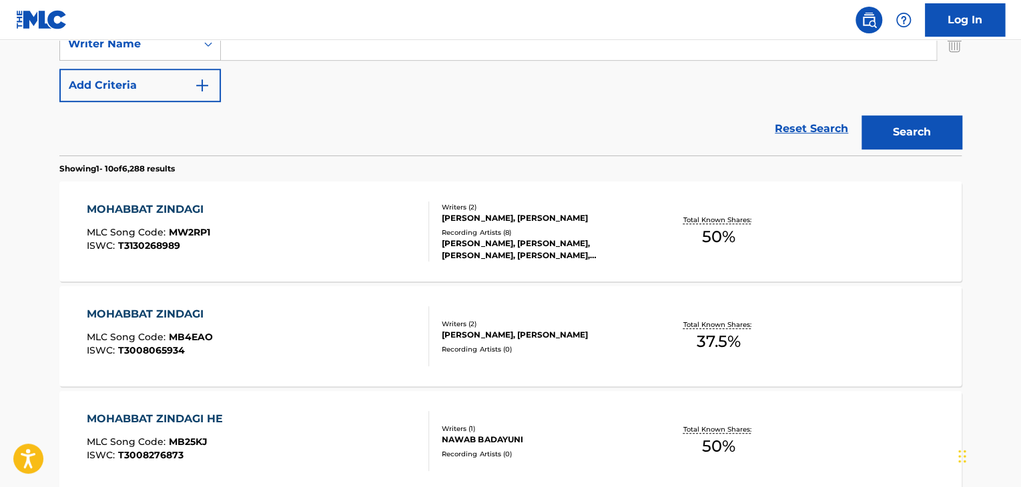
click at [179, 204] on div "MOHABBAT ZINDAGI" at bounding box center [148, 210] width 123 height 16
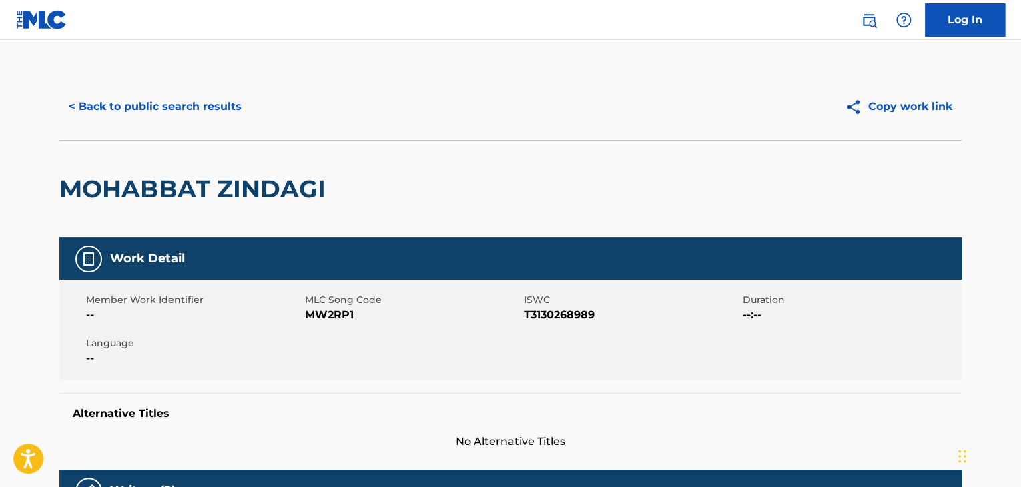
click at [326, 312] on span "MW2RP1" at bounding box center [413, 315] width 216 height 16
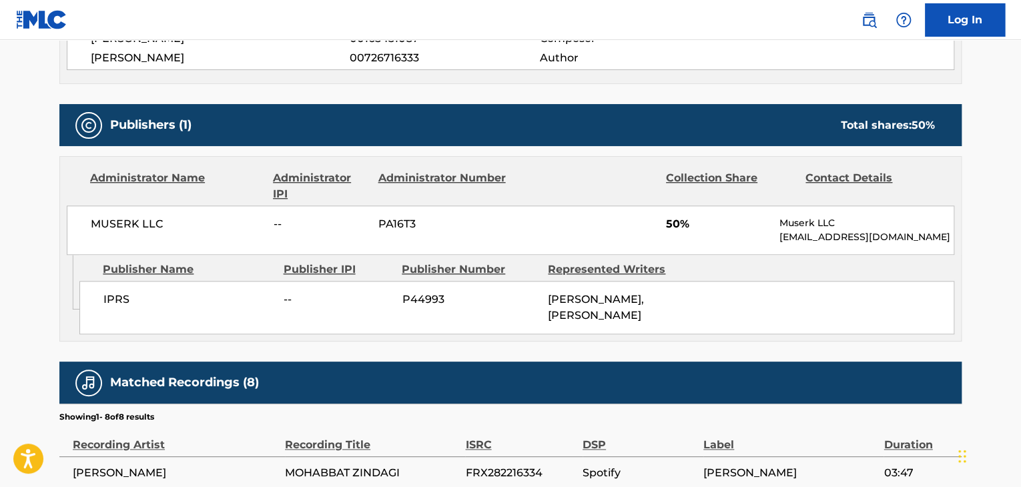
scroll to position [489, 0]
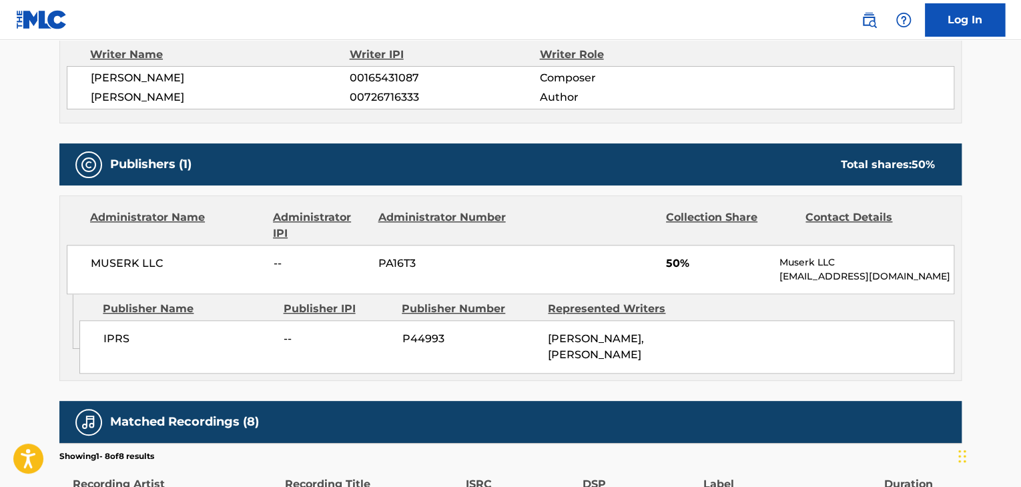
click at [144, 95] on span "[PERSON_NAME]" at bounding box center [220, 97] width 259 height 16
click at [111, 336] on span "IPRS" at bounding box center [188, 339] width 170 height 16
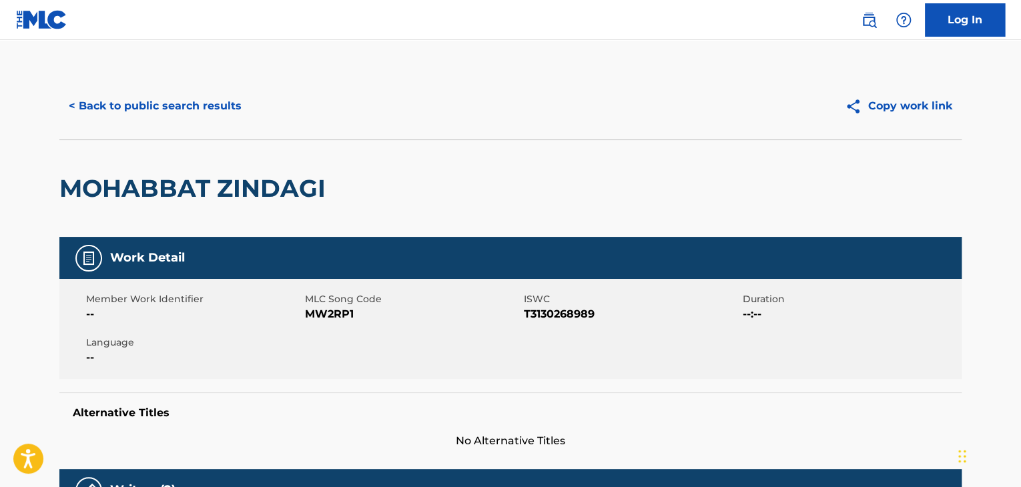
scroll to position [0, 0]
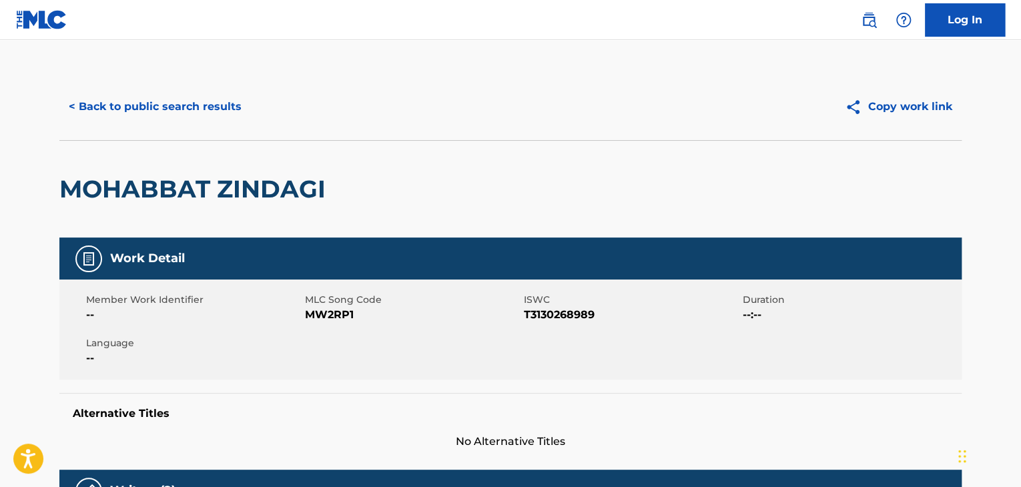
click at [227, 111] on button "< Back to public search results" at bounding box center [155, 106] width 192 height 33
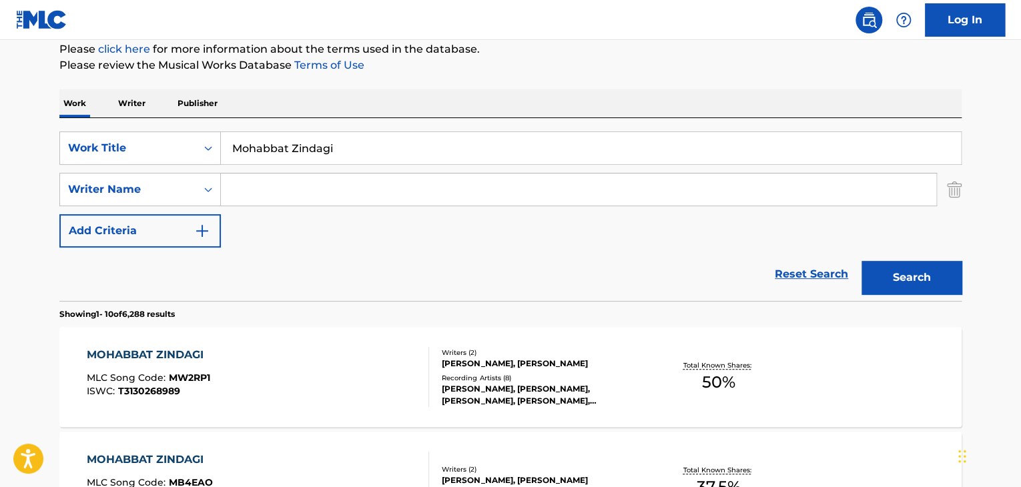
scroll to position [164, 0]
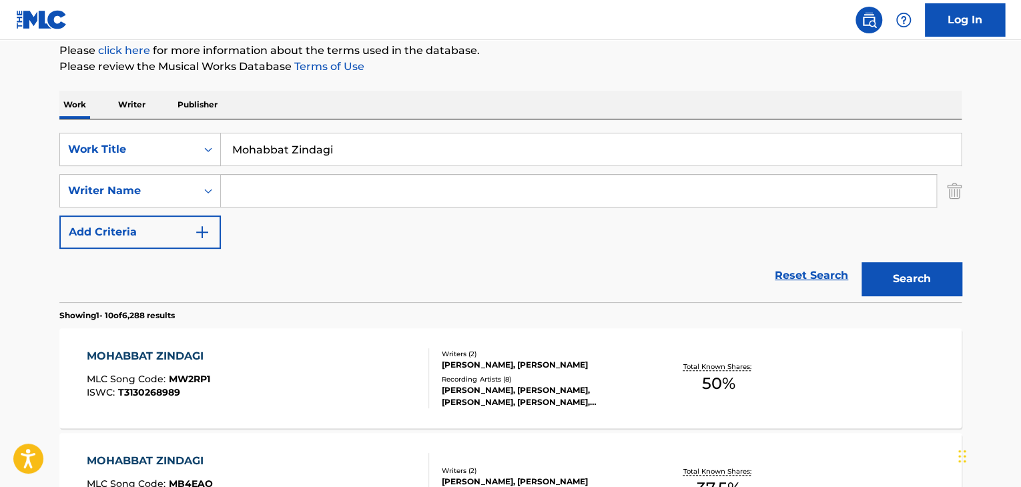
click at [344, 133] on input "Mohabbat Zindagi" at bounding box center [591, 149] width 740 height 32
click at [344, 140] on input "Mohabbat Zindagi" at bounding box center [591, 149] width 740 height 32
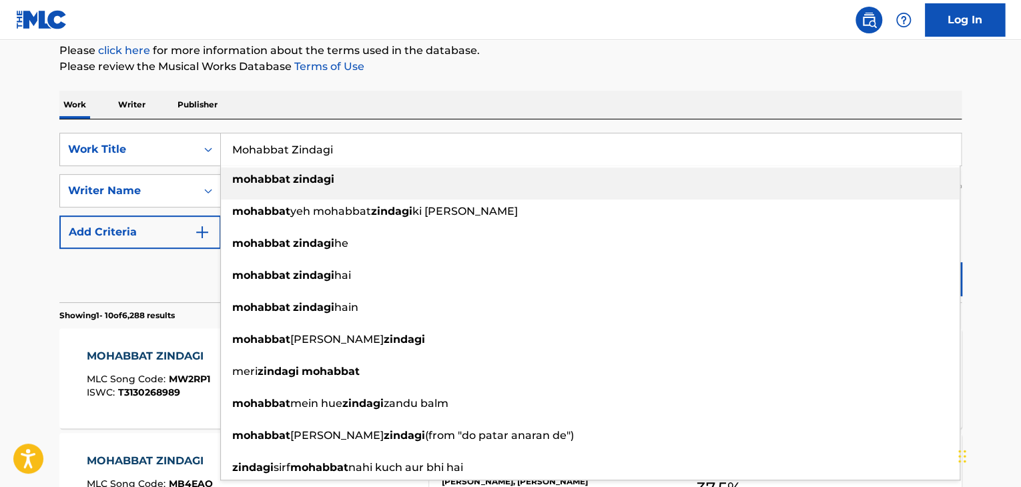
click at [344, 140] on input "Mohabbat Zindagi" at bounding box center [591, 149] width 740 height 32
paste input "[GEOGRAPHIC_DATA]"
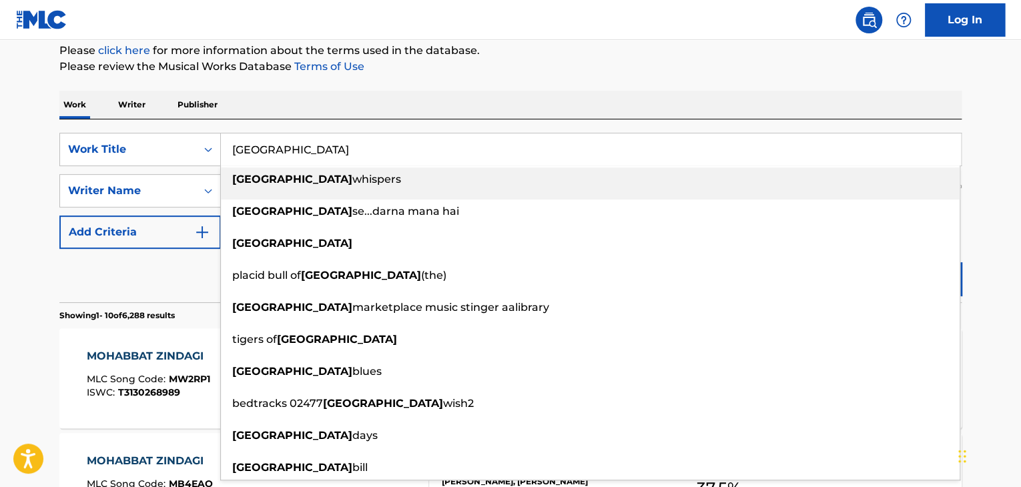
type input "[GEOGRAPHIC_DATA]"
click at [158, 286] on div "Reset Search Search" at bounding box center [510, 275] width 902 height 53
